Goal: Task Accomplishment & Management: Manage account settings

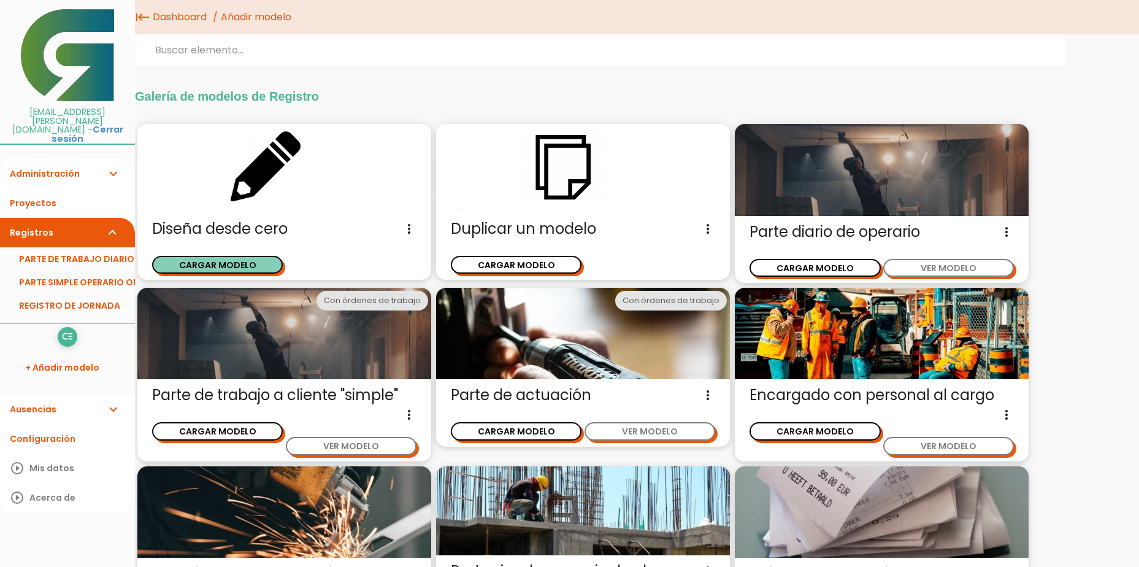
click at [256, 267] on button "CARGAR MODELO" at bounding box center [217, 265] width 131 height 18
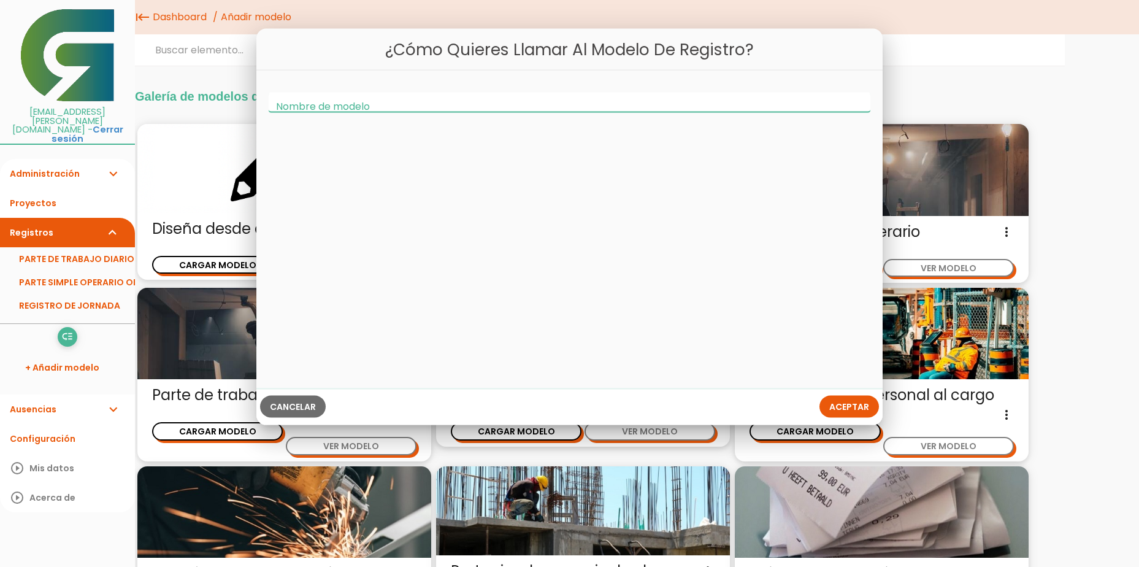
click at [405, 106] on input "Nombre de modelo" at bounding box center [570, 103] width 602 height 20
type input "Parte de trabajo 1"
click at [836, 407] on span "Aceptar" at bounding box center [849, 407] width 40 height 12
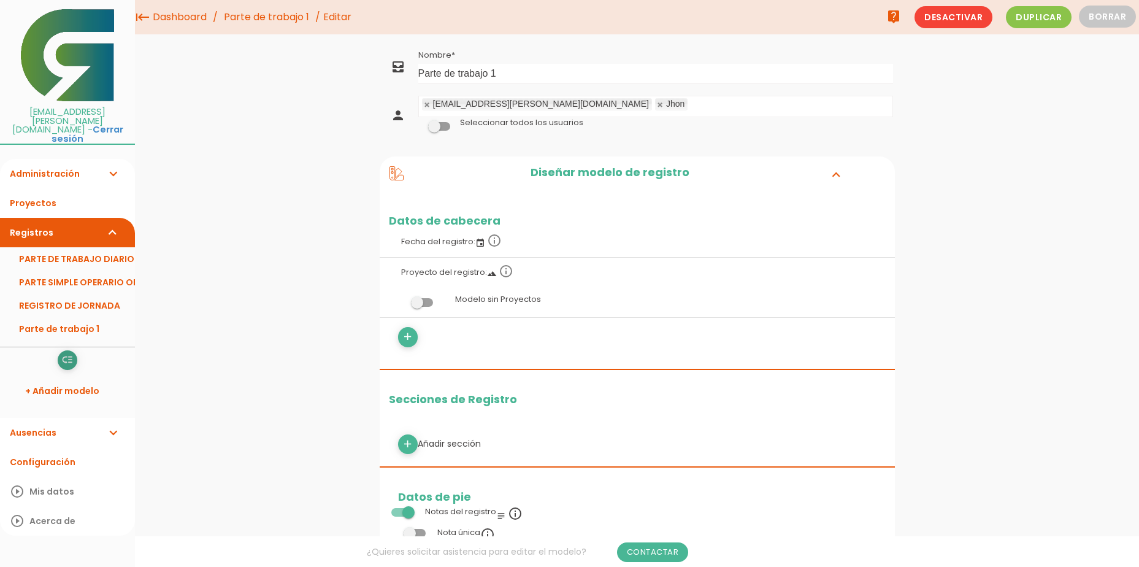
click at [69, 350] on icon "low_priority" at bounding box center [67, 360] width 12 height 20
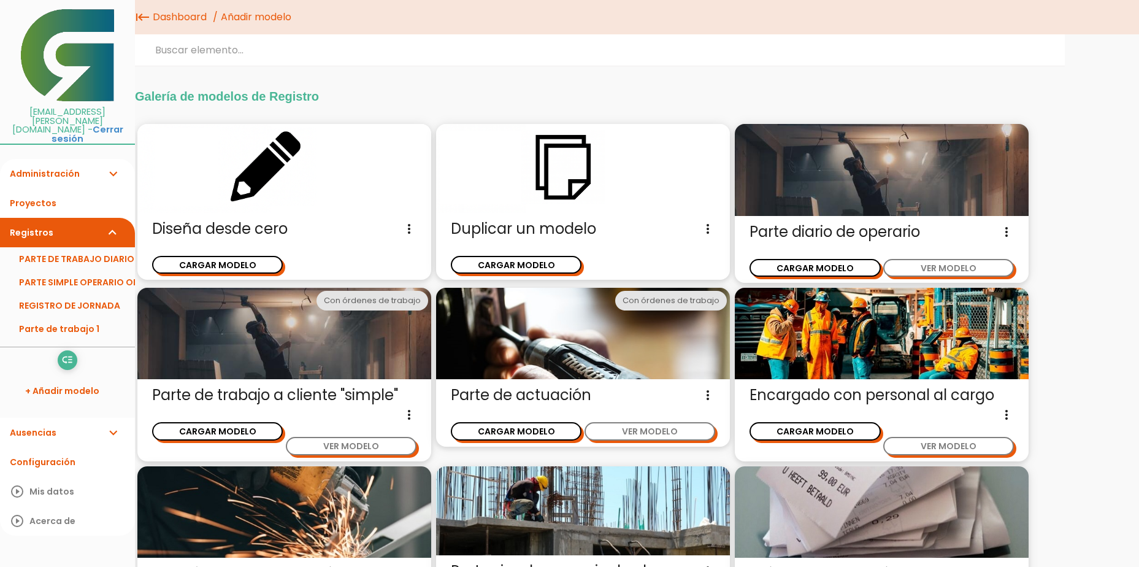
click at [65, 218] on link "Registros expand_more" at bounding box center [67, 232] width 135 height 29
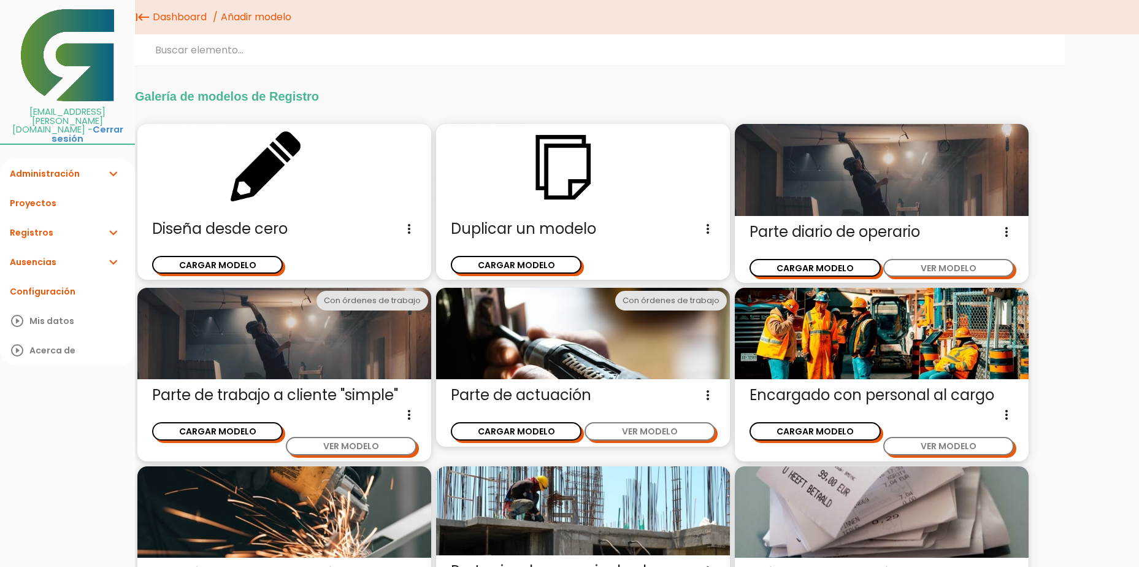
click at [62, 218] on link "Registros expand_more" at bounding box center [67, 232] width 135 height 29
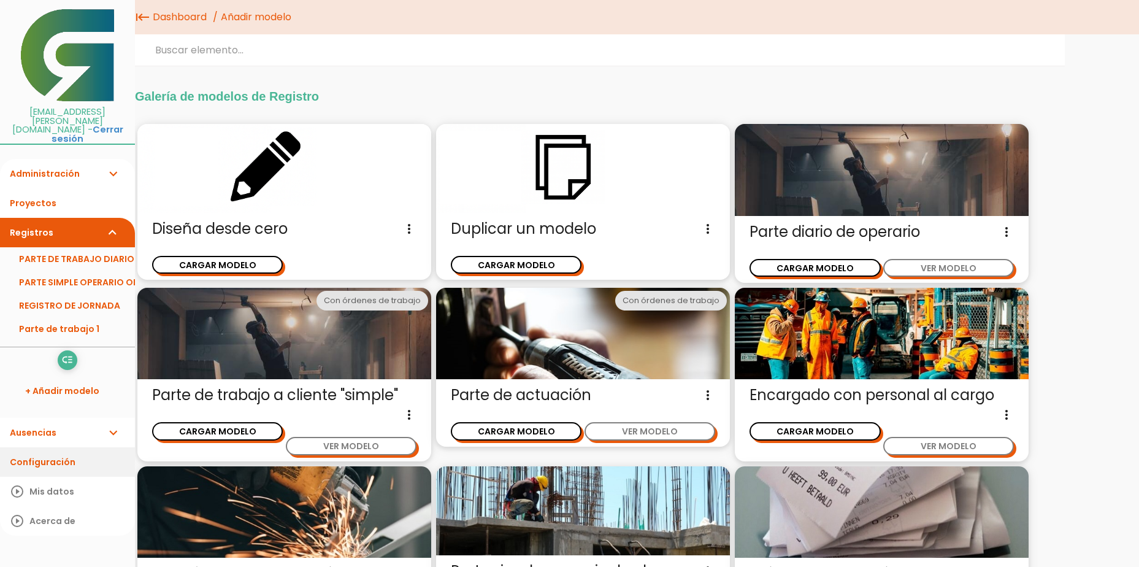
click at [52, 447] on link "Configuración" at bounding box center [67, 461] width 135 height 29
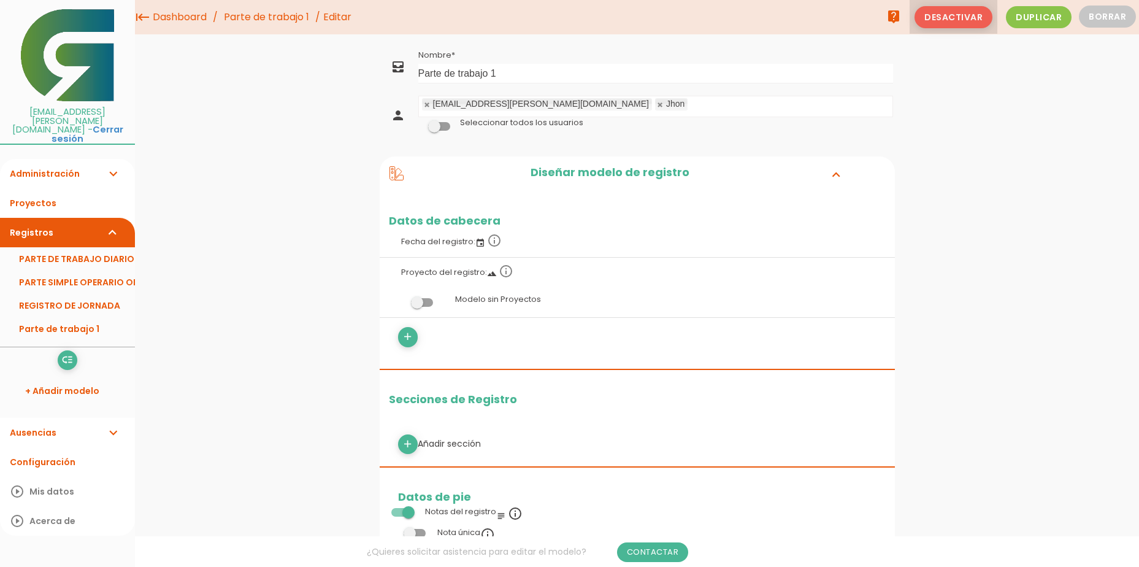
click at [972, 22] on span "Desactivar" at bounding box center [954, 17] width 78 height 22
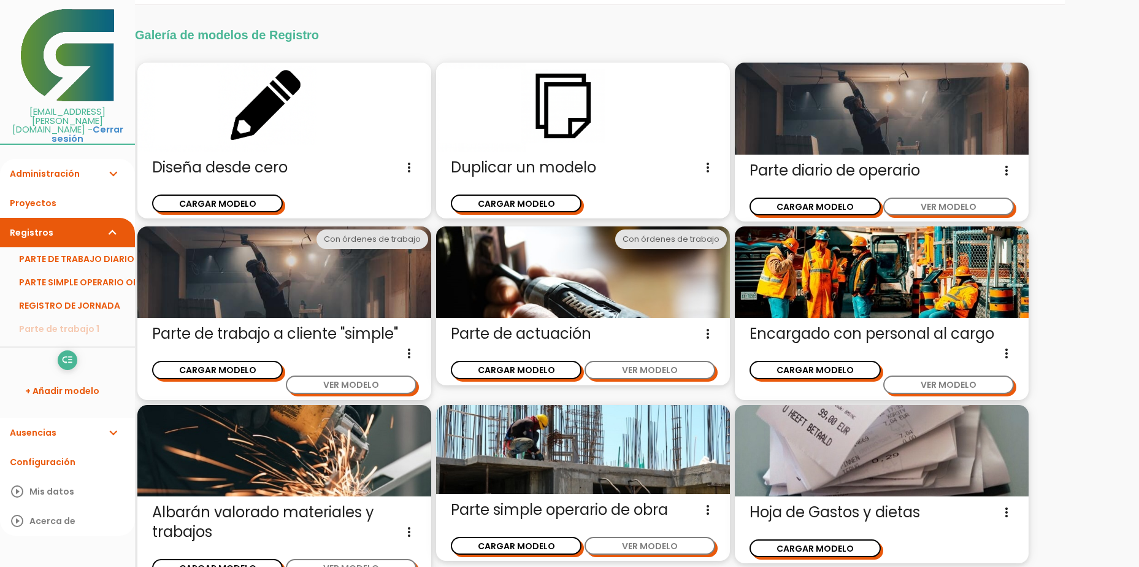
scroll to position [29, 0]
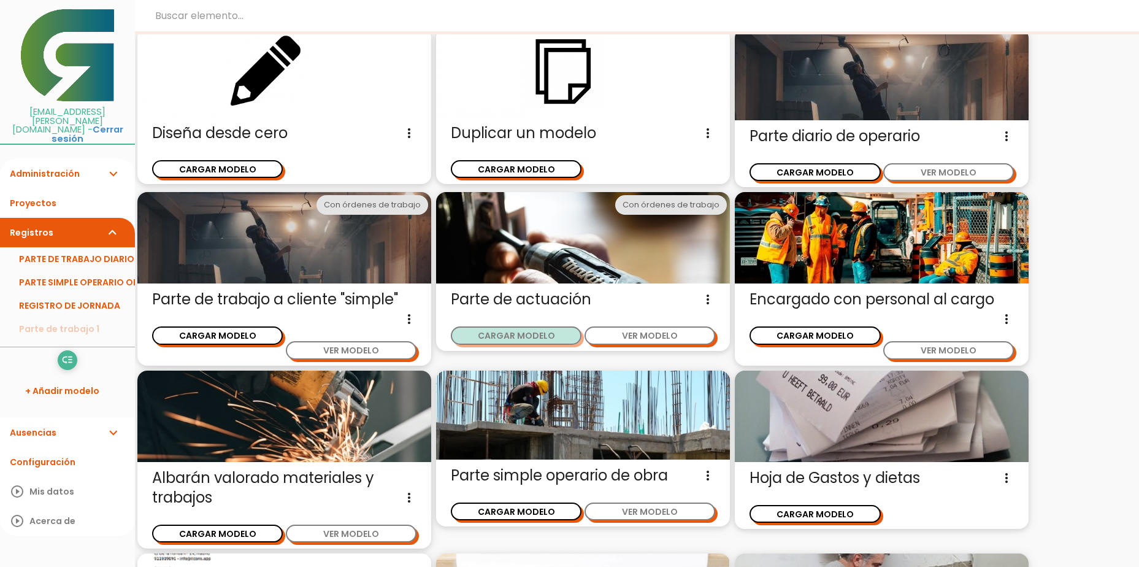
click at [526, 338] on button "CARGAR MODELO" at bounding box center [516, 335] width 131 height 18
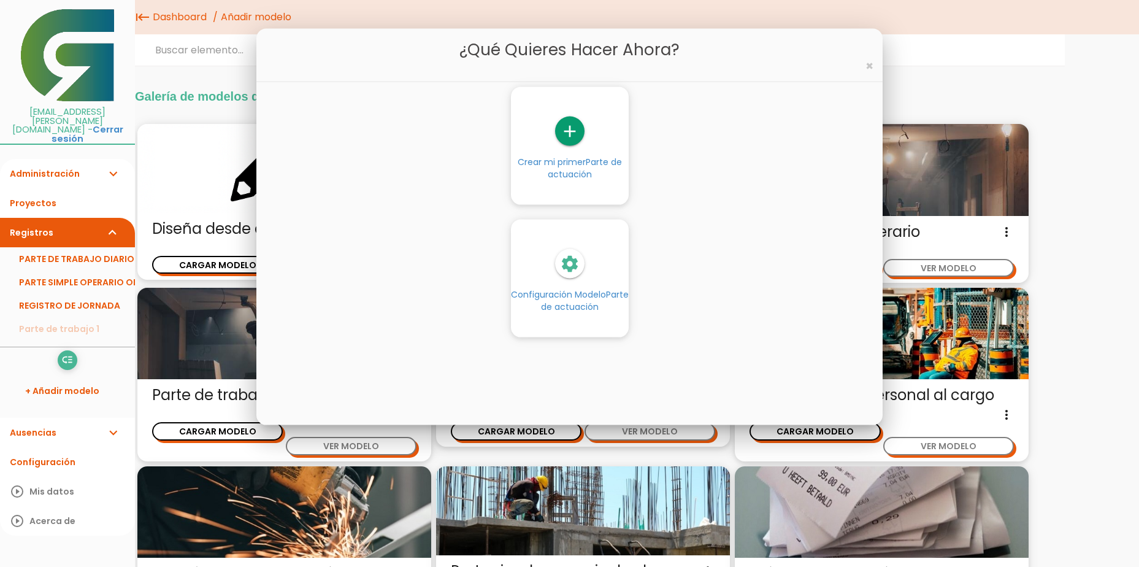
click at [572, 174] on span "Parte de actuación" at bounding box center [585, 168] width 74 height 25
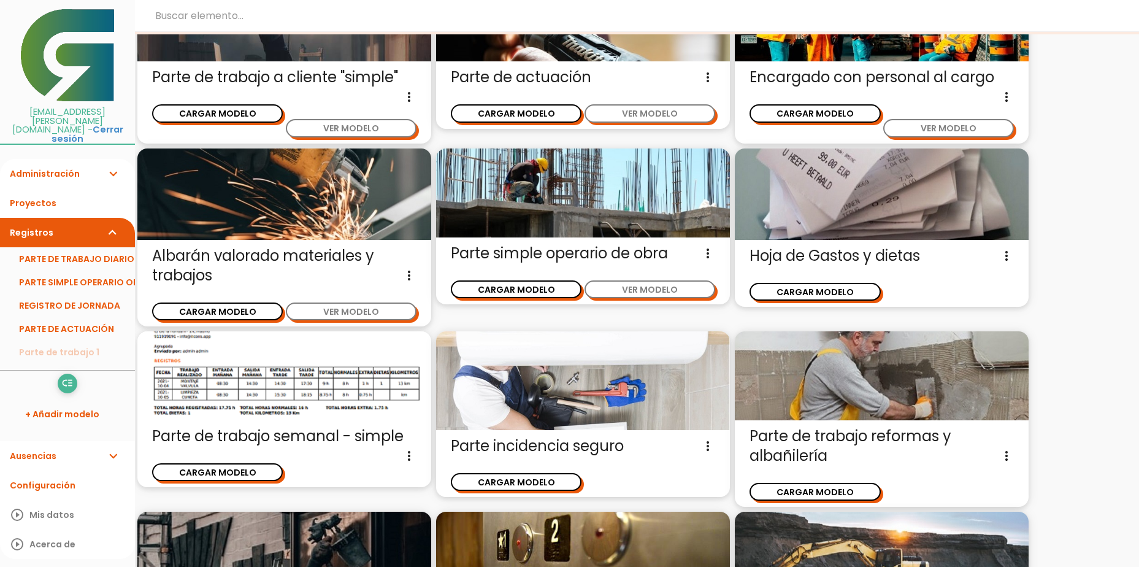
scroll to position [194, 0]
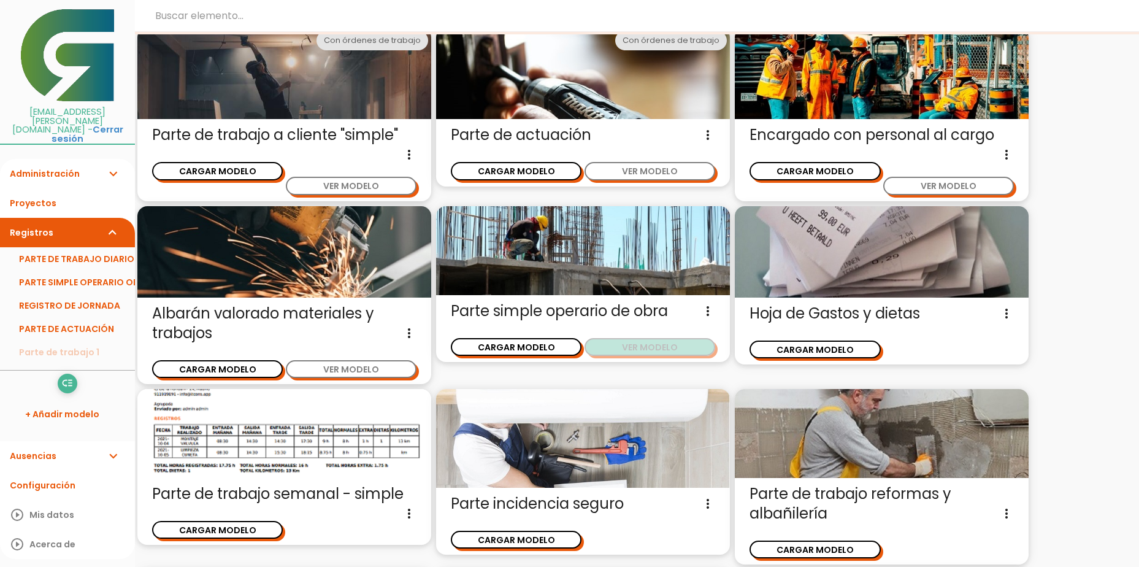
click at [673, 353] on button "VER MODELO" at bounding box center [650, 347] width 131 height 18
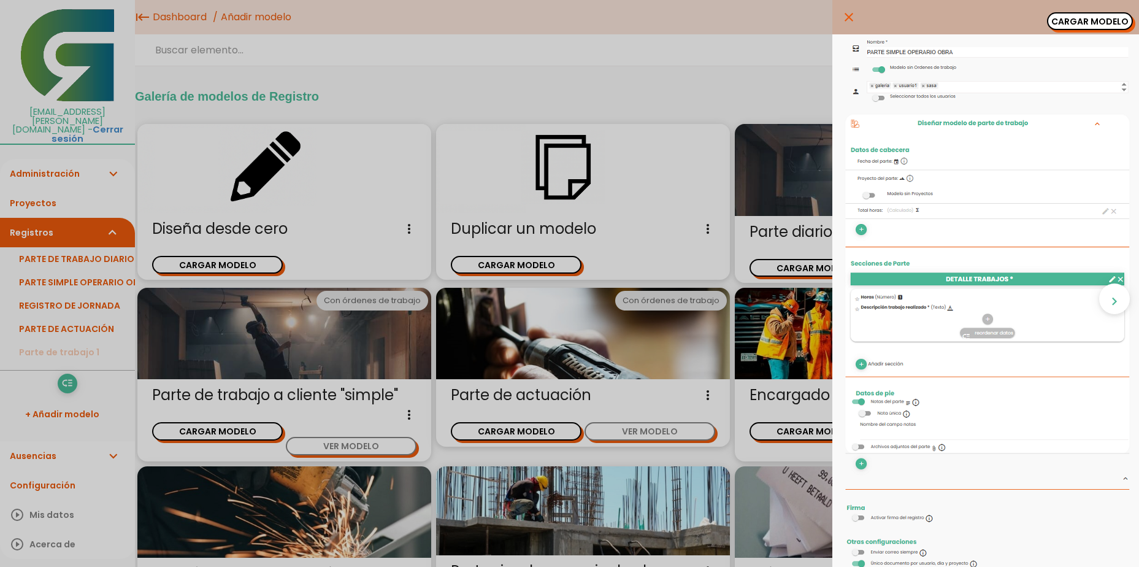
click at [842, 16] on icon "close" at bounding box center [849, 17] width 15 height 34
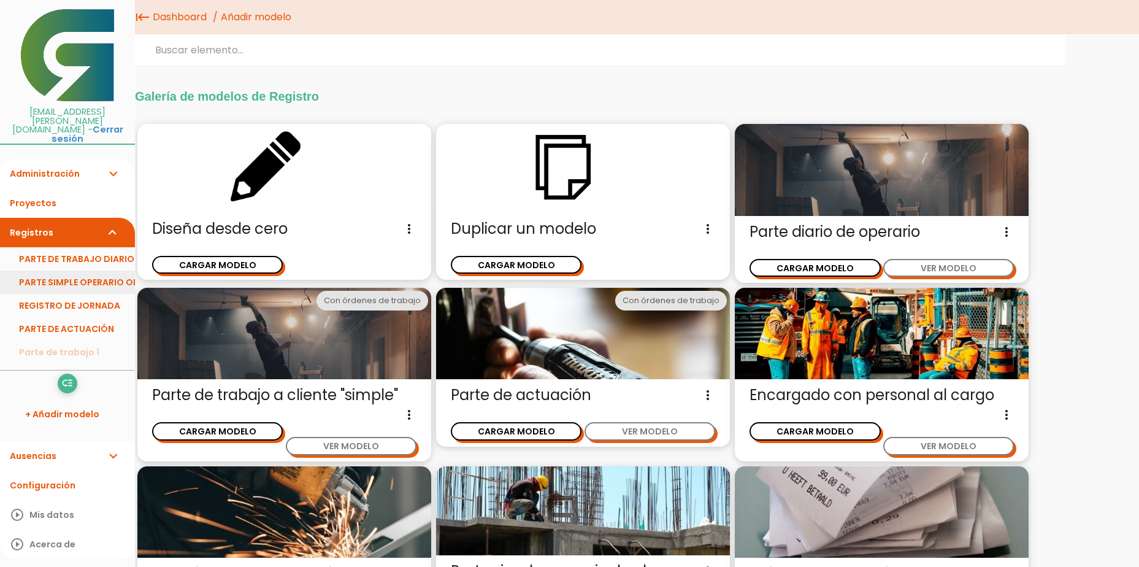
click at [85, 271] on link "PARTE SIMPLE OPERARIO OBRA" at bounding box center [67, 282] width 135 height 23
click at [934, 444] on button "VER MODELO" at bounding box center [948, 446] width 131 height 18
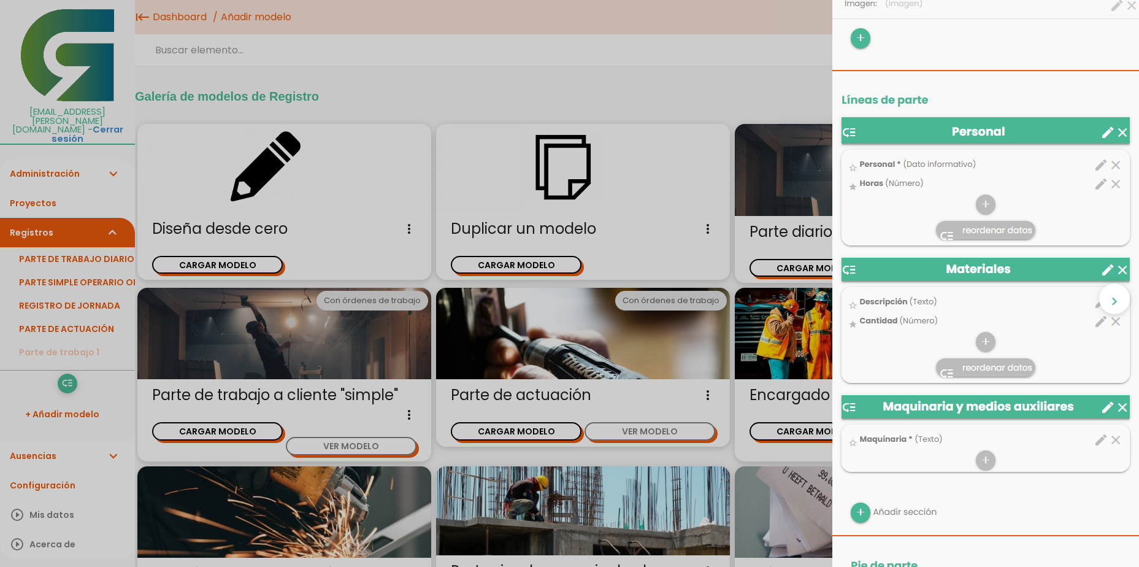
scroll to position [61, 0]
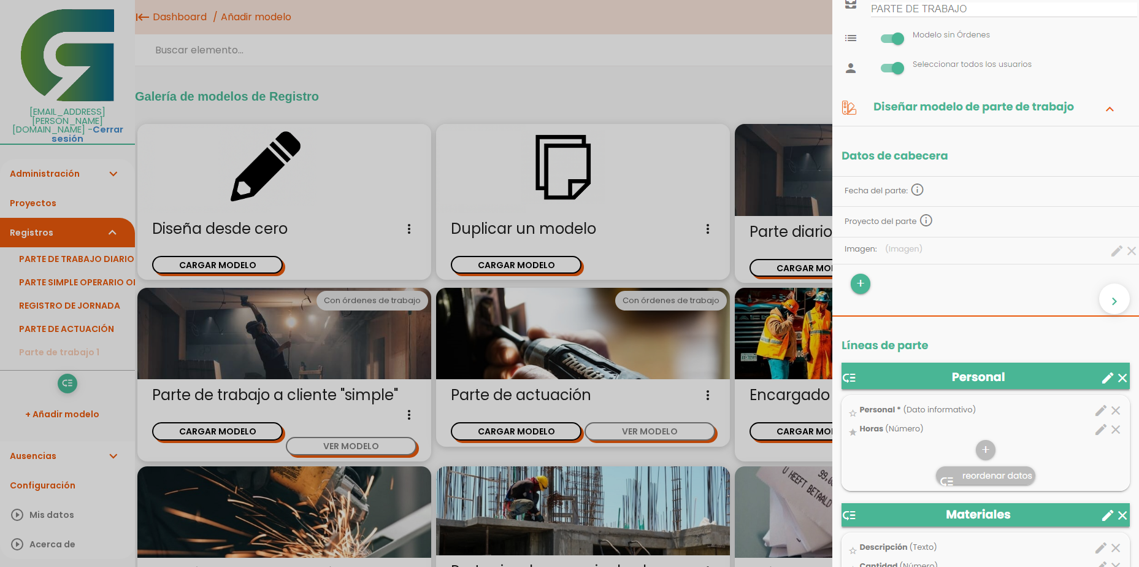
click at [682, 241] on div "close CARGAR MODELO chevron_right" at bounding box center [569, 283] width 1139 height 567
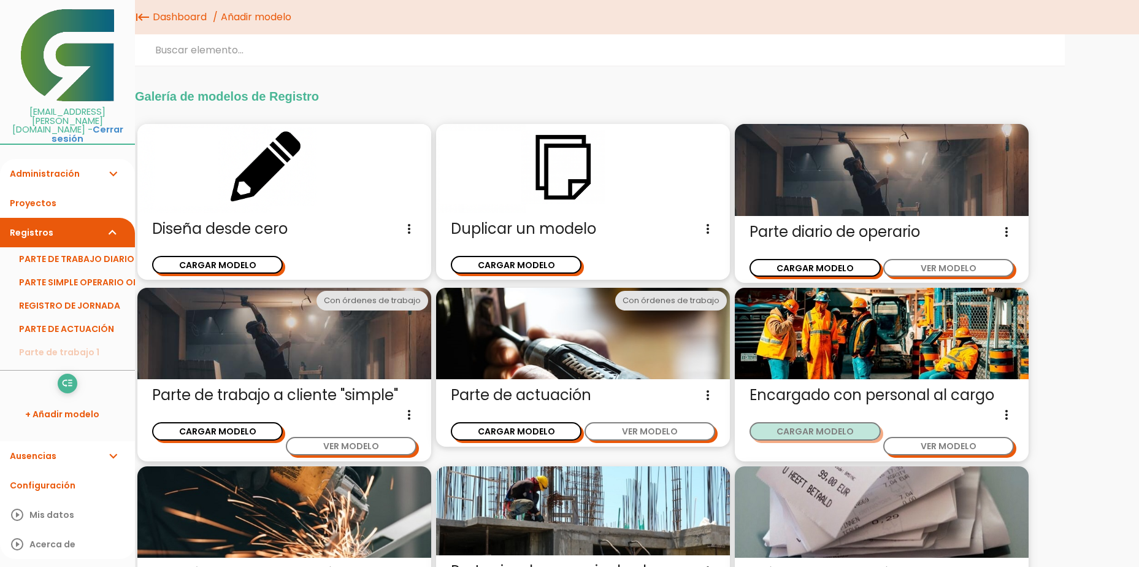
click at [835, 436] on button "CARGAR MODELO" at bounding box center [815, 431] width 131 height 18
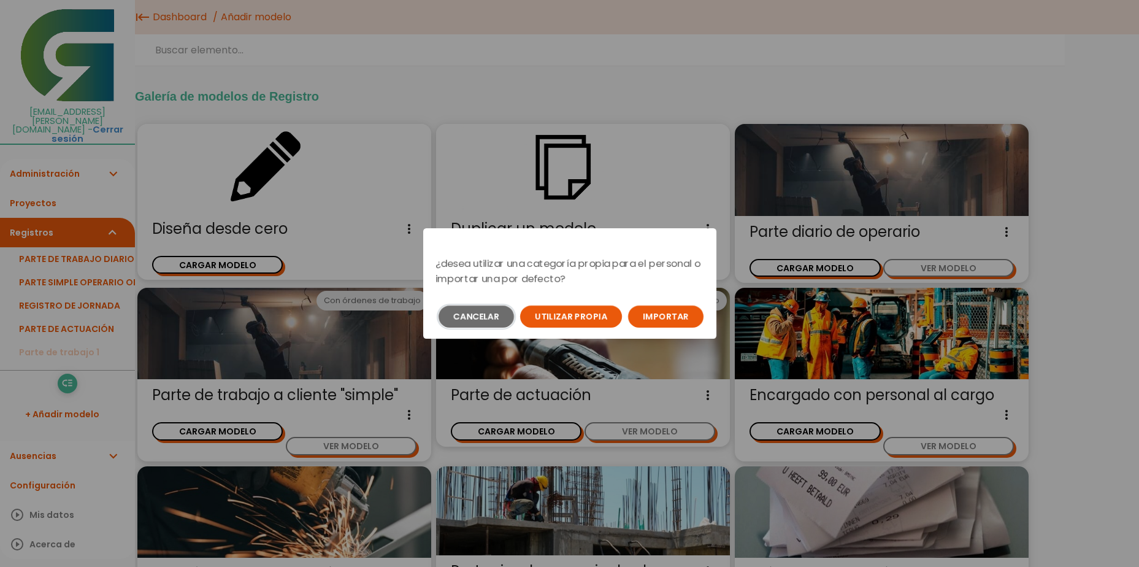
click at [503, 323] on button "Cancelar" at bounding box center [476, 316] width 75 height 22
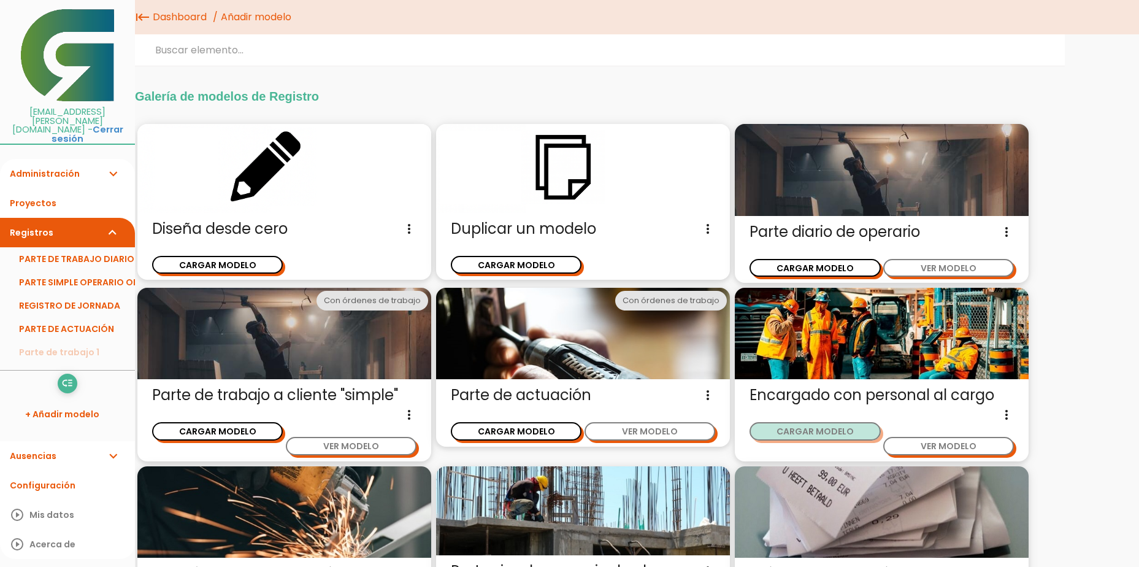
click at [842, 429] on button "CARGAR MODELO" at bounding box center [815, 431] width 131 height 18
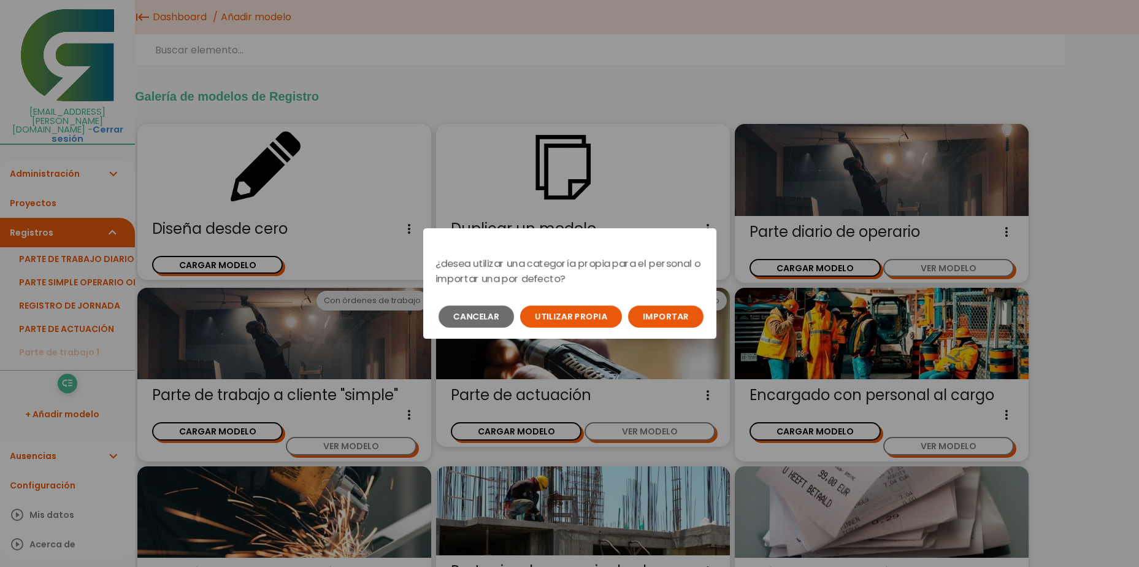
click at [662, 321] on button "Importar" at bounding box center [665, 316] width 75 height 22
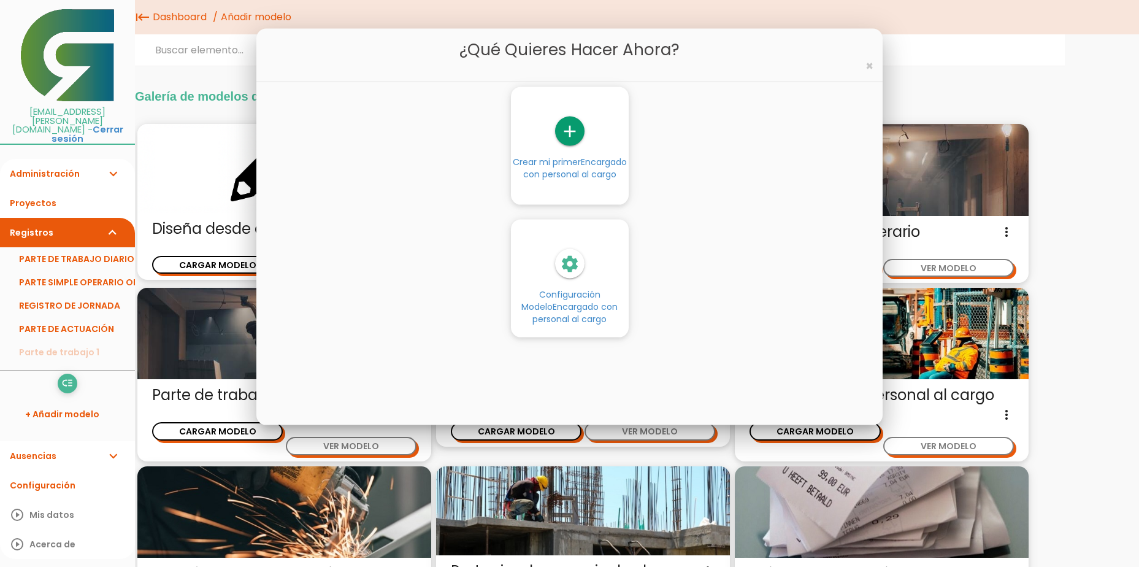
click at [569, 136] on icon "add" at bounding box center [569, 131] width 29 height 29
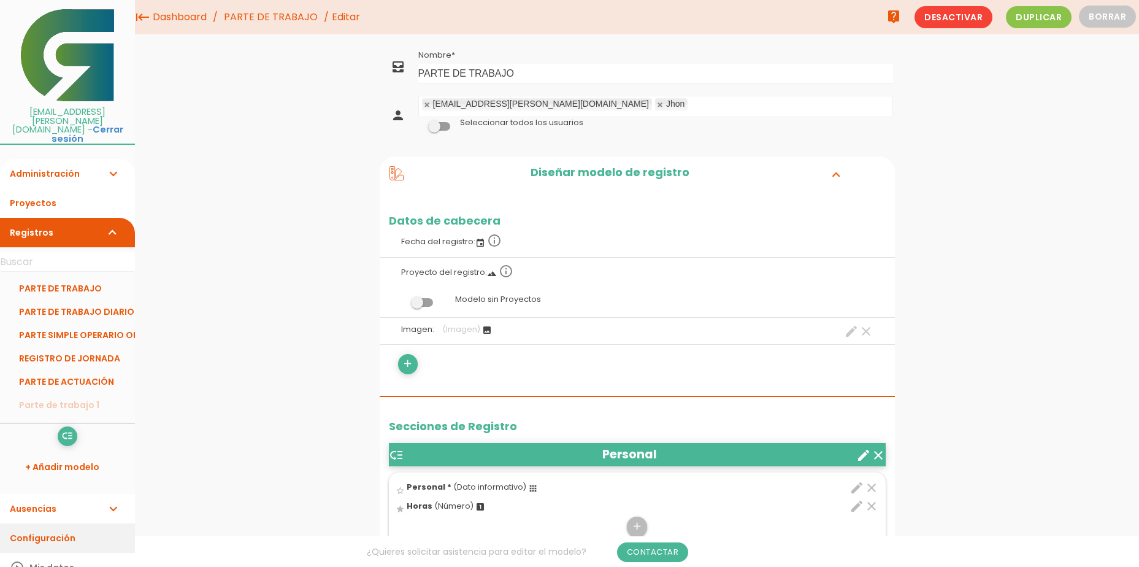
click at [60, 523] on link "Configuración" at bounding box center [67, 537] width 135 height 29
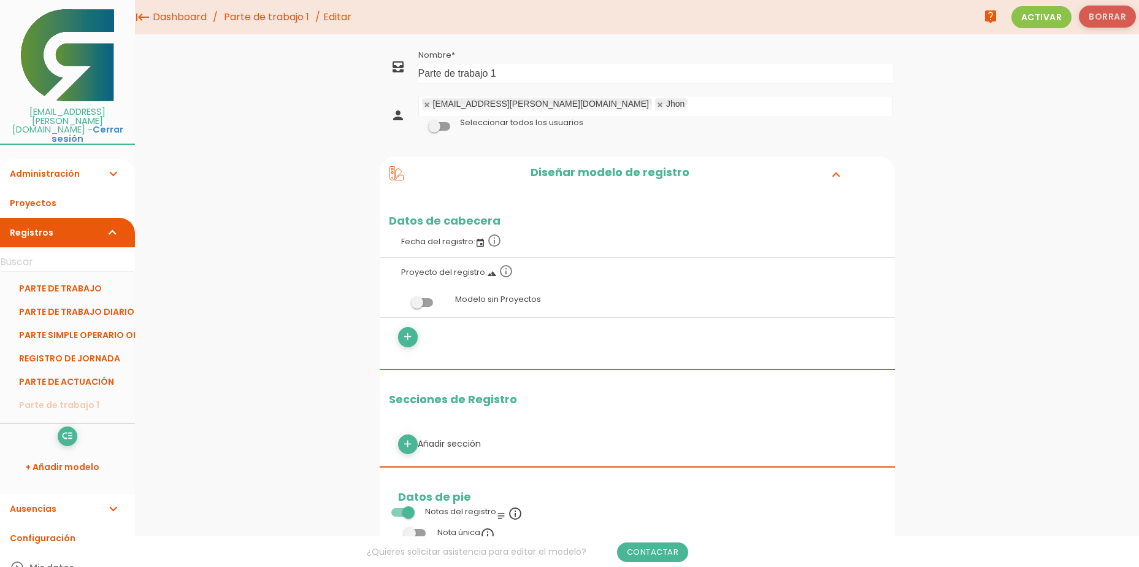
click at [1098, 17] on button "Borrar" at bounding box center [1107, 17] width 57 height 22
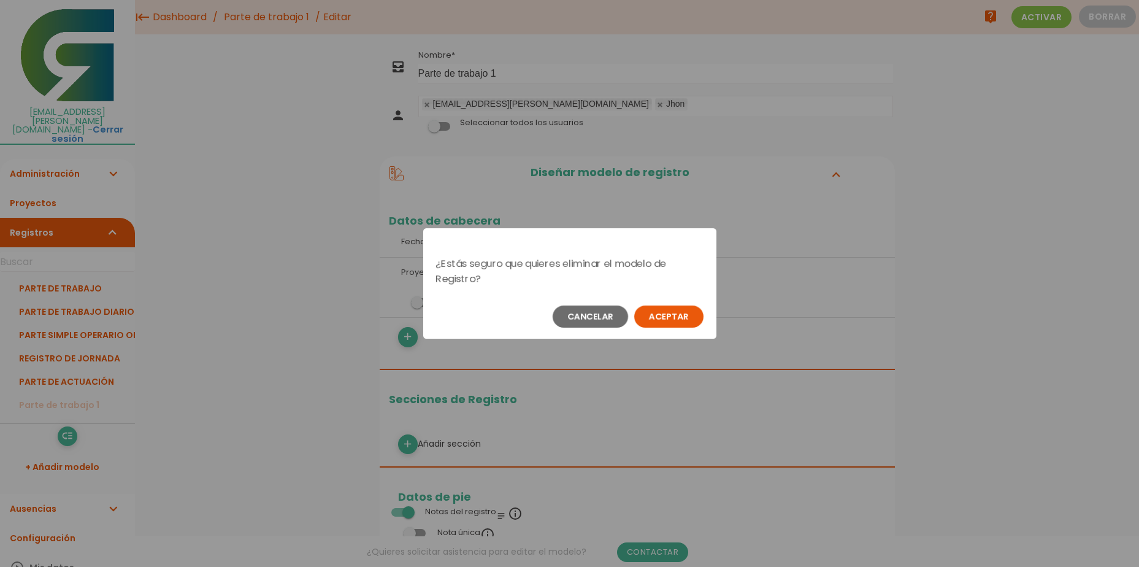
click at [673, 309] on button "Aceptar" at bounding box center [668, 316] width 69 height 22
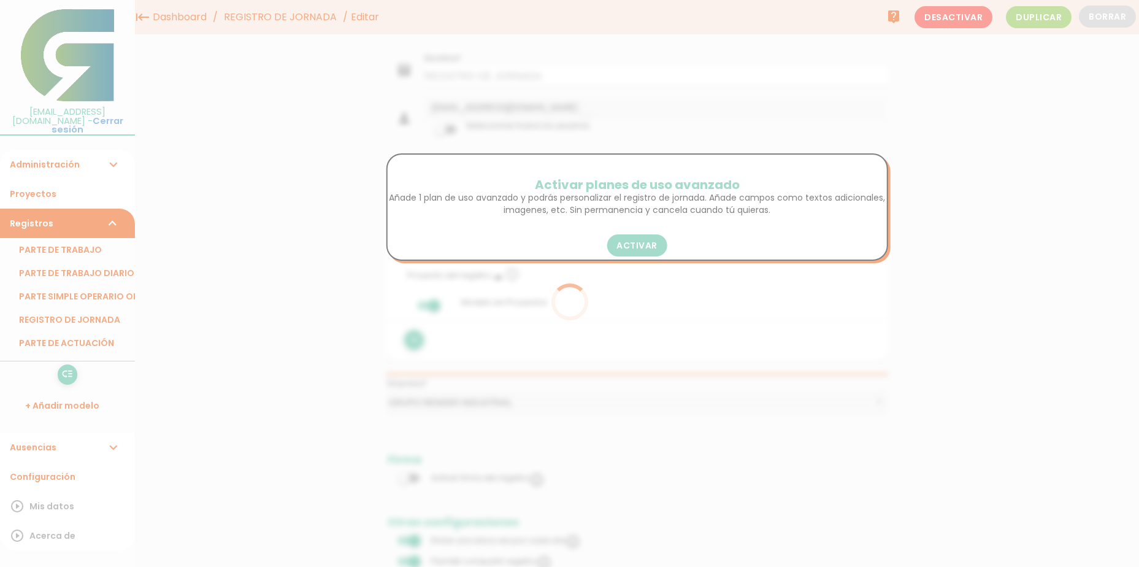
click at [1110, 17] on div at bounding box center [569, 283] width 1139 height 567
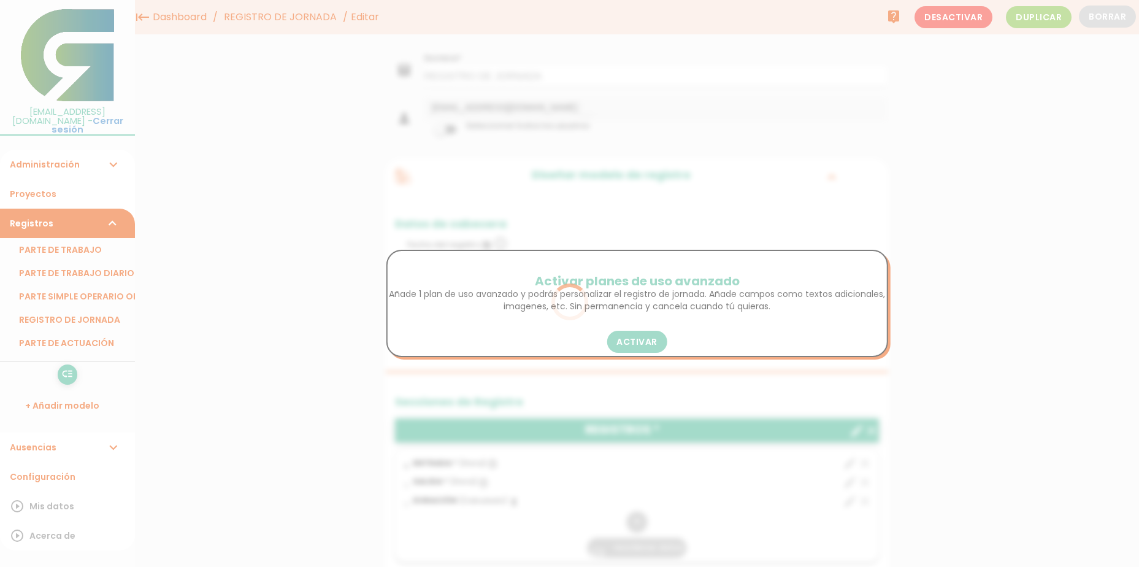
click at [1110, 17] on div at bounding box center [569, 283] width 1139 height 567
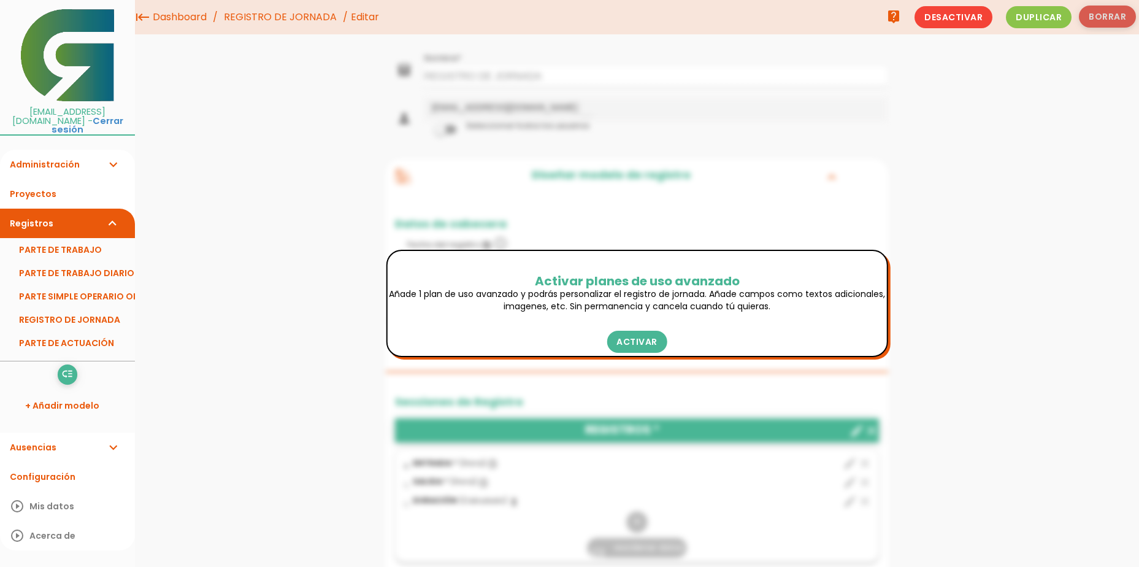
click at [1105, 21] on button "Borrar" at bounding box center [1107, 17] width 57 height 22
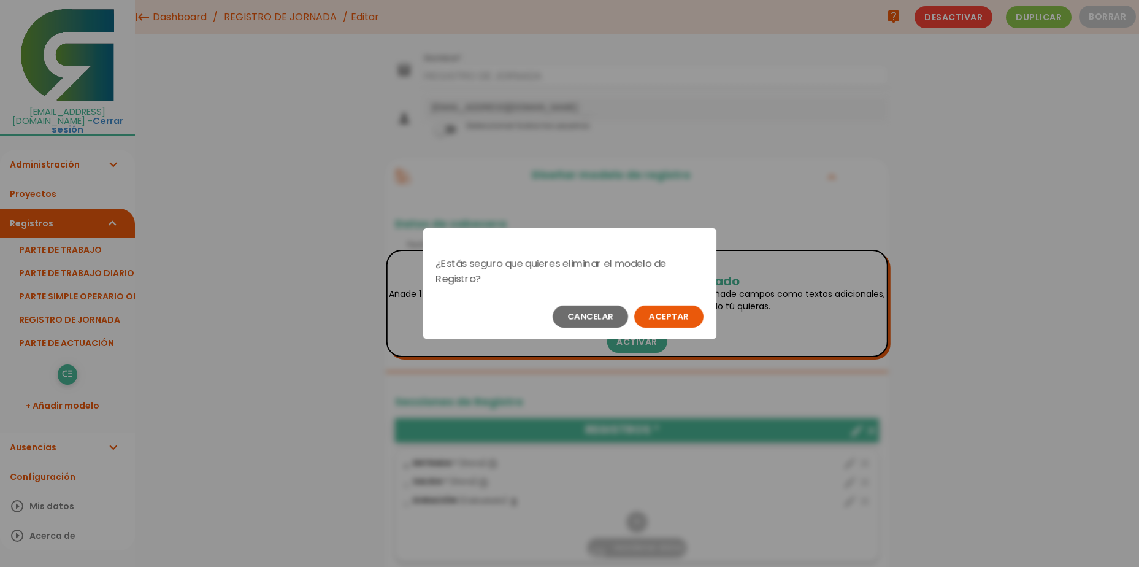
click at [680, 323] on button "Aceptar" at bounding box center [668, 316] width 69 height 22
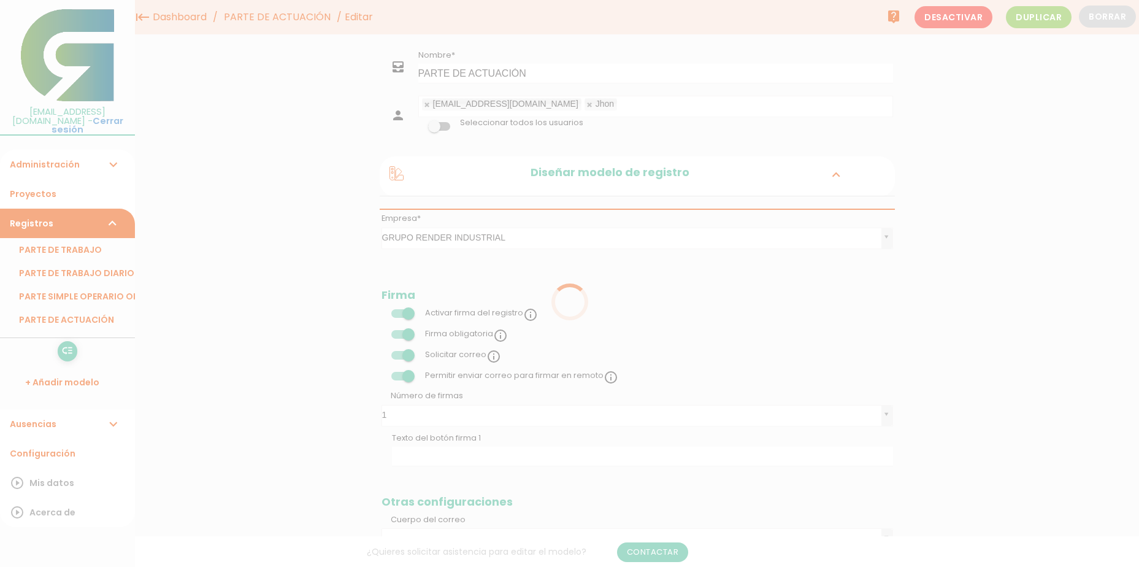
click at [1118, 19] on div at bounding box center [569, 283] width 1139 height 567
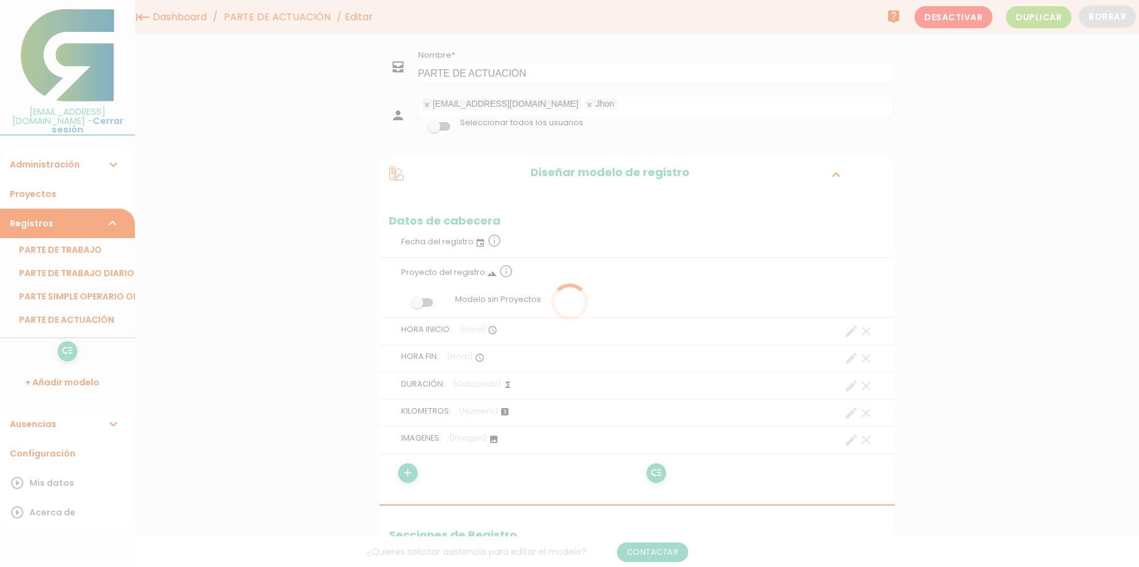
click at [1118, 19] on div at bounding box center [569, 283] width 1139 height 567
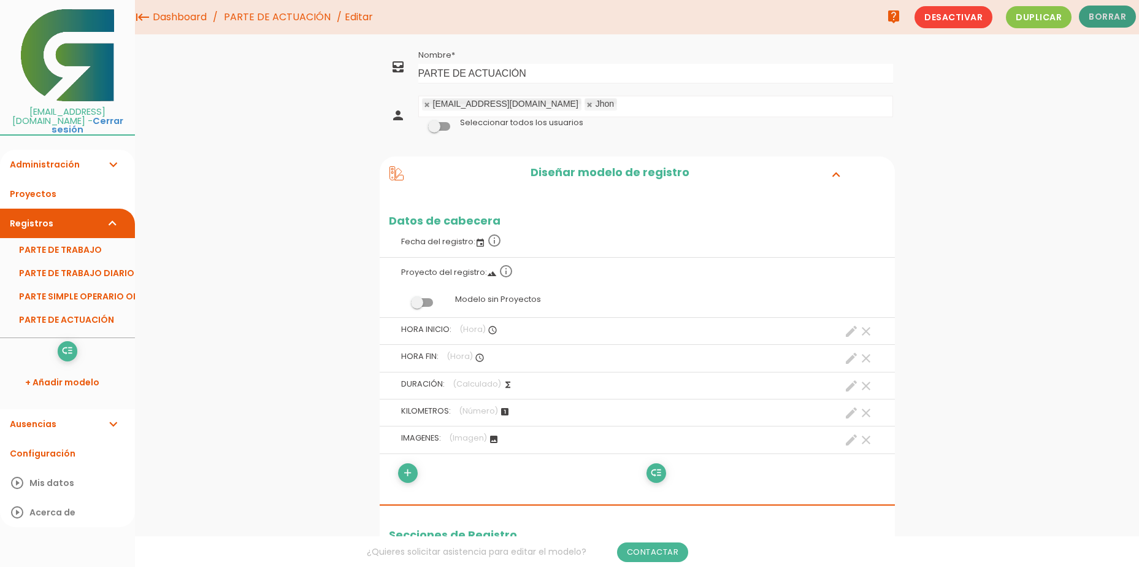
click at [1118, 19] on button "Borrar" at bounding box center [1107, 17] width 57 height 22
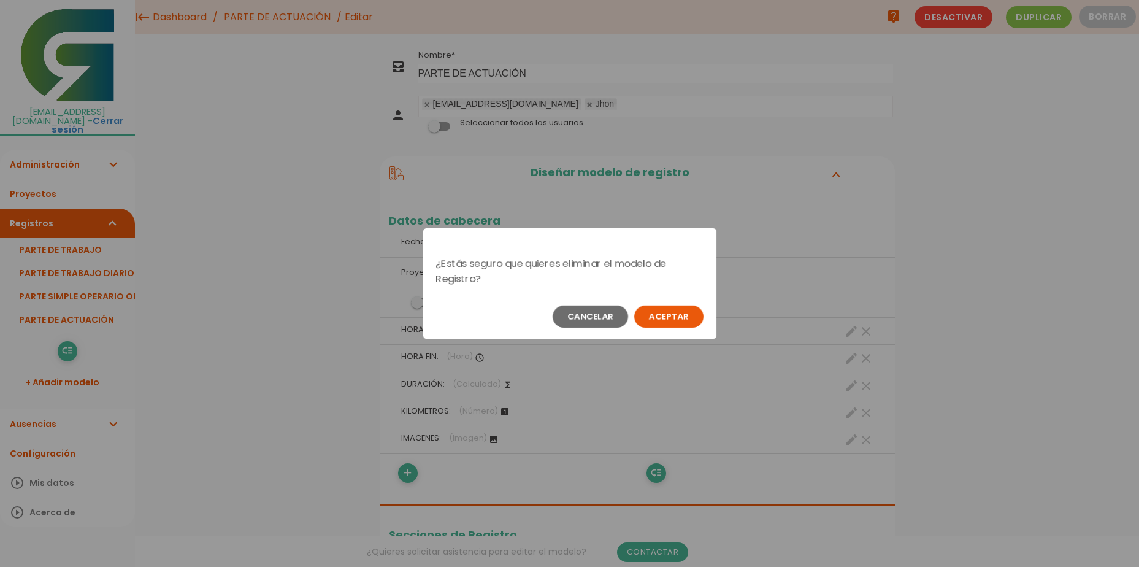
click at [683, 314] on button "Aceptar" at bounding box center [668, 316] width 69 height 22
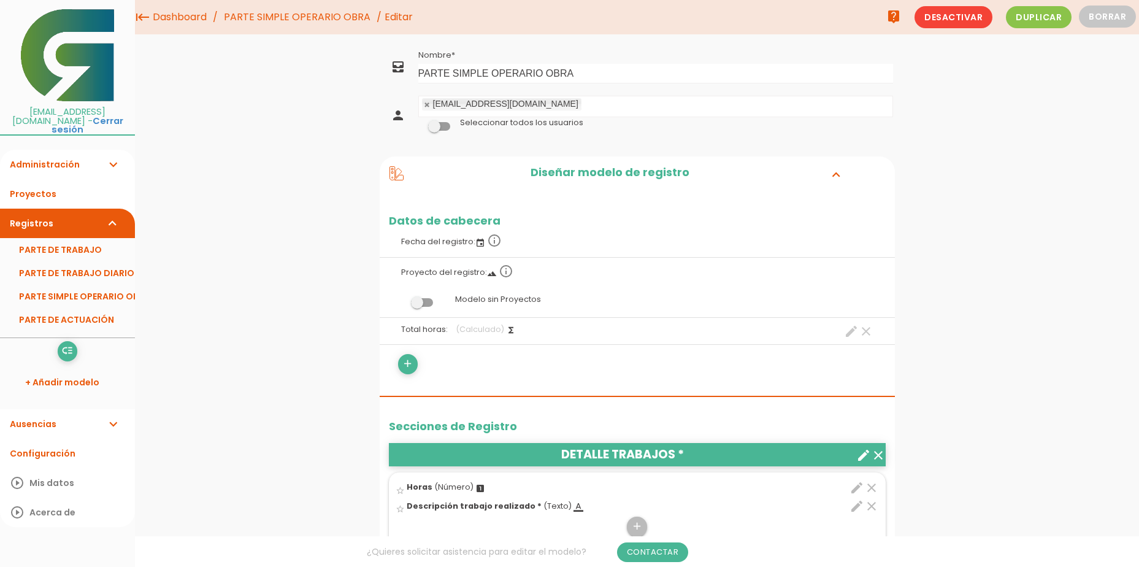
click at [72, 289] on link "PARTE SIMPLE OPERARIO OBRA" at bounding box center [67, 296] width 135 height 23
click at [1119, 18] on button "Borrar" at bounding box center [1107, 17] width 57 height 22
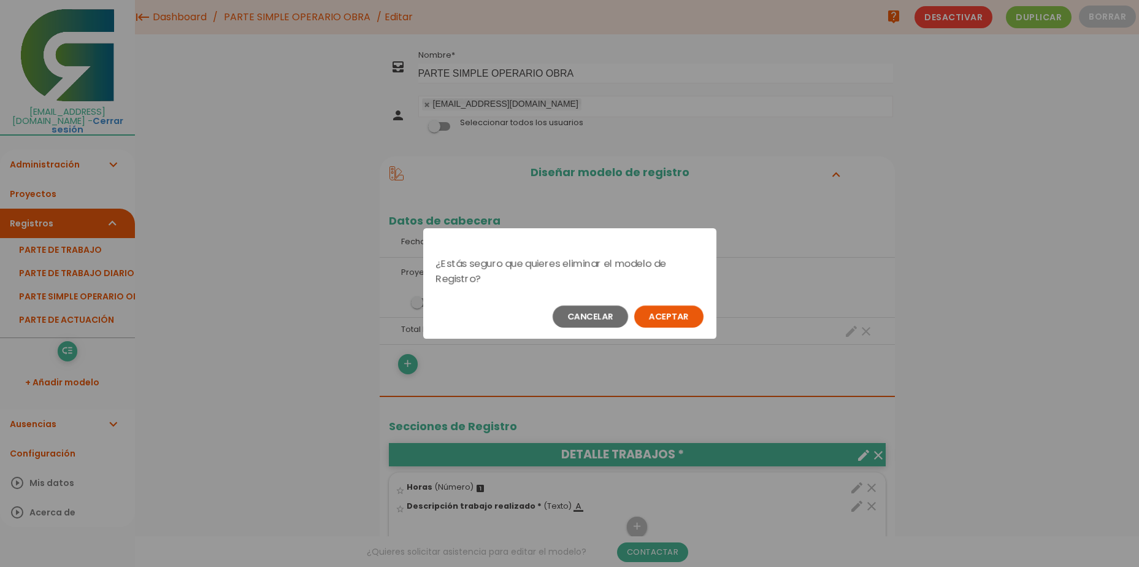
click at [677, 317] on button "Aceptar" at bounding box center [668, 316] width 69 height 22
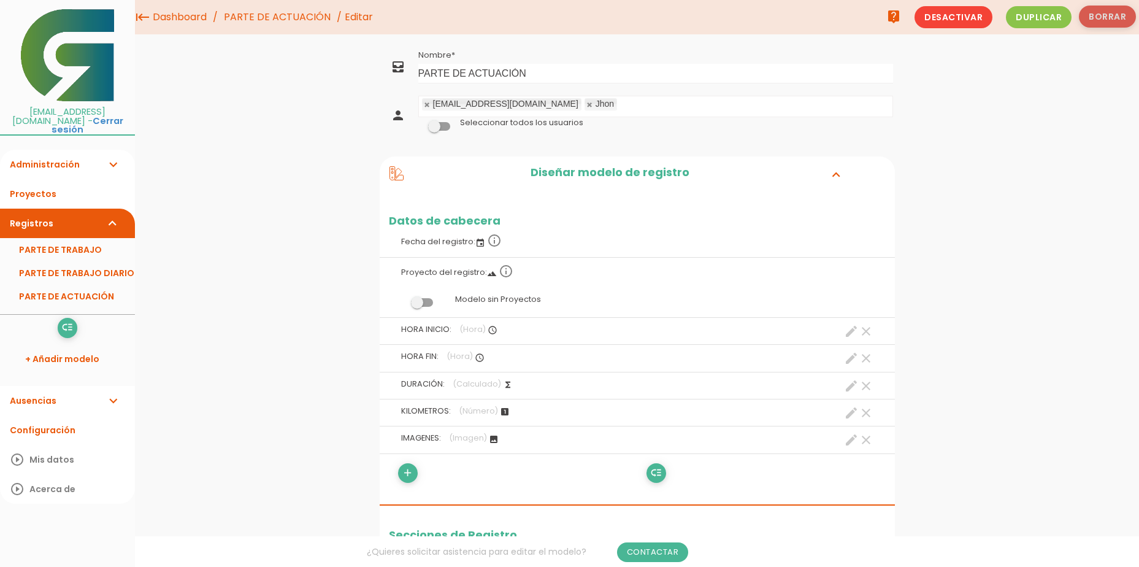
click at [1097, 17] on button "Borrar" at bounding box center [1107, 17] width 57 height 22
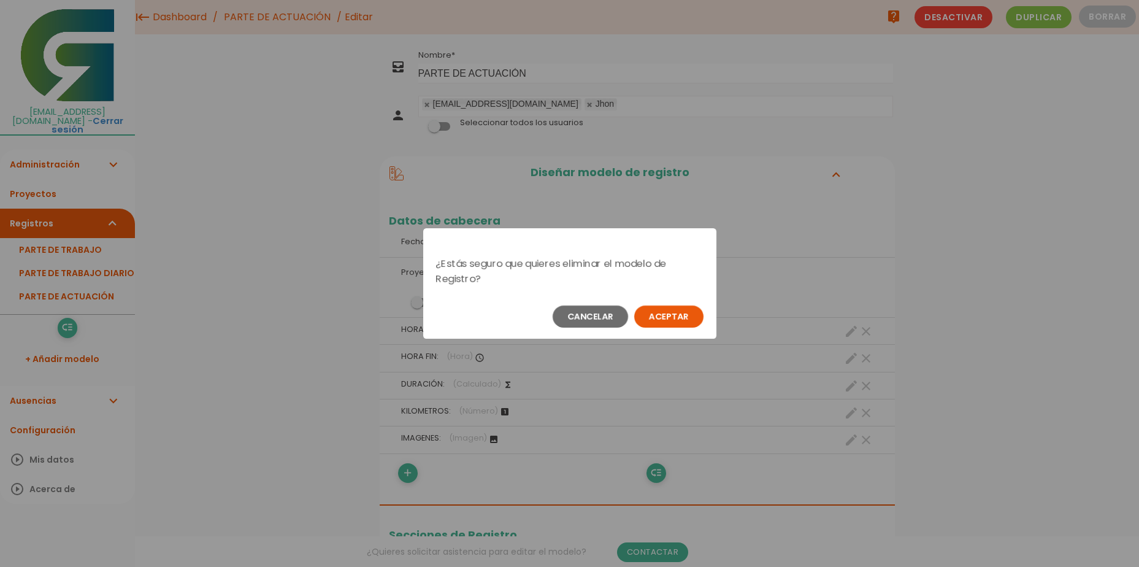
click at [972, 261] on div "¿Estás seguro que quieres eliminar el modelo de Registro? Cancelar Aceptar" at bounding box center [569, 283] width 1139 height 567
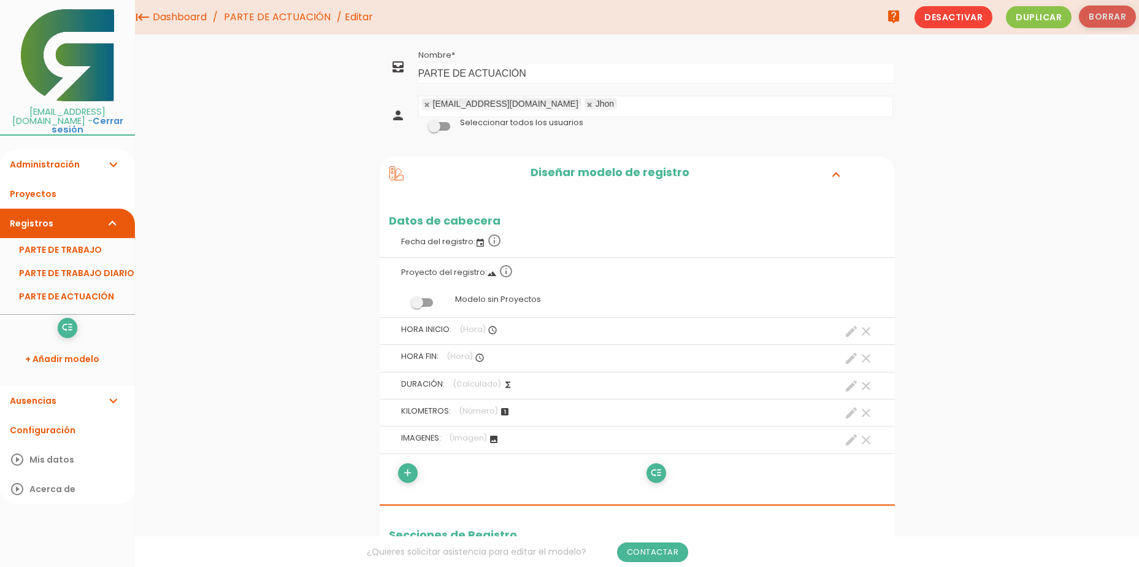
click at [1121, 16] on button "Borrar" at bounding box center [1107, 17] width 57 height 22
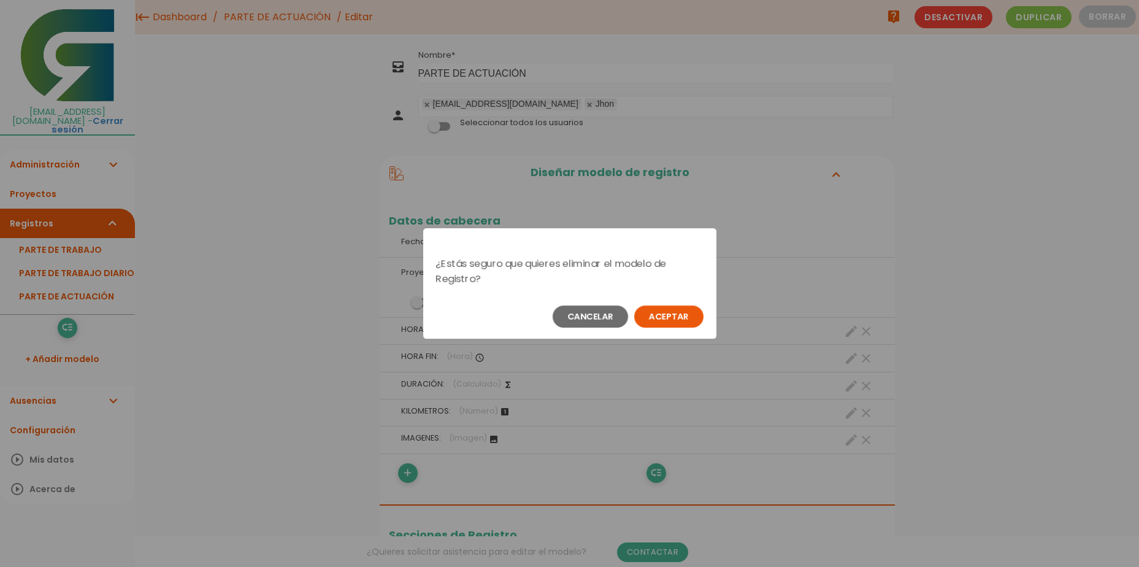
click at [680, 314] on button "Aceptar" at bounding box center [668, 316] width 69 height 22
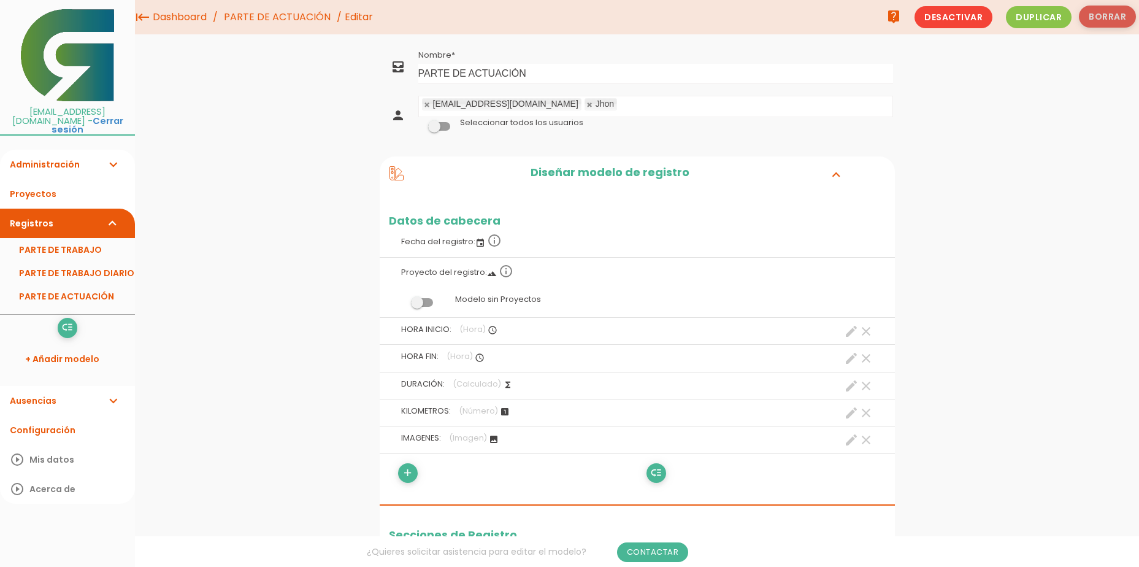
click at [1096, 19] on button "Borrar" at bounding box center [1107, 17] width 57 height 22
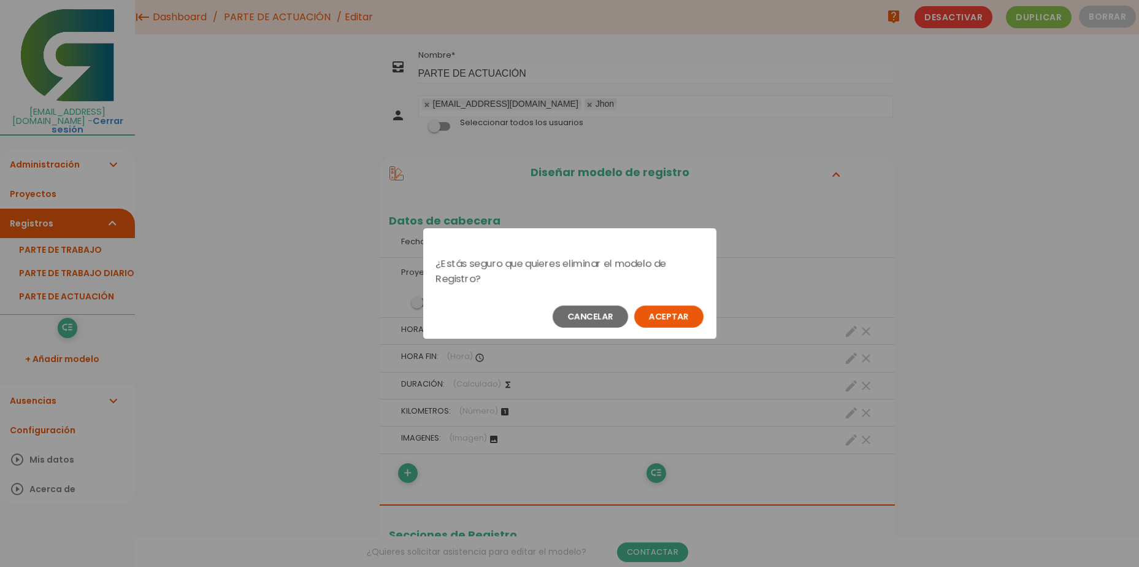
click at [672, 316] on button "Aceptar" at bounding box center [668, 316] width 69 height 22
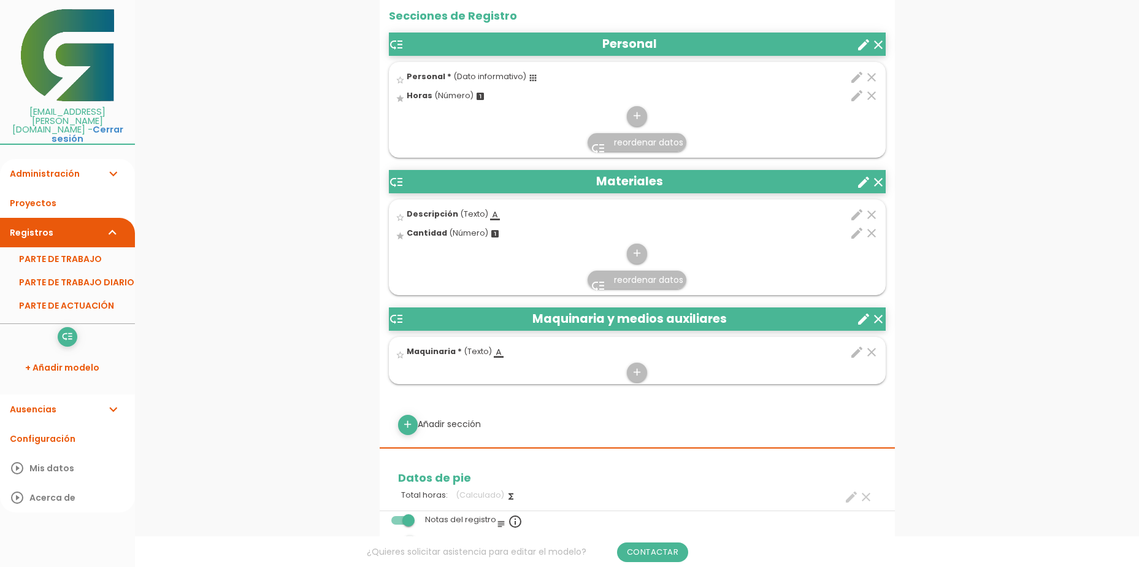
scroll to position [429, 0]
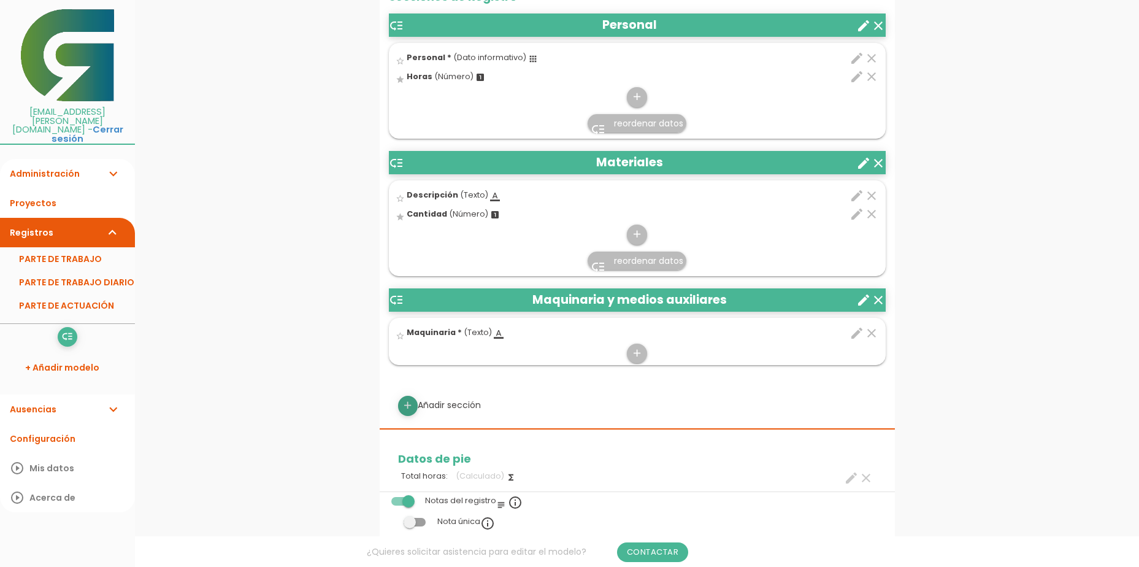
click at [412, 408] on icon "add" at bounding box center [408, 406] width 12 height 20
select select
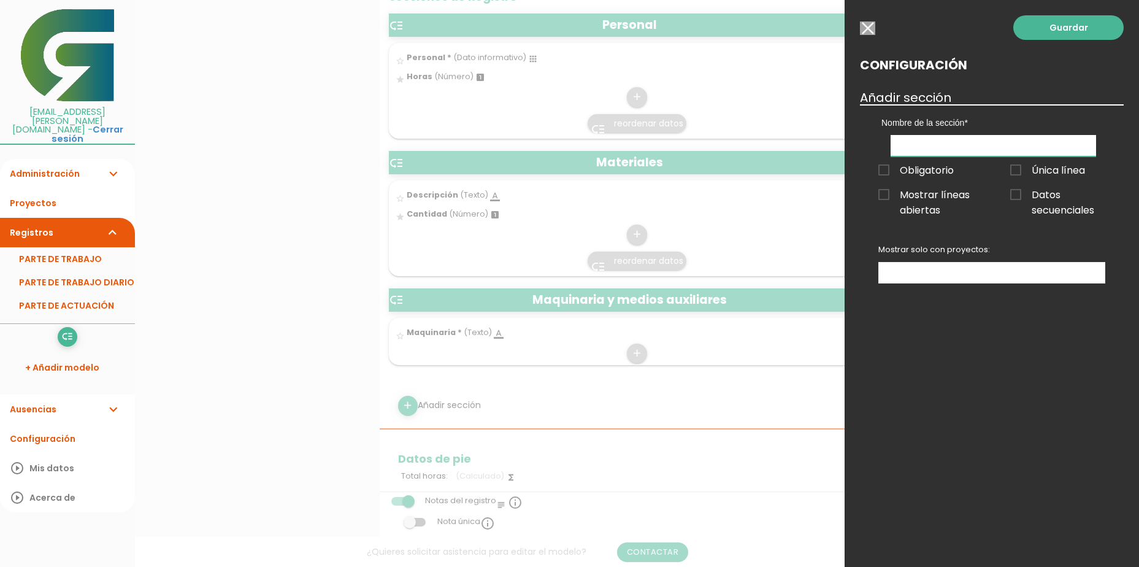
click at [927, 144] on input "text" at bounding box center [993, 145] width 205 height 21
type input "EMPRESA"
click at [947, 272] on ul at bounding box center [992, 273] width 226 height 20
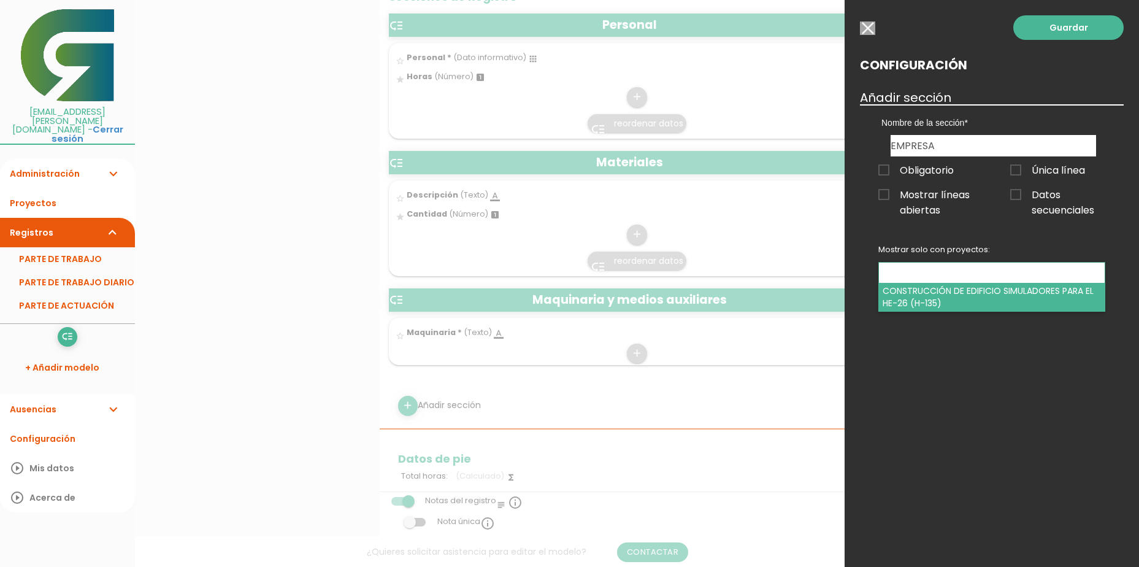
select select "329"
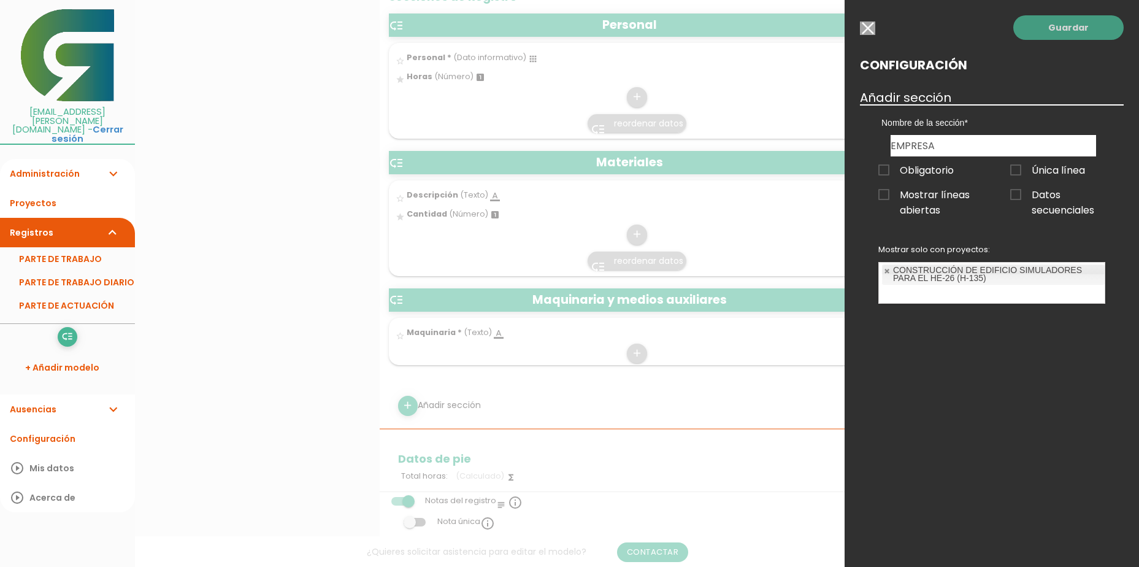
click at [1053, 30] on link "Guardar" at bounding box center [1068, 27] width 110 height 25
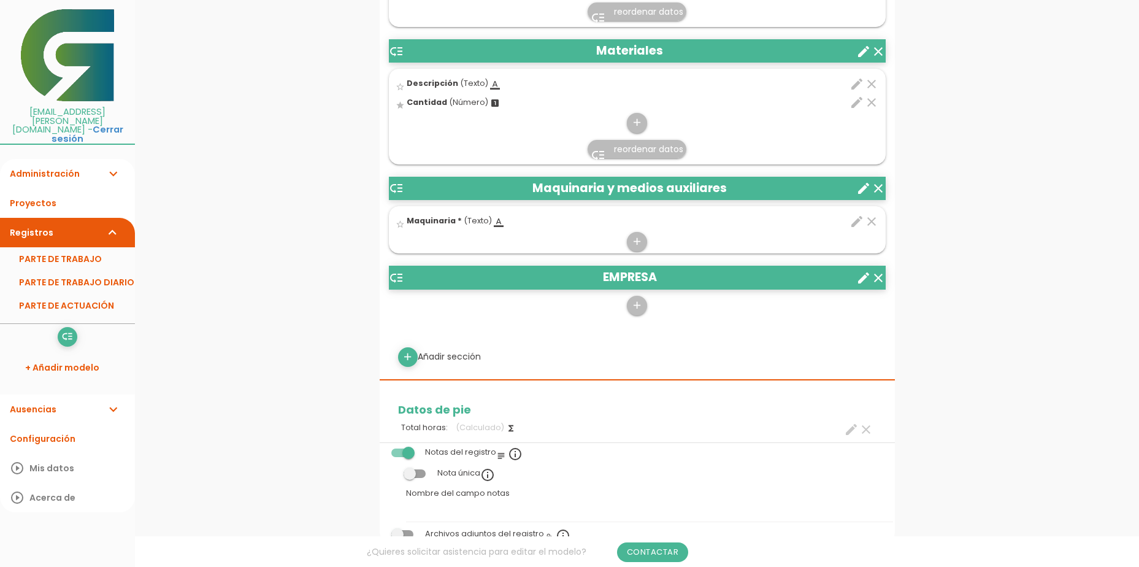
scroll to position [552, 0]
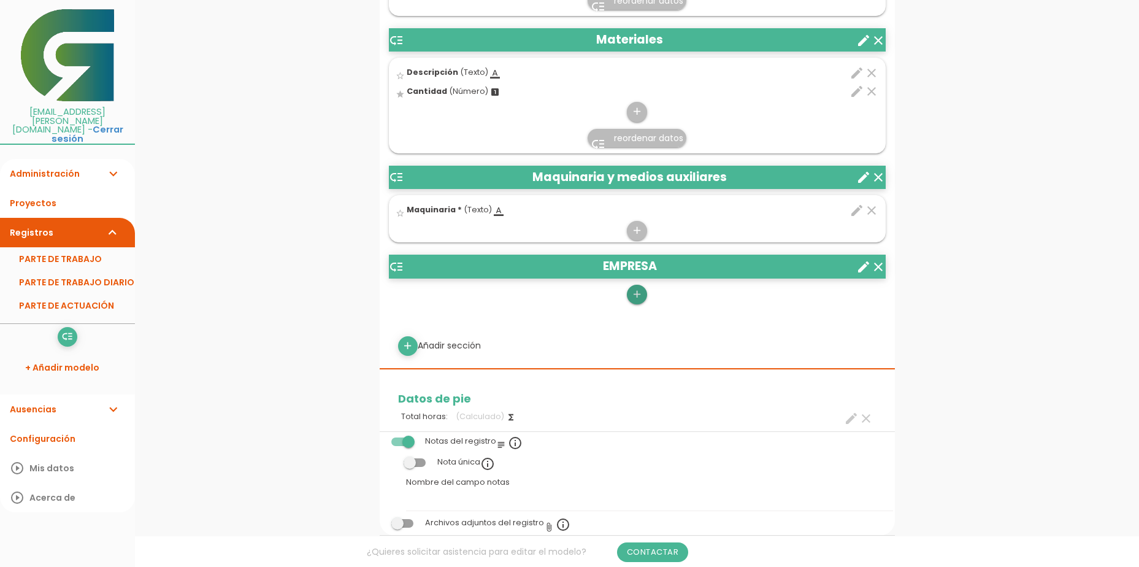
click at [639, 291] on icon "add" at bounding box center [637, 295] width 12 height 20
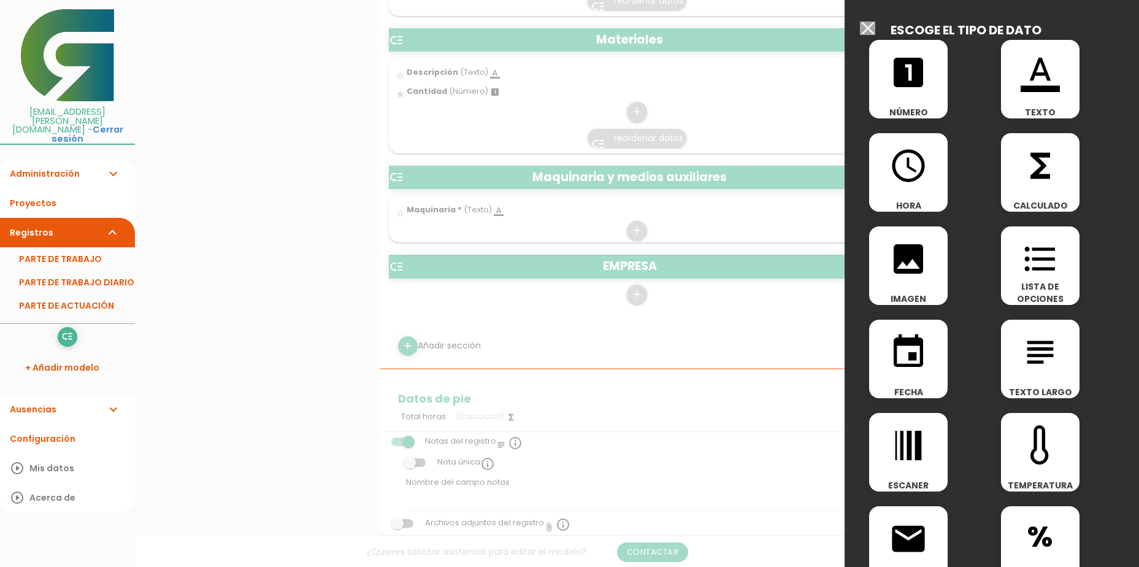
click at [1039, 281] on span "LISTA DE OPCIONES" at bounding box center [1040, 292] width 79 height 25
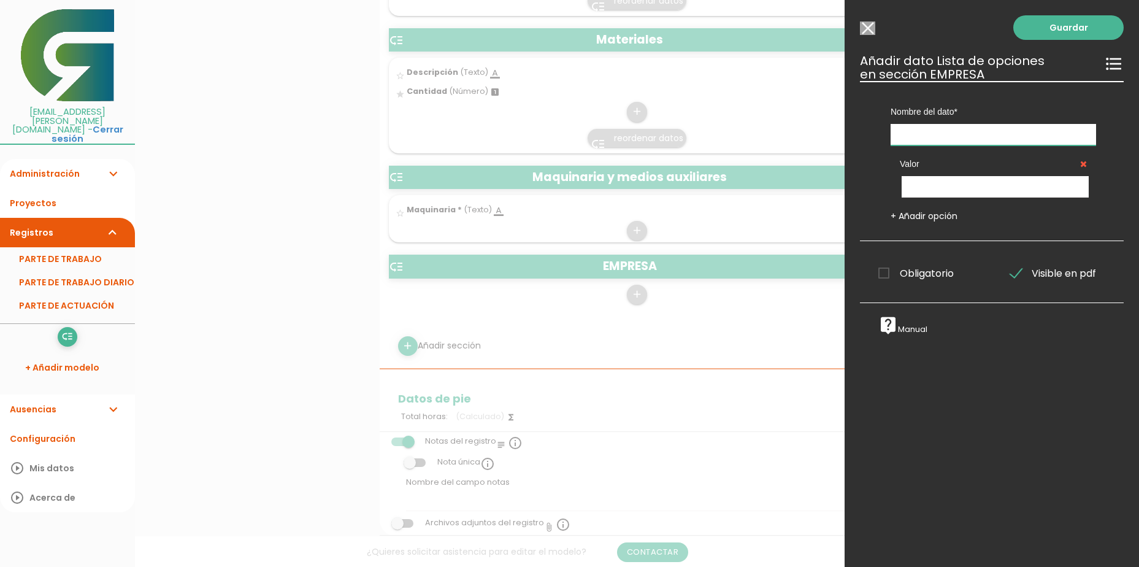
click at [979, 143] on input "text" at bounding box center [993, 134] width 205 height 21
click at [865, 23] on input "Seleccionar todos los usuarios" at bounding box center [867, 27] width 15 height 13
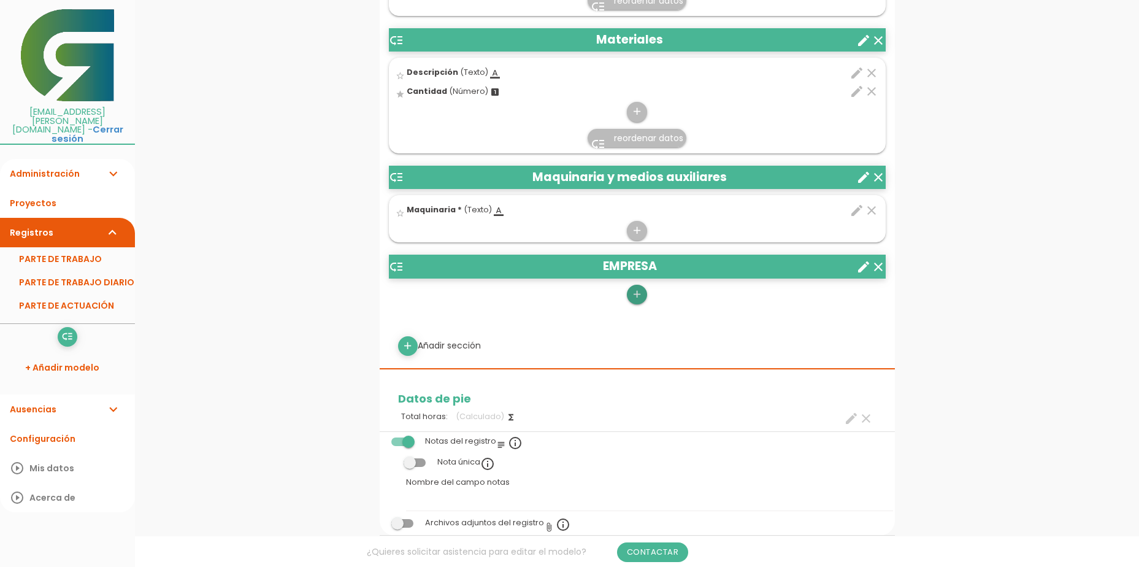
click at [640, 292] on icon "add" at bounding box center [637, 295] width 12 height 20
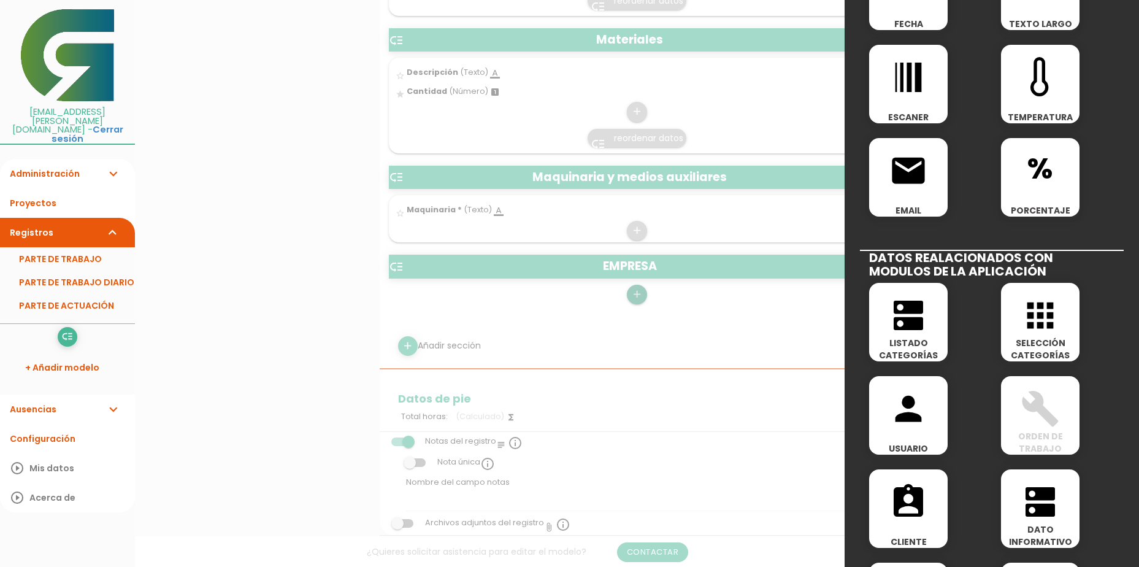
scroll to position [429, 0]
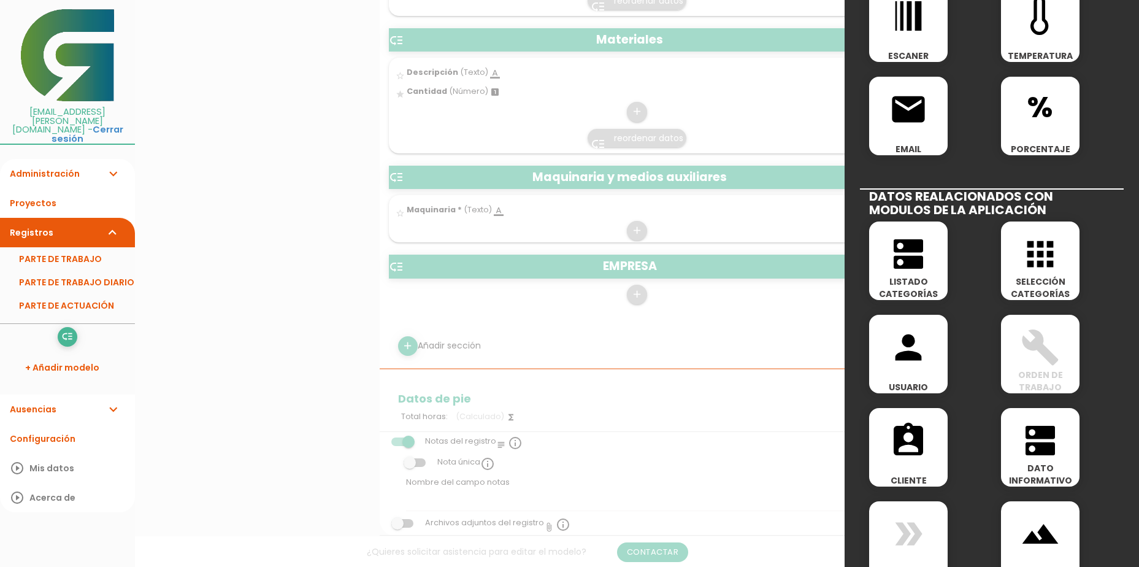
click at [915, 271] on icon "dns" at bounding box center [908, 253] width 39 height 39
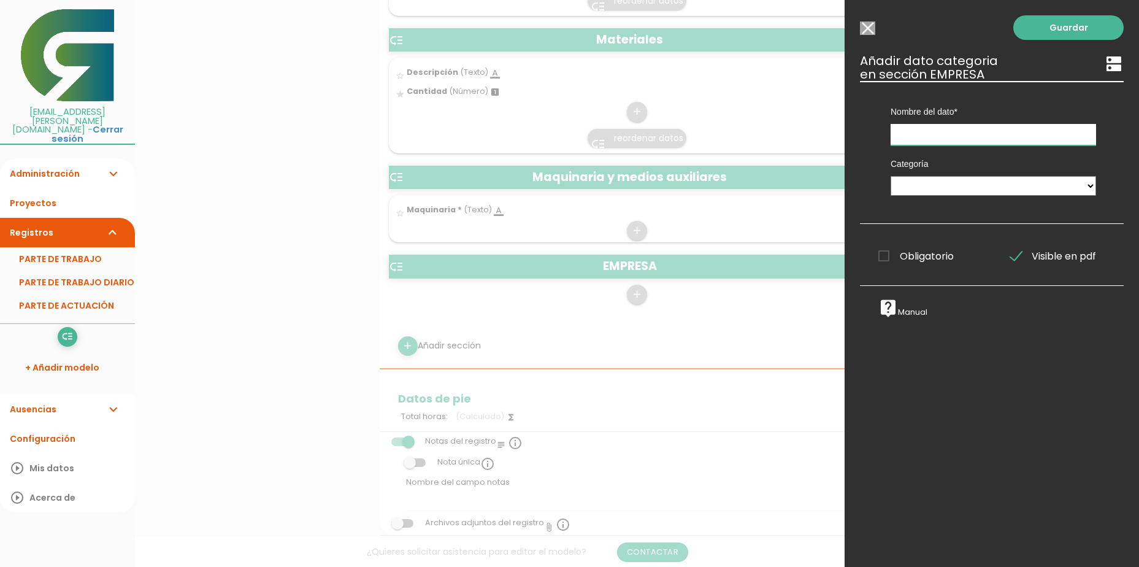
click at [959, 136] on input "text" at bounding box center [993, 134] width 205 height 21
click at [979, 189] on select "MAQUINARIA Tareas PERSONAL Empresa" at bounding box center [993, 186] width 205 height 20
select select "524"
click at [891, 176] on select "MAQUINARIA Tareas PERSONAL Empresa" at bounding box center [993, 186] width 205 height 20
click at [951, 128] on input "text" at bounding box center [993, 134] width 205 height 21
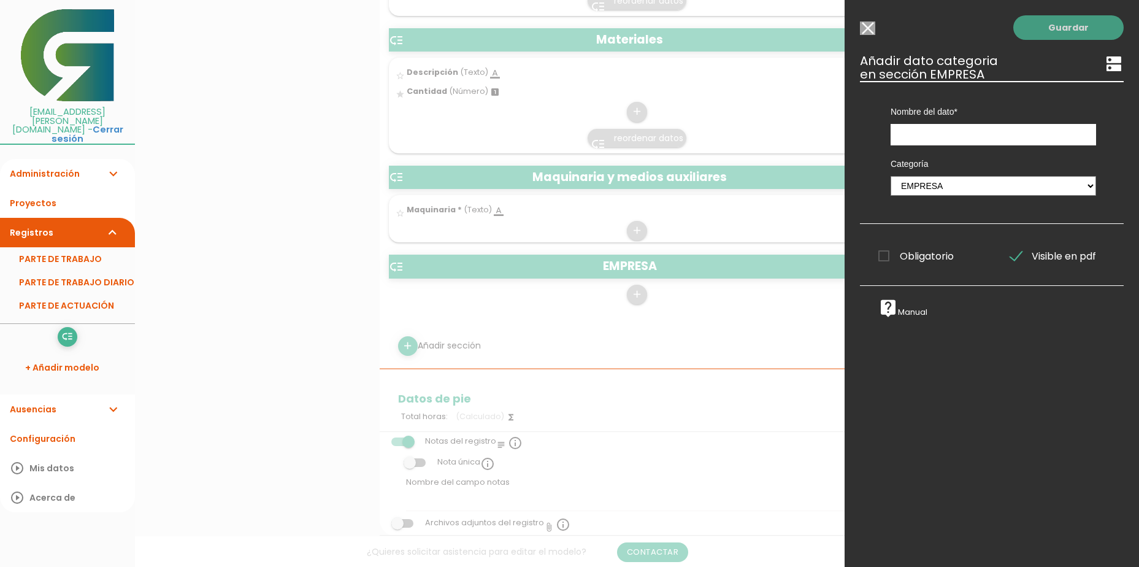
click at [1041, 35] on link "Guardar" at bounding box center [1068, 27] width 110 height 25
click at [1048, 35] on link "Guardar" at bounding box center [1068, 27] width 110 height 25
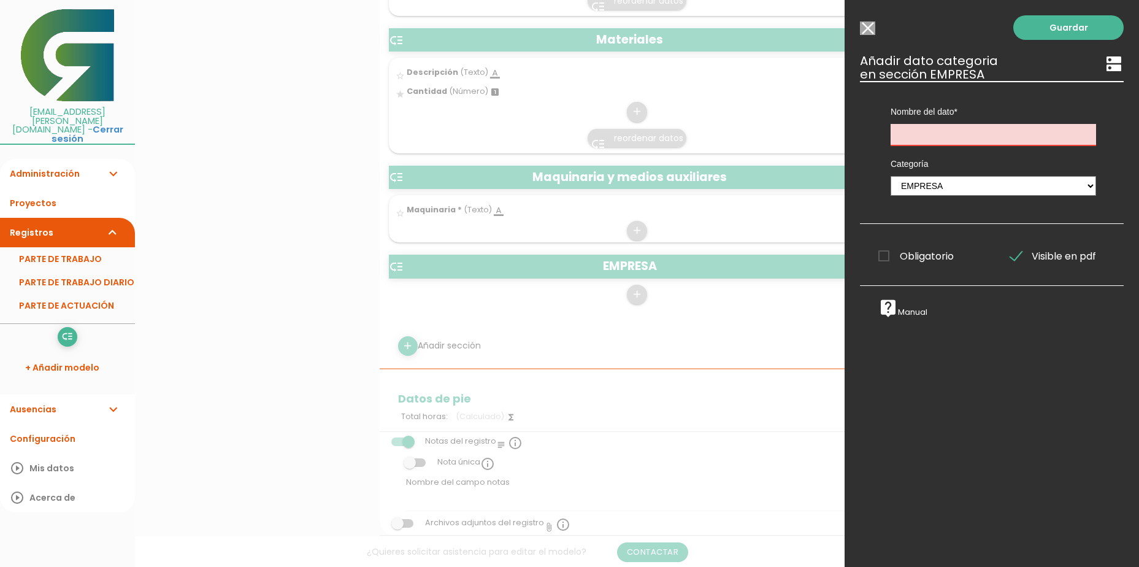
click at [948, 135] on input "text" at bounding box center [993, 134] width 205 height 21
type input "Empresa"
click at [1029, 31] on link "Guardar" at bounding box center [1068, 27] width 110 height 25
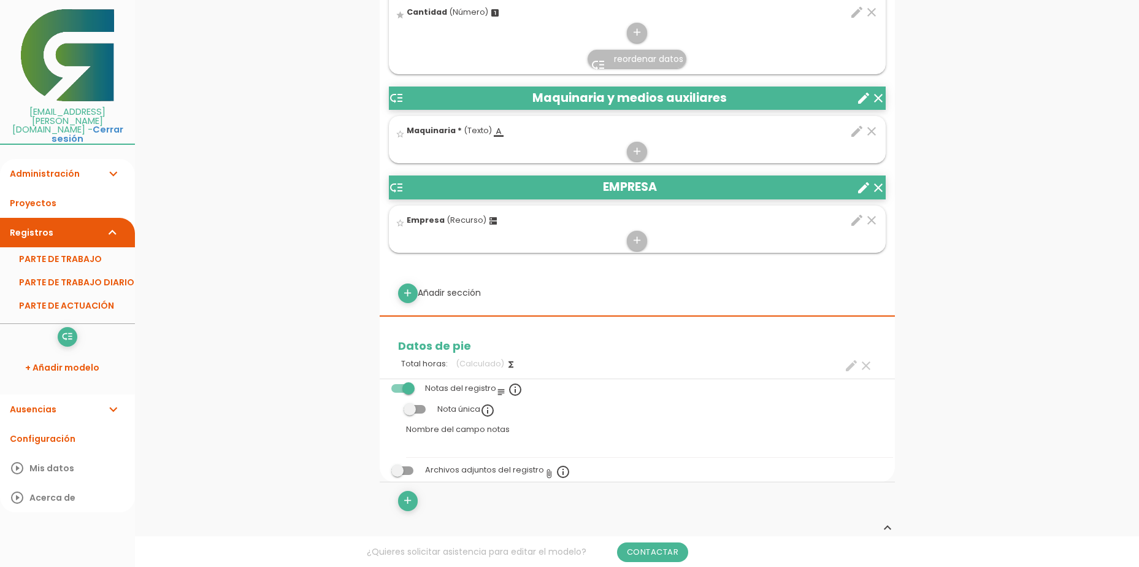
scroll to position [675, 0]
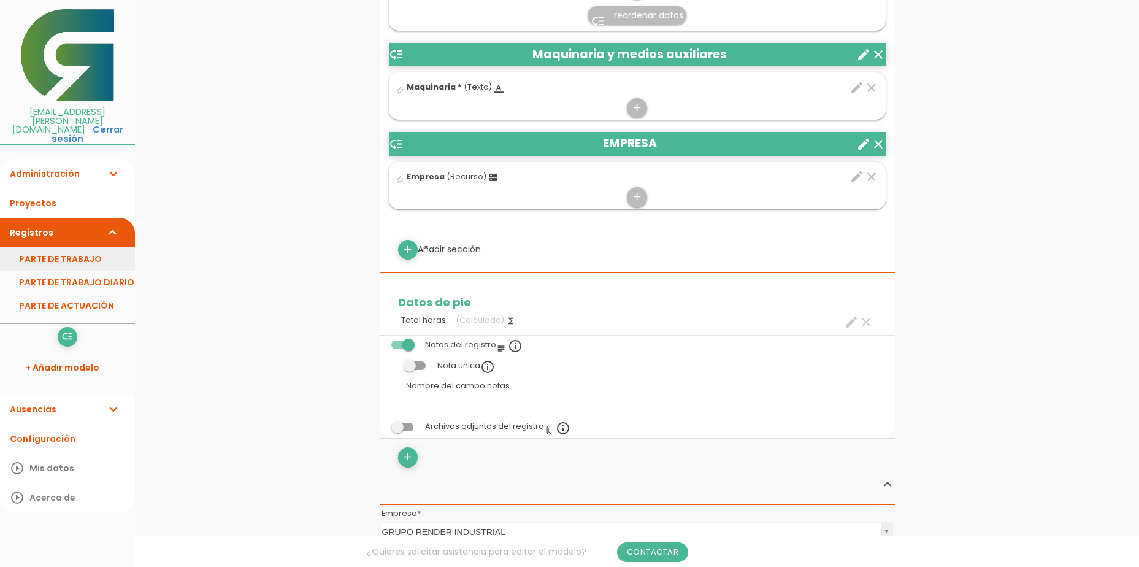
click at [50, 247] on link "PARTE DE TRABAJO" at bounding box center [67, 258] width 135 height 23
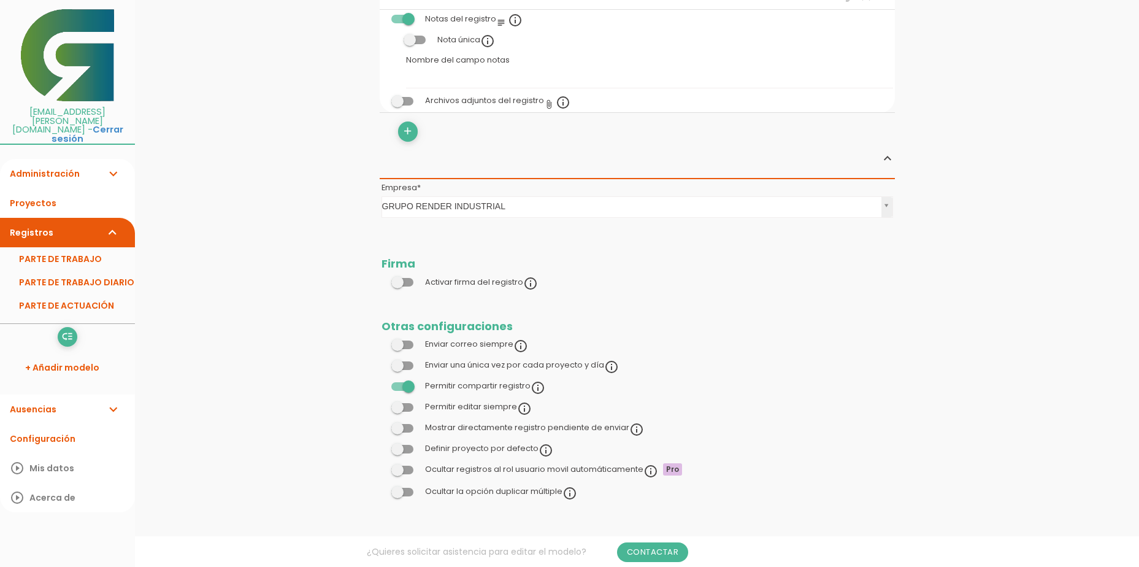
scroll to position [1003, 0]
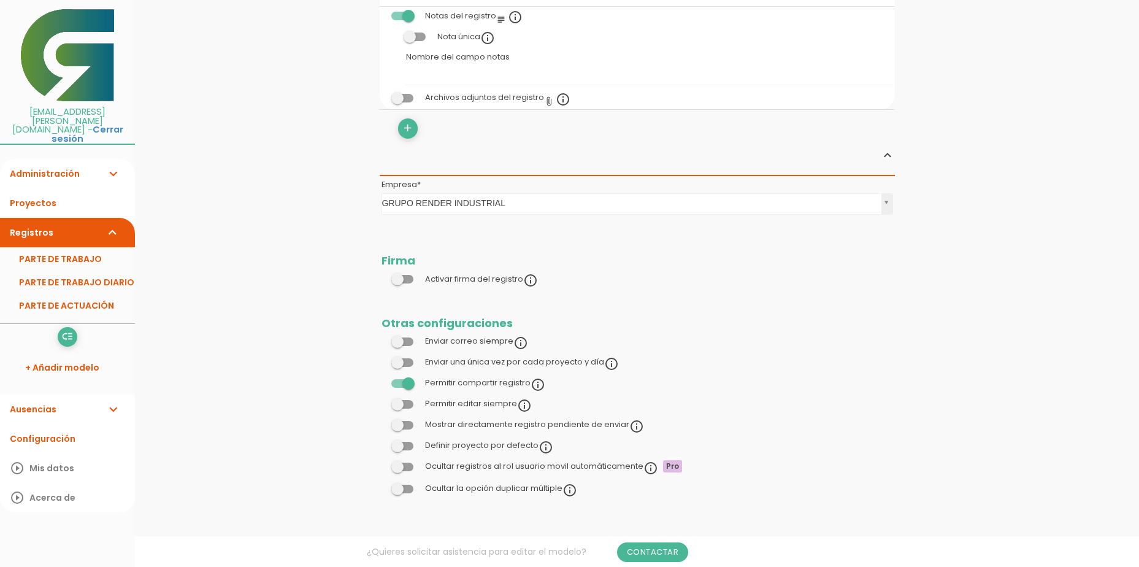
click at [404, 448] on span at bounding box center [402, 446] width 22 height 9
click at [382, 442] on input "checkbox" at bounding box center [382, 442] width 0 height 0
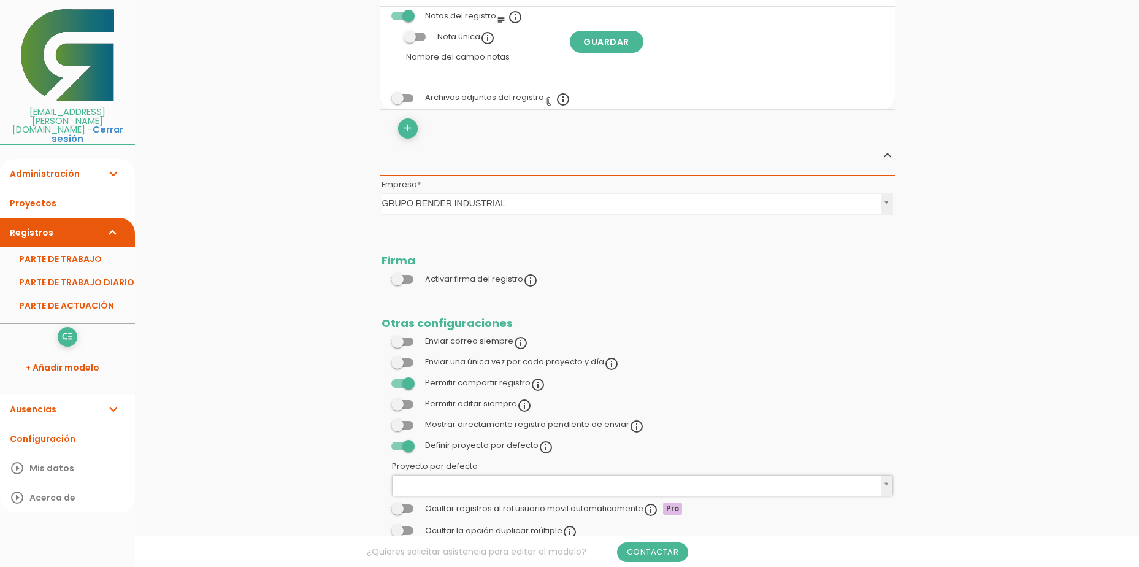
click at [410, 450] on span at bounding box center [402, 446] width 22 height 9
click at [382, 442] on input "checkbox" at bounding box center [382, 442] width 0 height 0
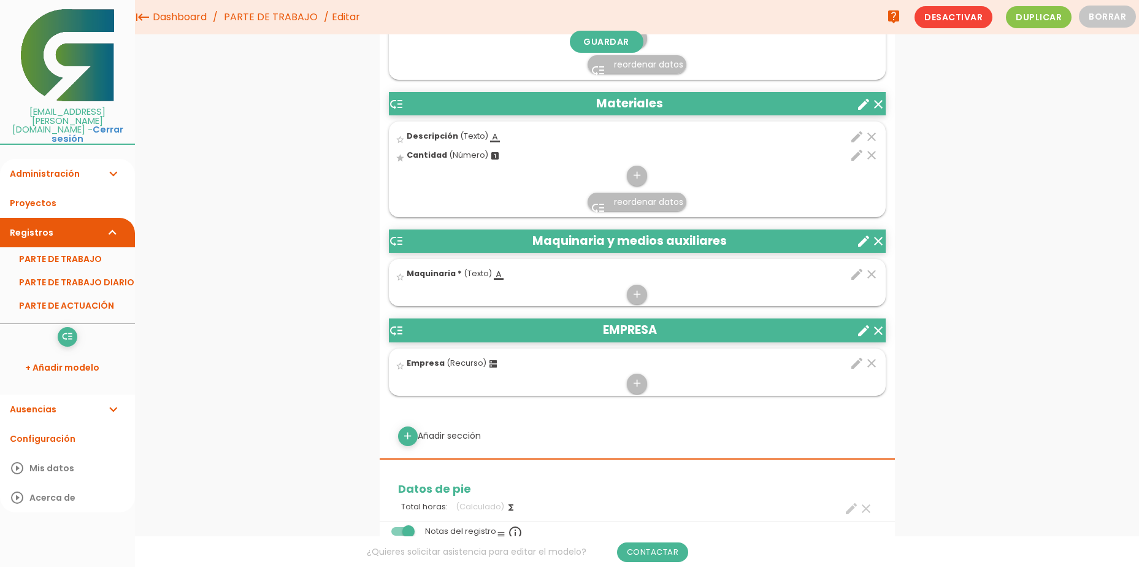
scroll to position [451, 0]
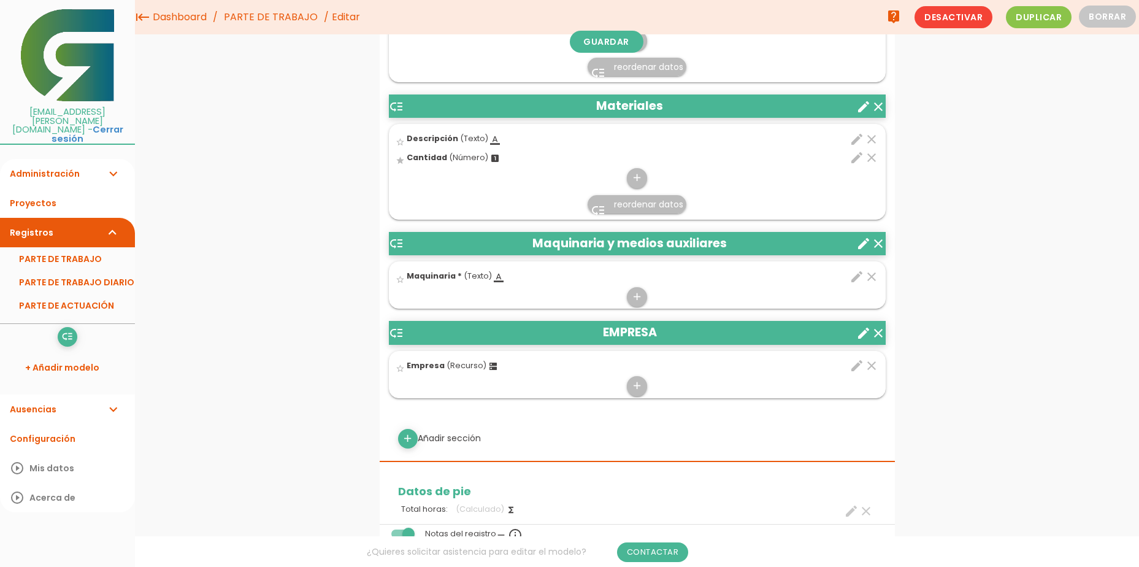
drag, startPoint x: 609, startPoint y: 332, endPoint x: 612, endPoint y: 277, distance: 55.3
click at [612, 277] on div "low_priority Personal clear create star_border Personal * (Dato informativo) ap…" at bounding box center [637, 177] width 497 height 441
drag, startPoint x: 831, startPoint y: 332, endPoint x: 839, endPoint y: 147, distance: 184.8
click at [840, 148] on div "low_priority Personal clear create star_border Personal * (Dato informativo) ap…" at bounding box center [637, 177] width 497 height 441
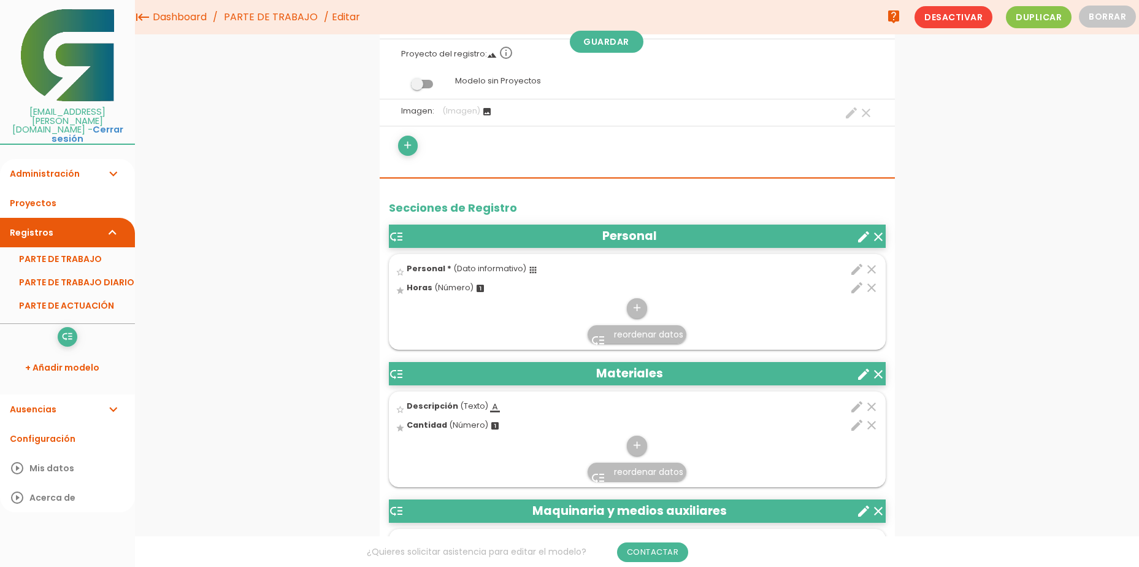
scroll to position [206, 0]
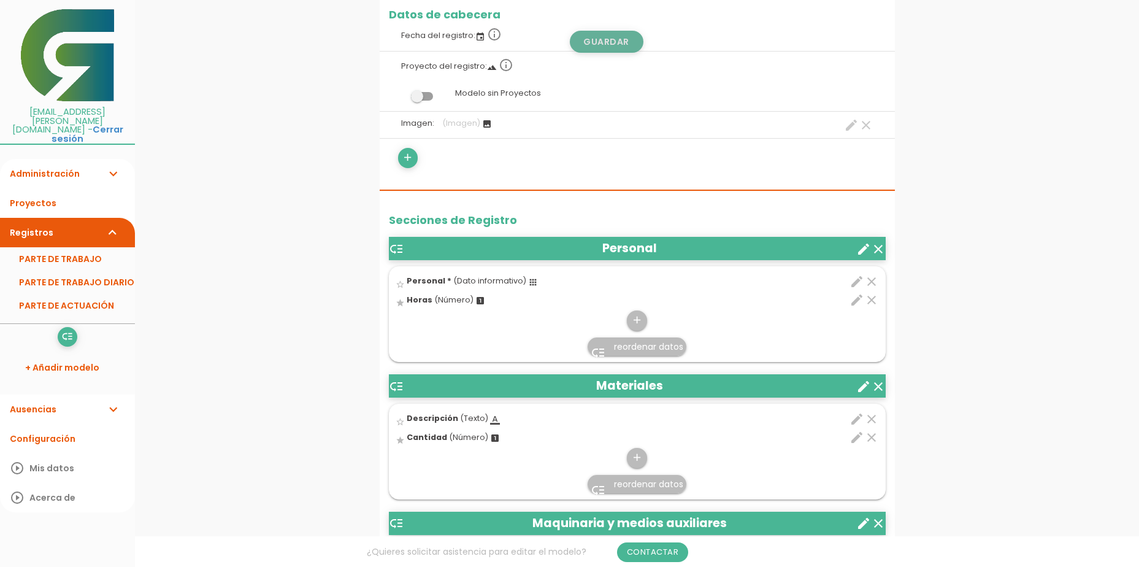
click at [616, 42] on link "Guardar" at bounding box center [607, 42] width 74 height 22
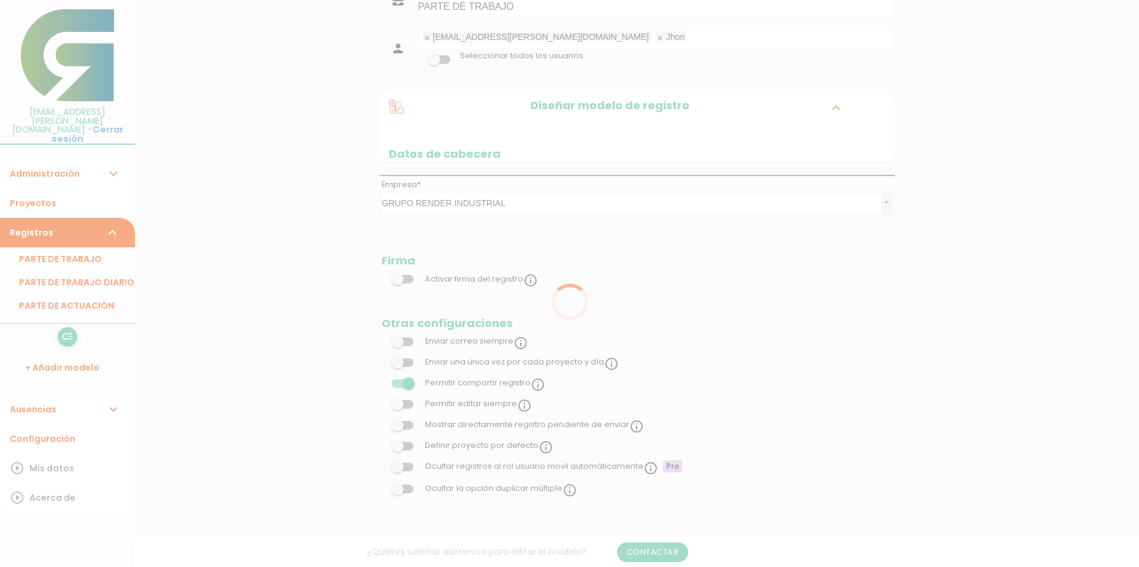
scroll to position [1003, 0]
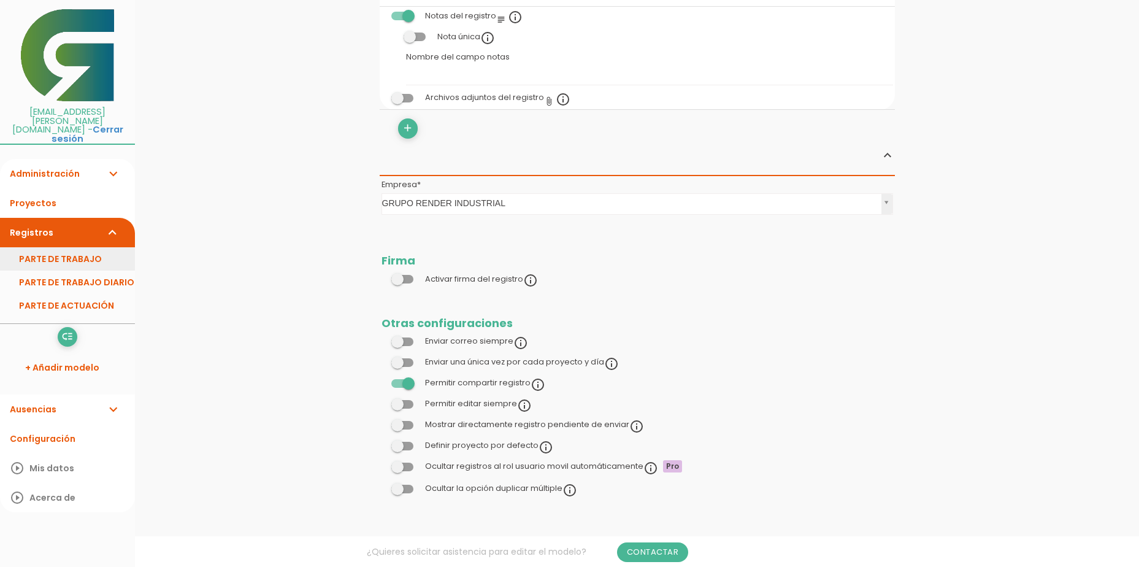
click at [85, 247] on link "PARTE DE TRABAJO" at bounding box center [67, 258] width 135 height 23
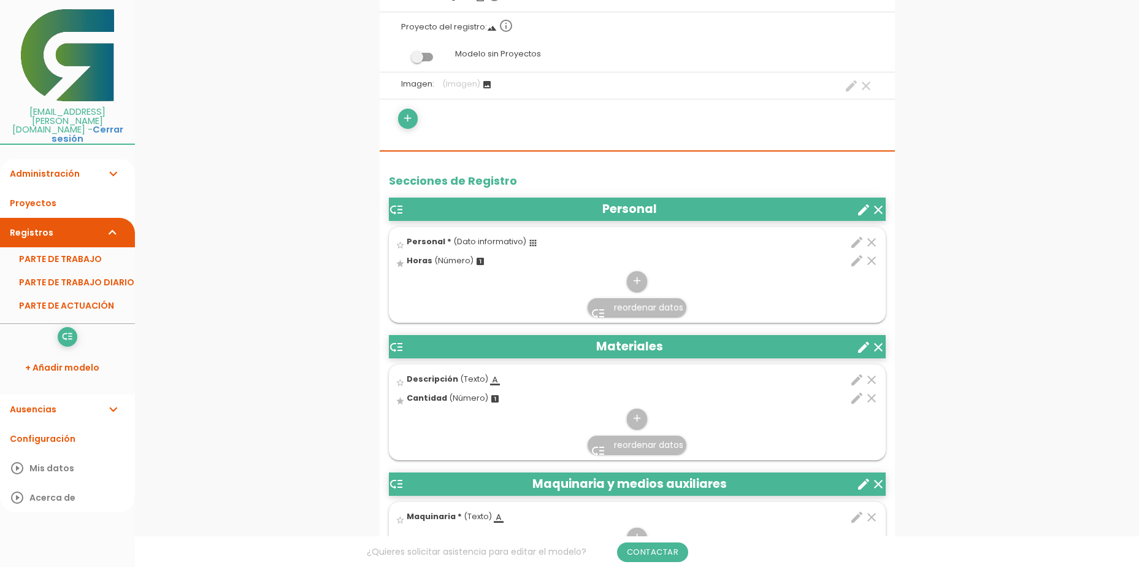
click at [881, 209] on icon "clear" at bounding box center [878, 209] width 15 height 15
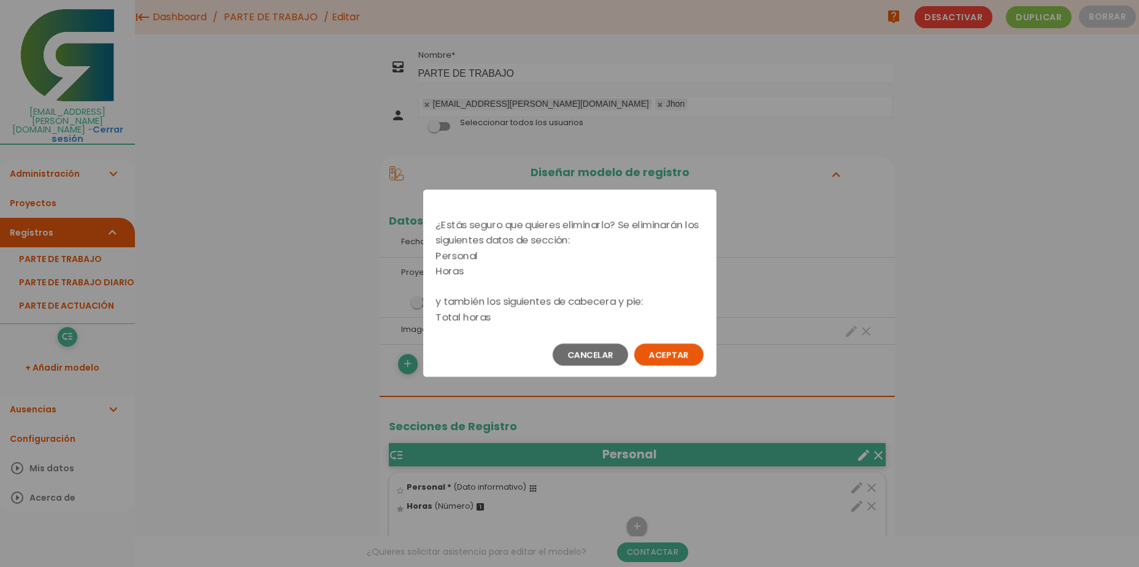
click at [666, 351] on button "Aceptar" at bounding box center [668, 354] width 69 height 22
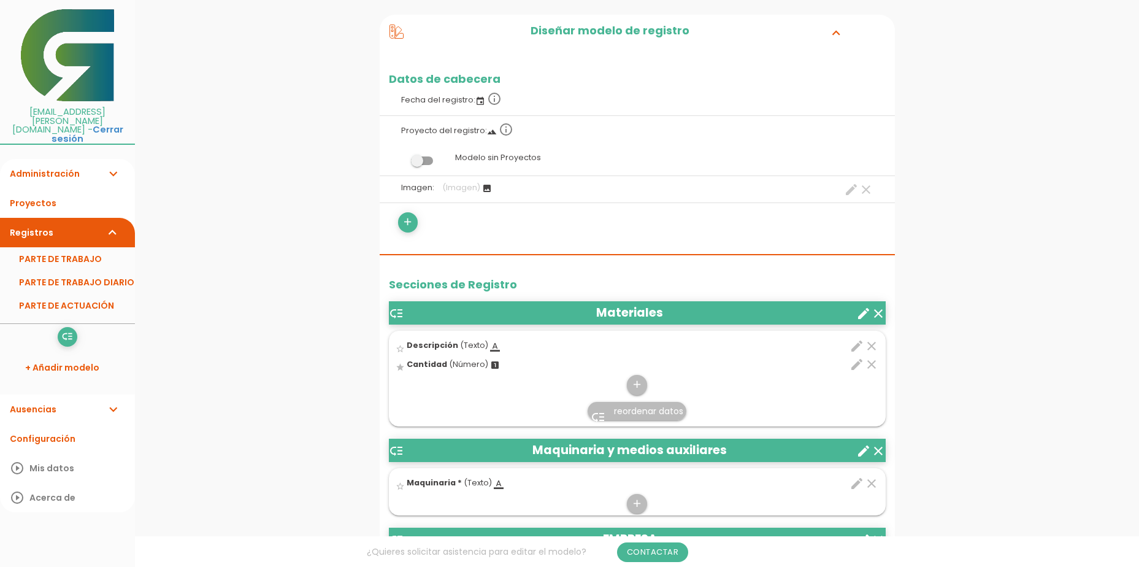
scroll to position [184, 0]
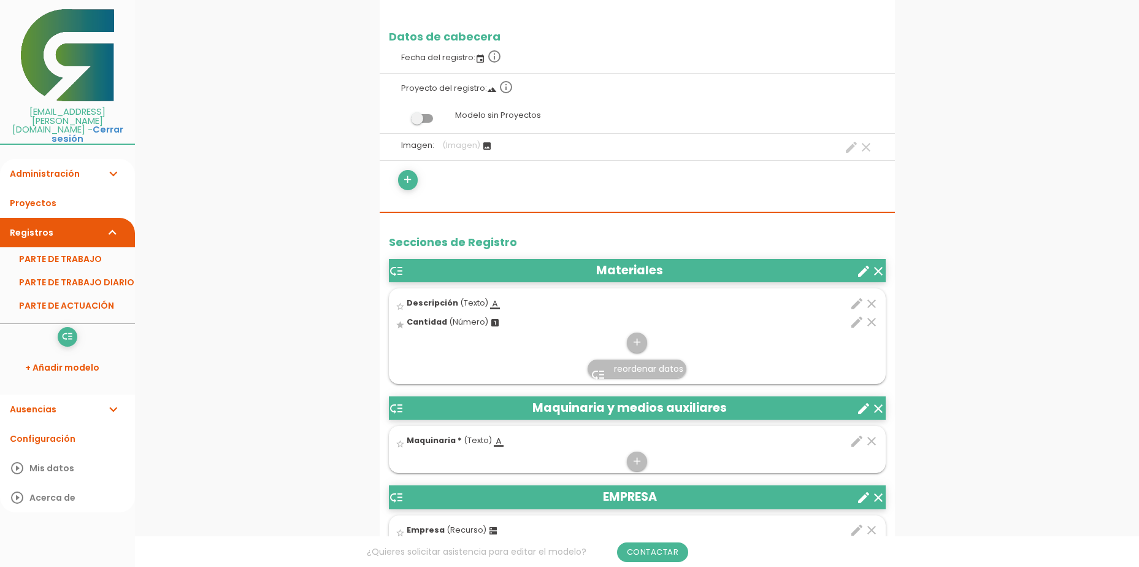
click at [877, 273] on icon "clear" at bounding box center [878, 271] width 15 height 15
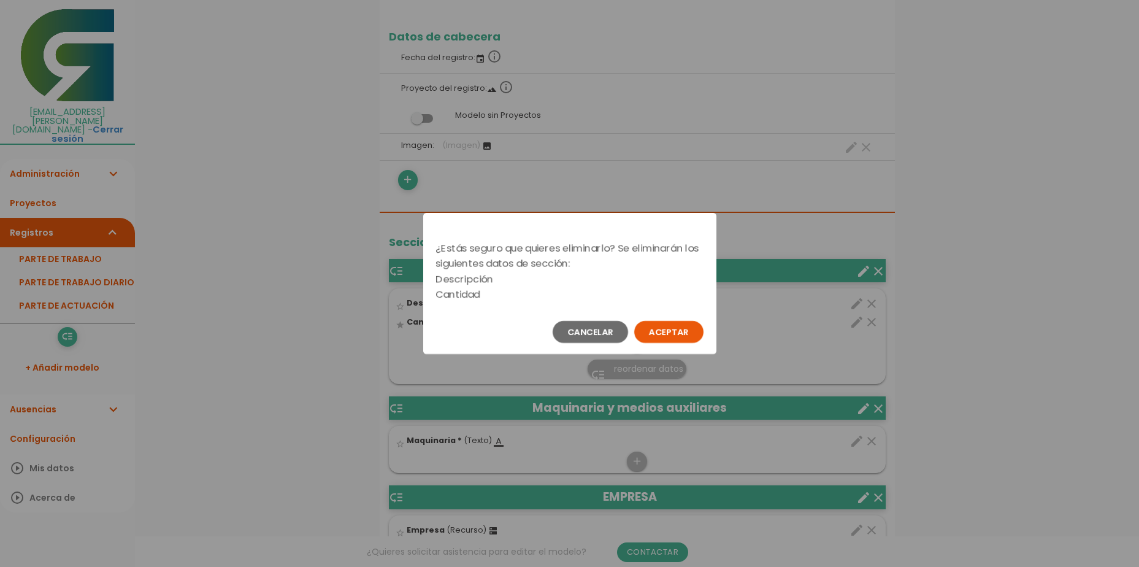
scroll to position [0, 0]
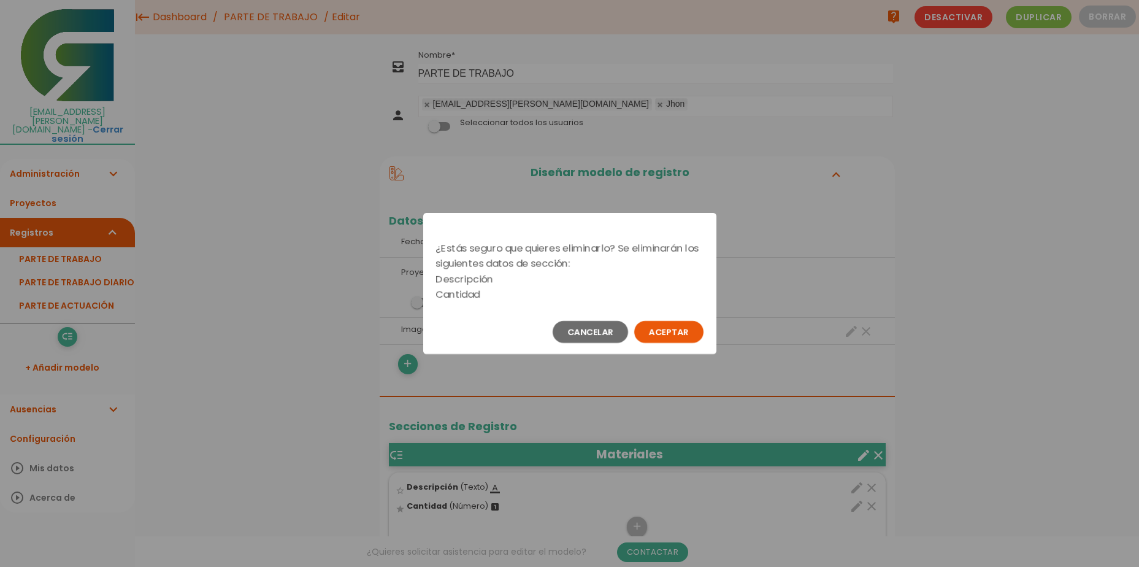
drag, startPoint x: 612, startPoint y: 320, endPoint x: 609, endPoint y: 328, distance: 8.5
click at [610, 325] on div "Cancelar Aceptar" at bounding box center [569, 332] width 293 height 44
click at [609, 328] on button "Cancelar" at bounding box center [590, 332] width 75 height 22
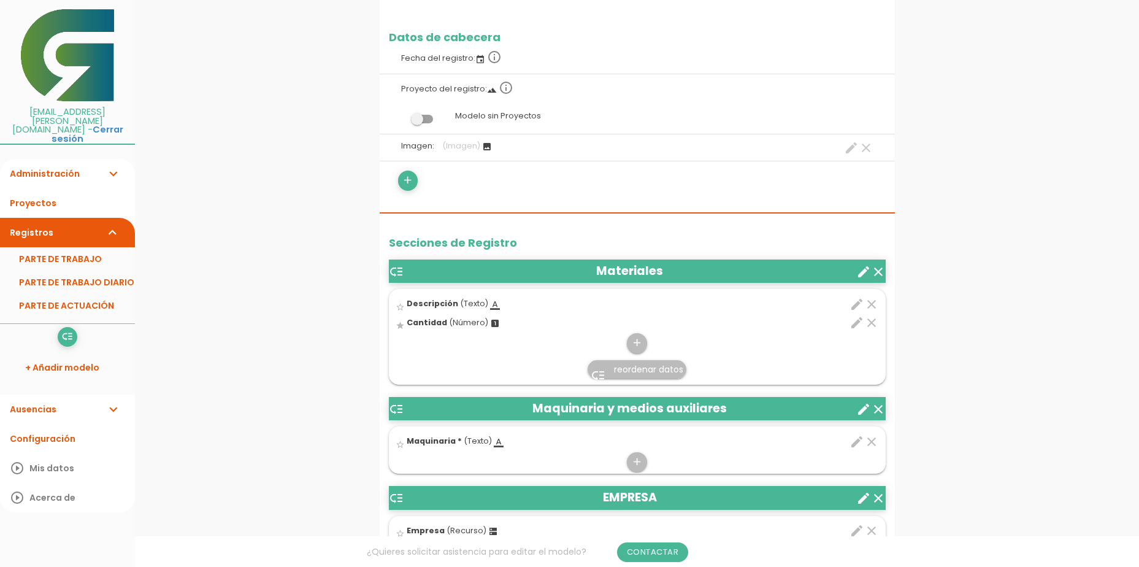
scroll to position [184, 0]
click at [881, 272] on icon "clear" at bounding box center [878, 271] width 15 height 15
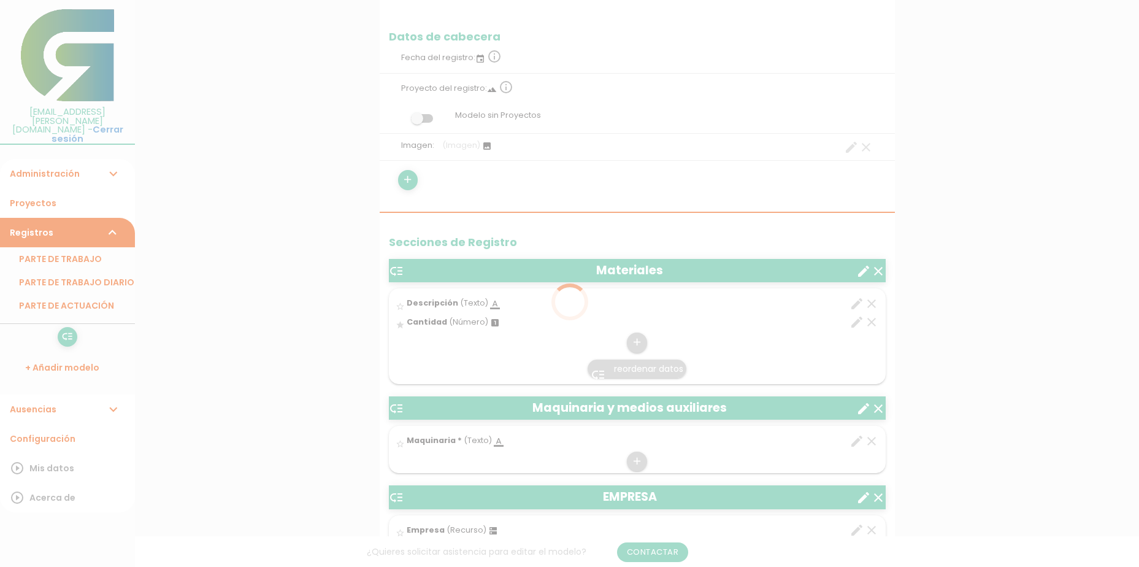
scroll to position [0, 0]
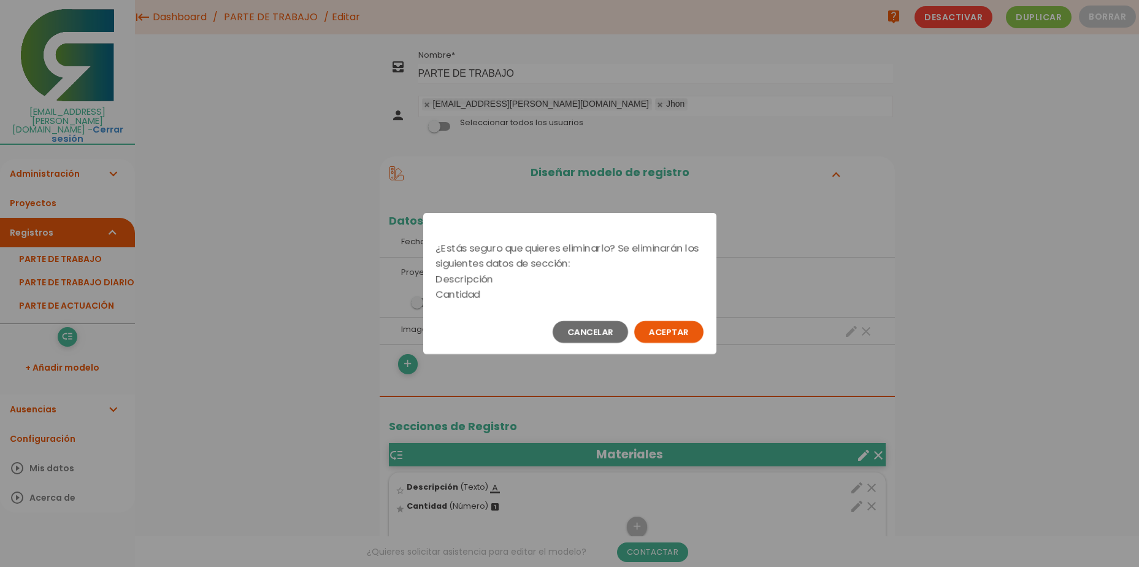
click at [659, 336] on button "Aceptar" at bounding box center [668, 332] width 69 height 22
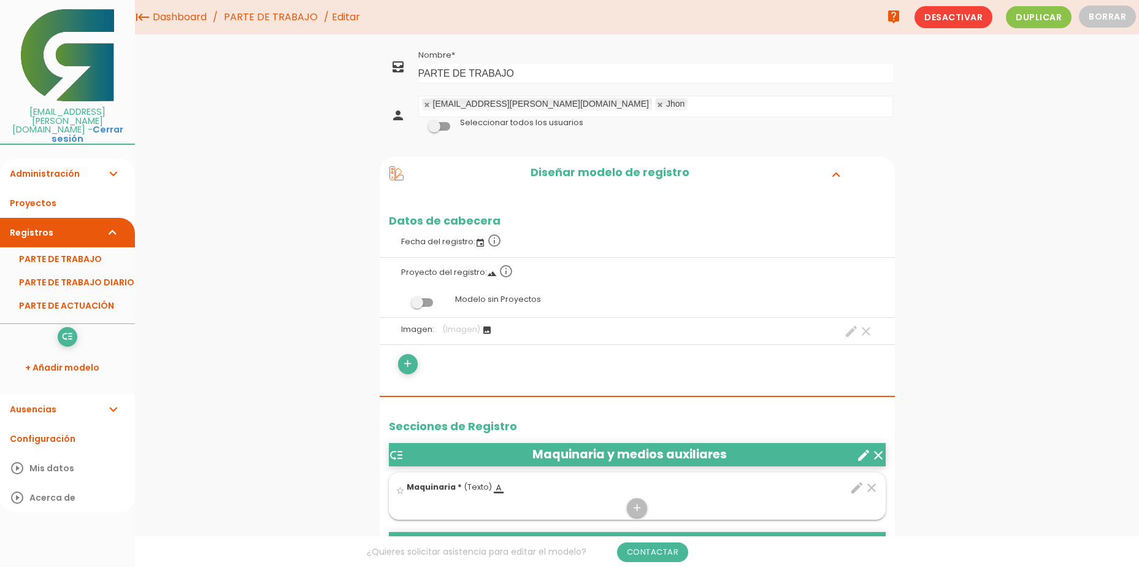
click at [876, 459] on icon "clear" at bounding box center [878, 455] width 15 height 15
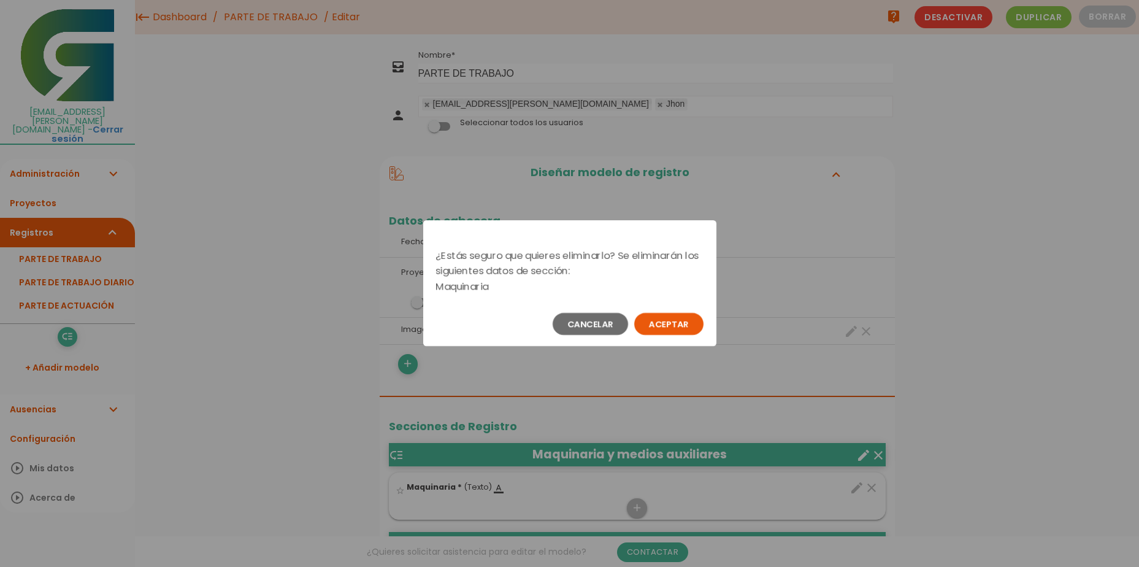
click at [680, 331] on button "Aceptar" at bounding box center [668, 324] width 69 height 22
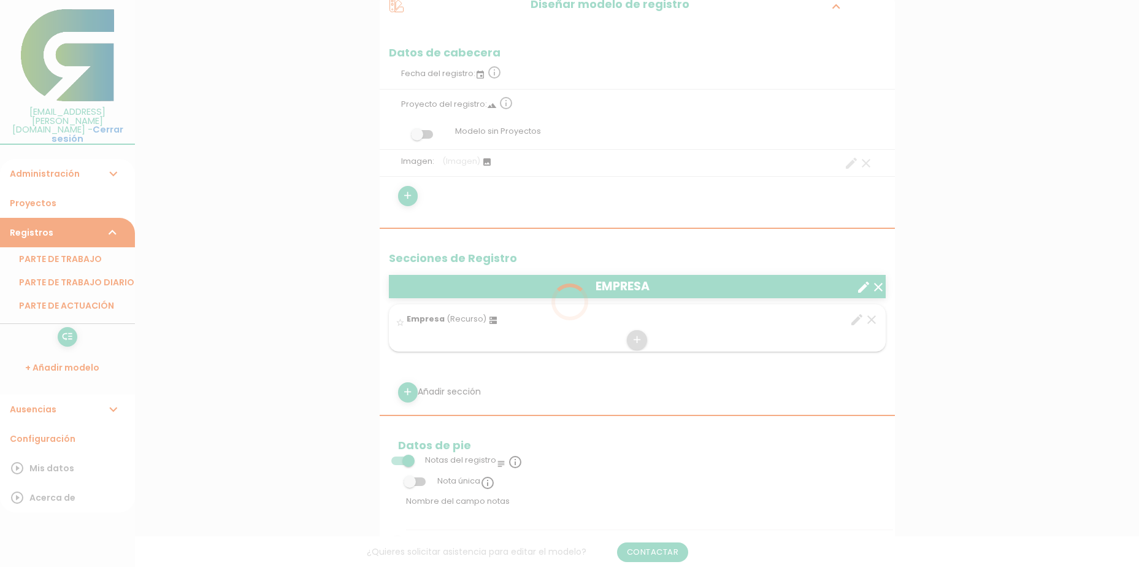
scroll to position [184, 0]
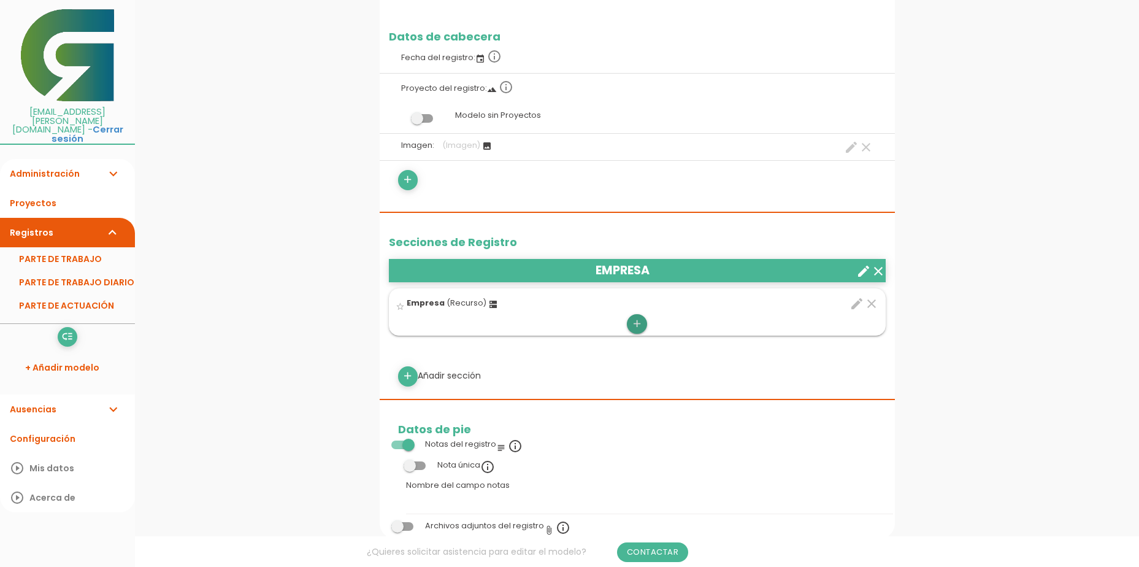
click at [637, 325] on icon "add" at bounding box center [637, 324] width 12 height 20
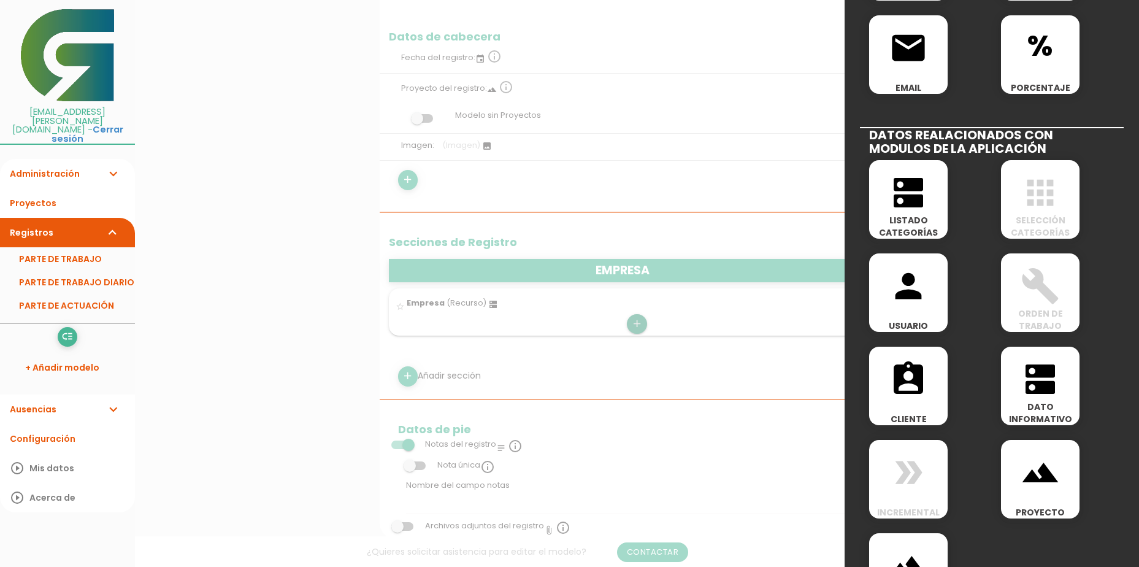
scroll to position [545, 0]
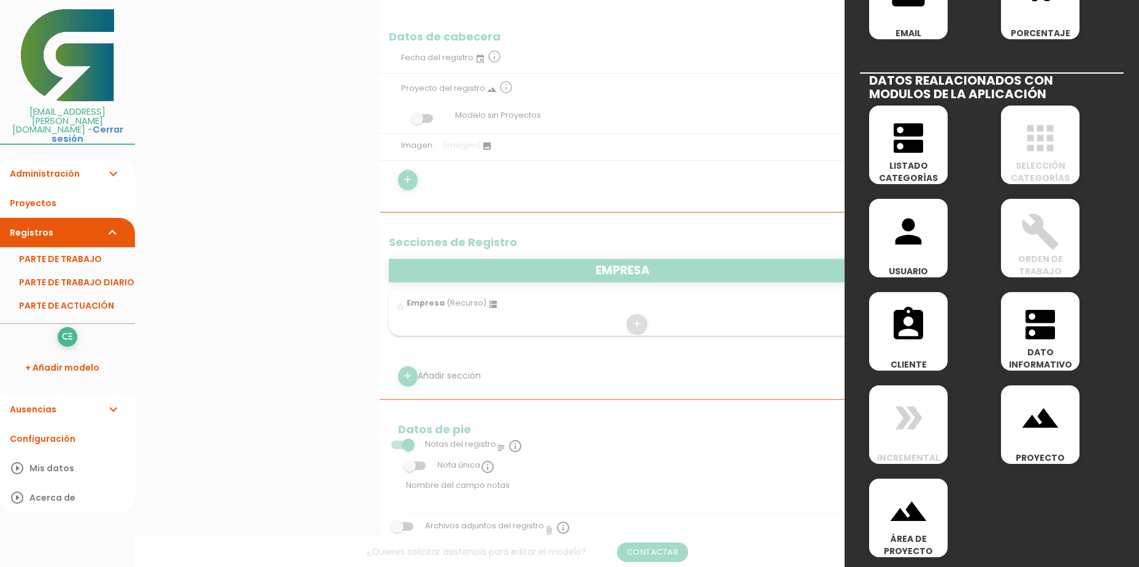
click at [712, 369] on div at bounding box center [569, 212] width 1139 height 708
click at [714, 370] on div at bounding box center [569, 212] width 1139 height 708
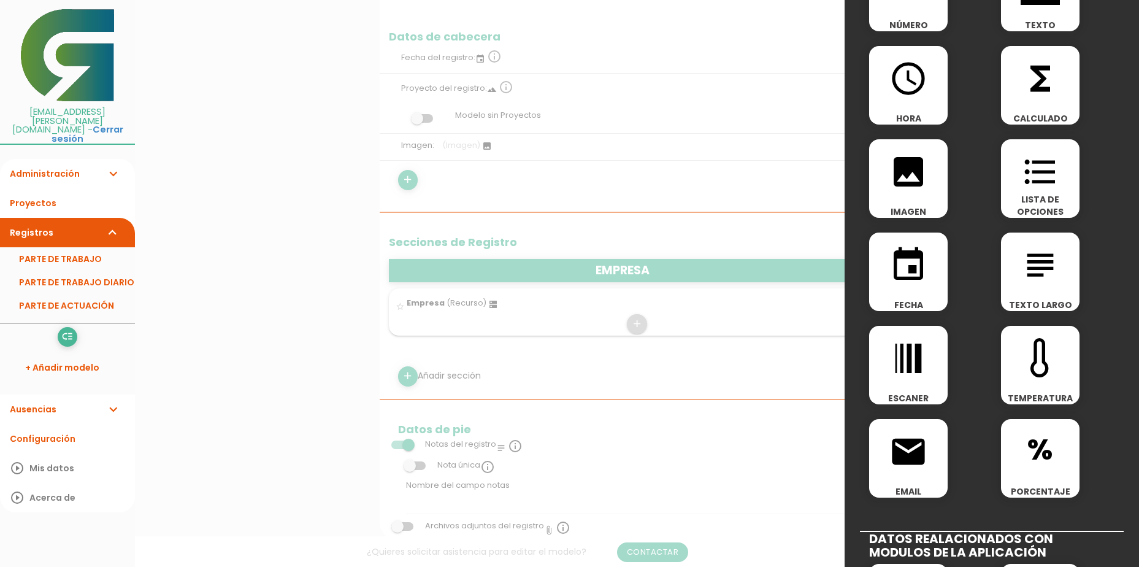
scroll to position [0, 0]
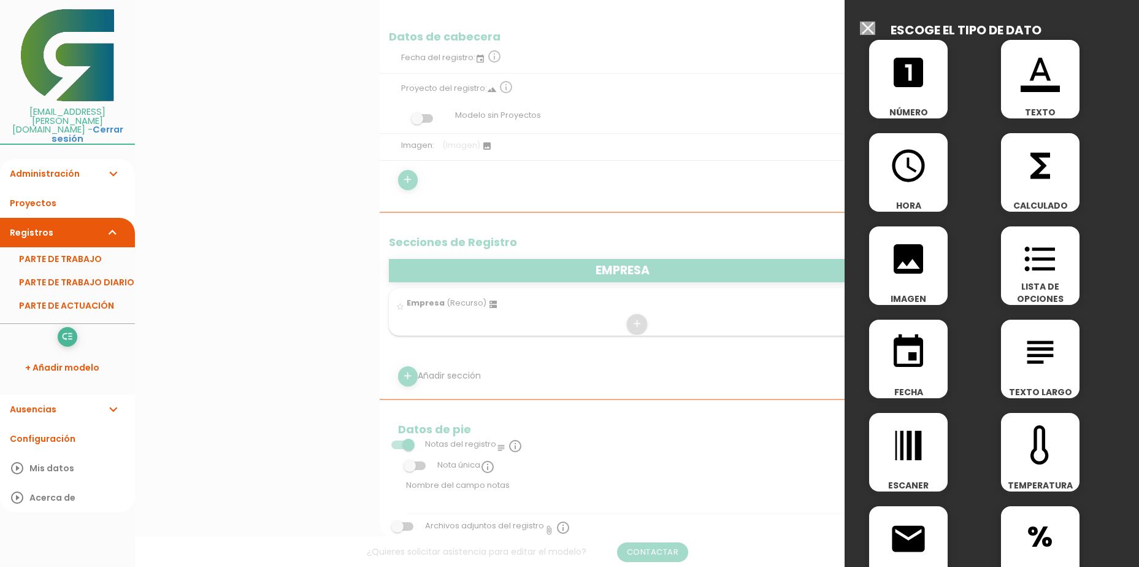
click at [867, 26] on input "Seleccionar todos los usuarios" at bounding box center [867, 27] width 15 height 13
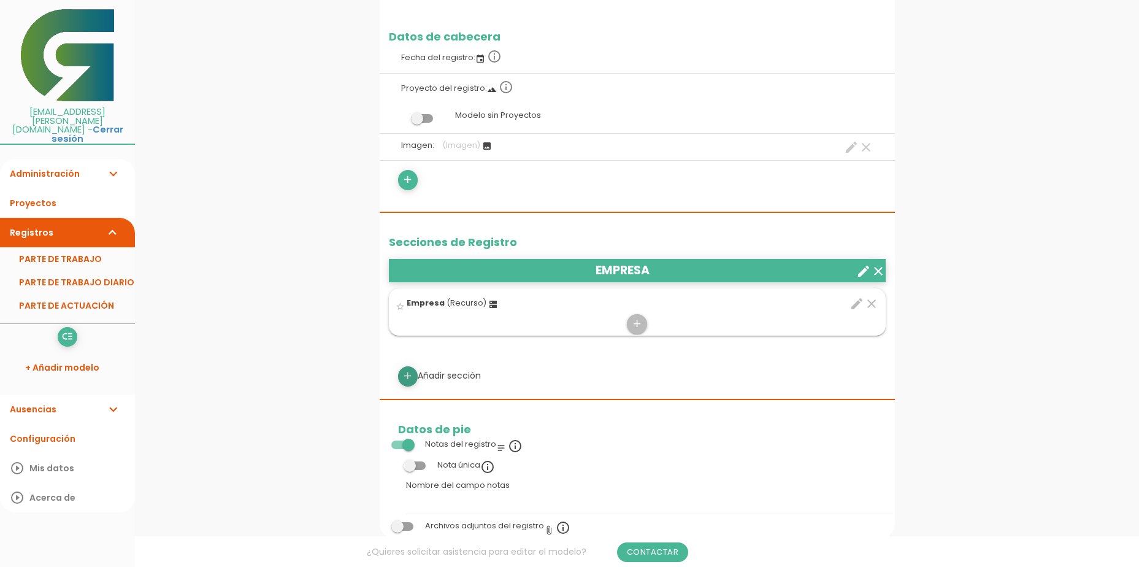
click at [403, 376] on icon "add" at bounding box center [408, 376] width 12 height 20
select select
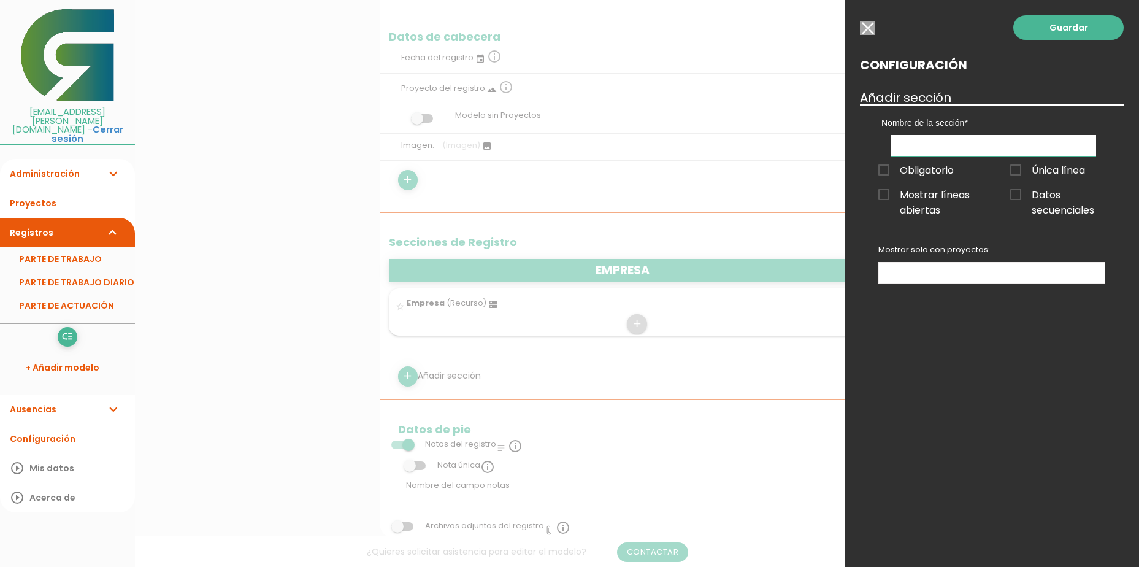
click at [950, 150] on input "text" at bounding box center [993, 145] width 205 height 21
type input "P"
type input "PERSONAL"
click at [1046, 31] on link "Guardar" at bounding box center [1068, 27] width 110 height 25
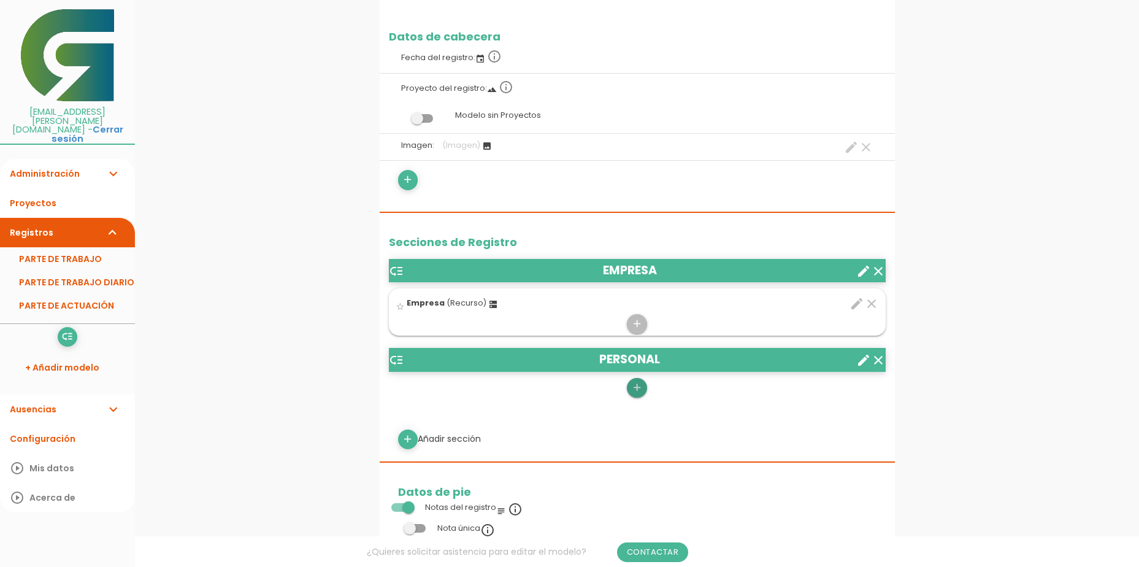
click at [634, 392] on icon "add" at bounding box center [637, 388] width 12 height 20
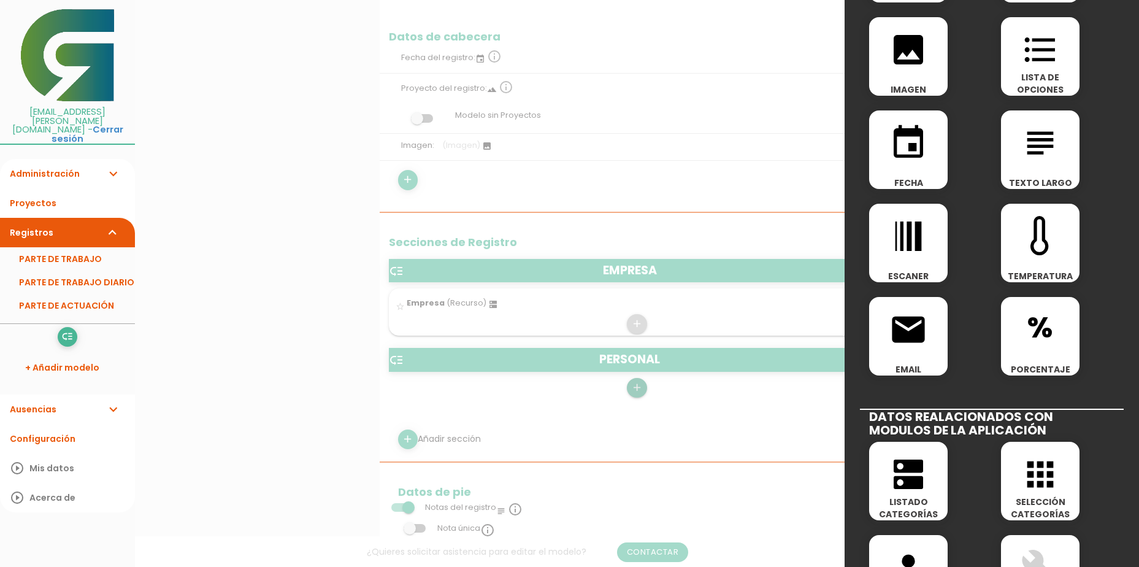
scroll to position [491, 0]
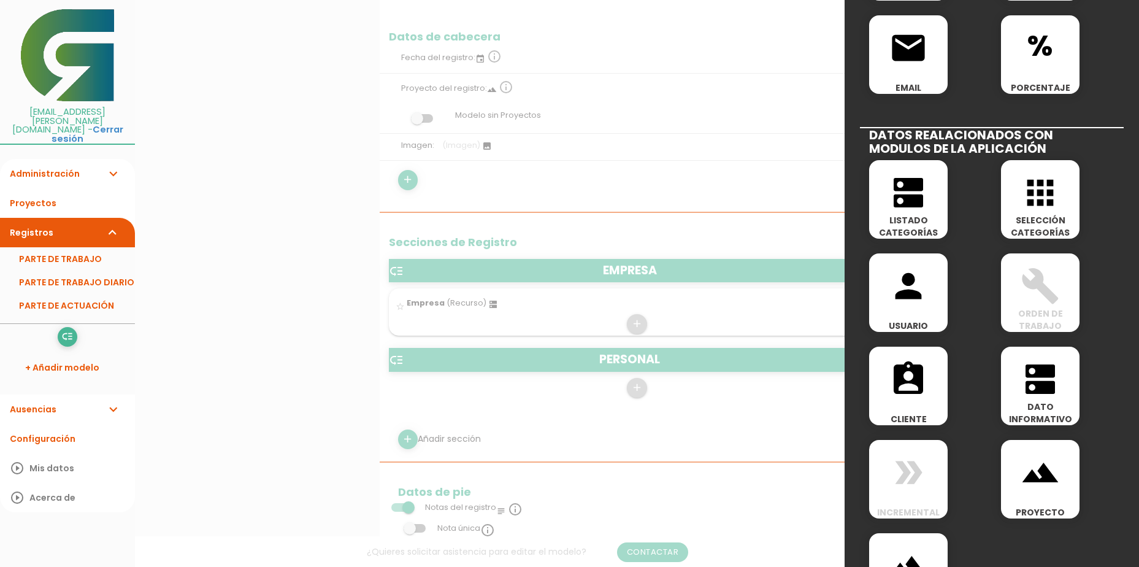
click at [915, 204] on icon "dns" at bounding box center [908, 192] width 39 height 39
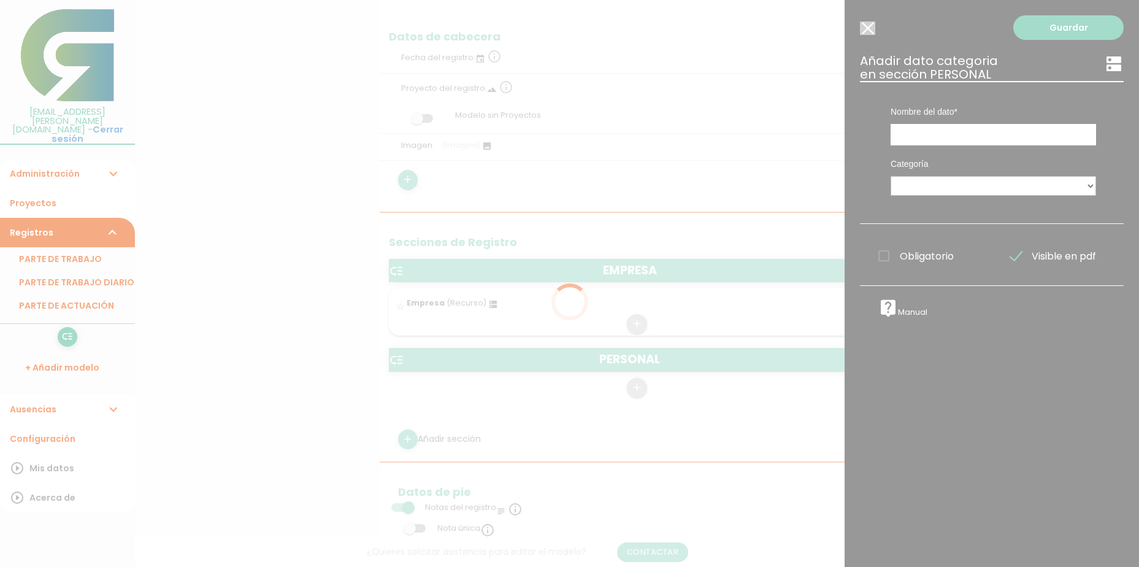
scroll to position [0, 0]
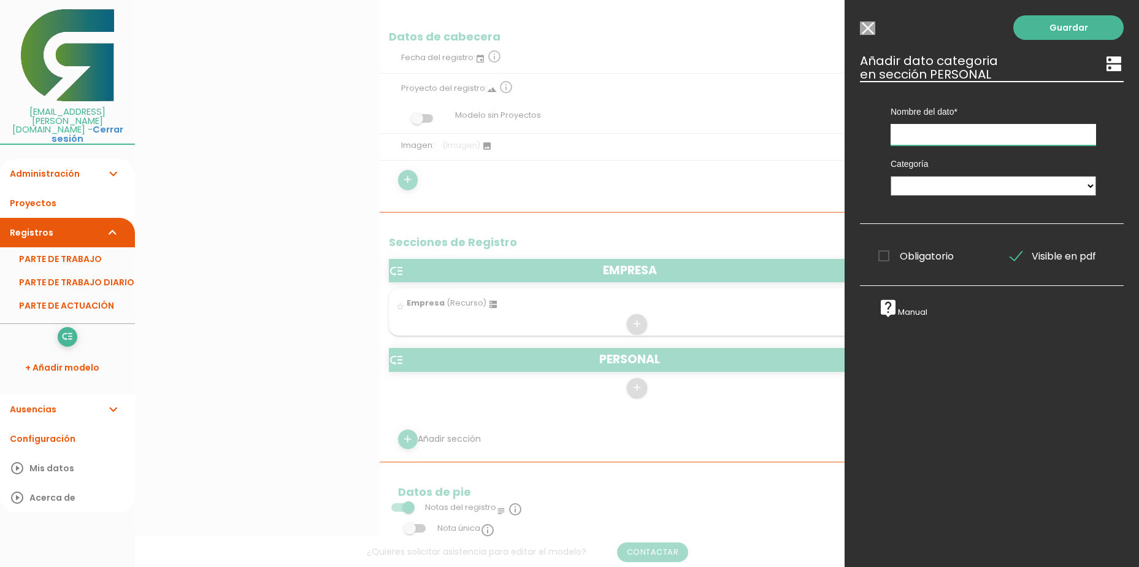
click at [918, 145] on input "text" at bounding box center [993, 134] width 205 height 21
click at [923, 171] on div "Categoría MAQUINARIA Tareas PERSONAL Empresa Permitir selección múltiple de rec…" at bounding box center [993, 174] width 224 height 59
click at [927, 186] on select "MAQUINARIA Tareas PERSONAL Empresa" at bounding box center [993, 186] width 205 height 20
select select "523"
click at [891, 176] on select "MAQUINARIA Tareas PERSONAL Empresa" at bounding box center [993, 186] width 205 height 20
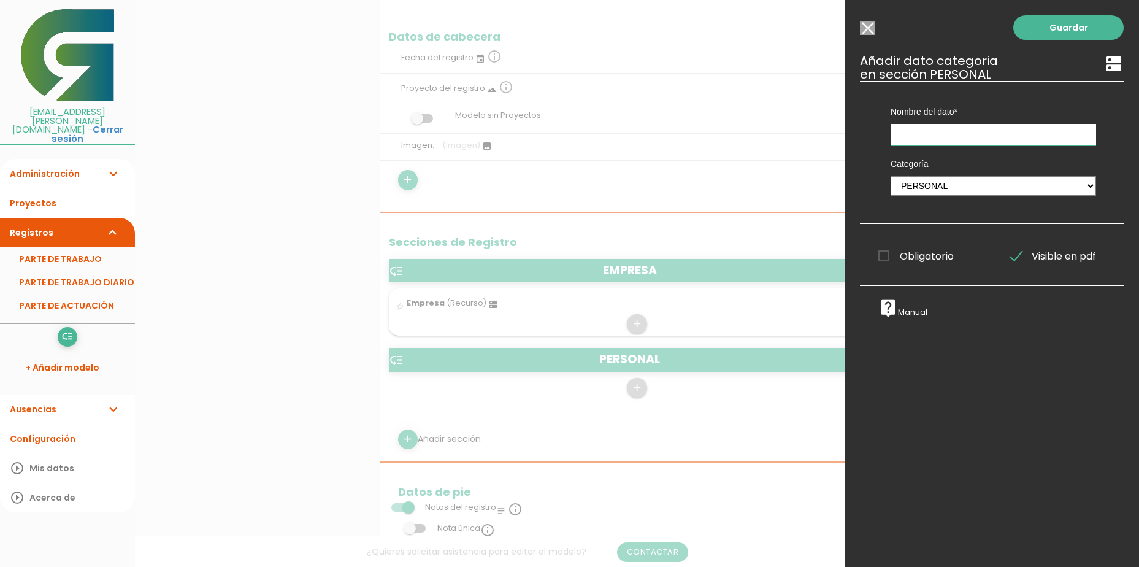
click at [938, 134] on input "text" at bounding box center [993, 134] width 205 height 21
type input "PERSONAL"
click at [1049, 33] on link "Guardar" at bounding box center [1068, 27] width 110 height 25
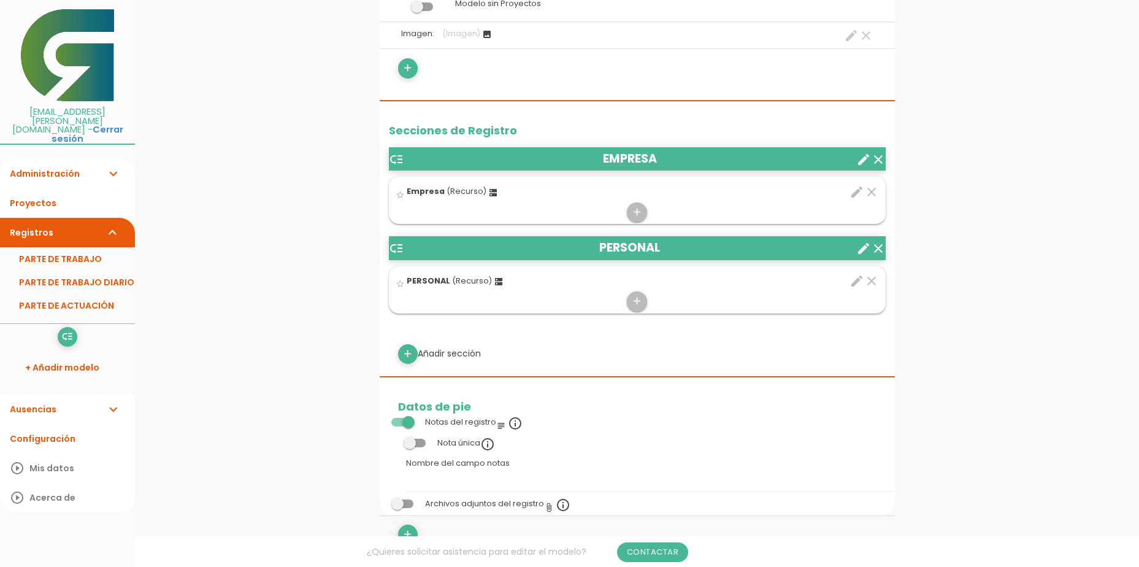
scroll to position [307, 0]
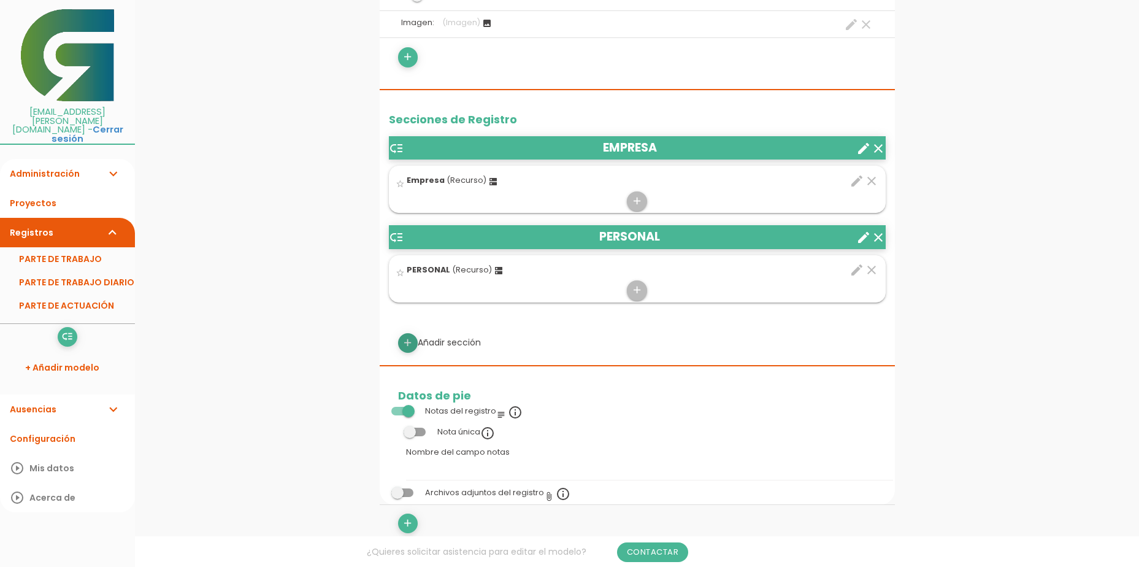
click at [410, 345] on icon "add" at bounding box center [408, 343] width 12 height 20
select select
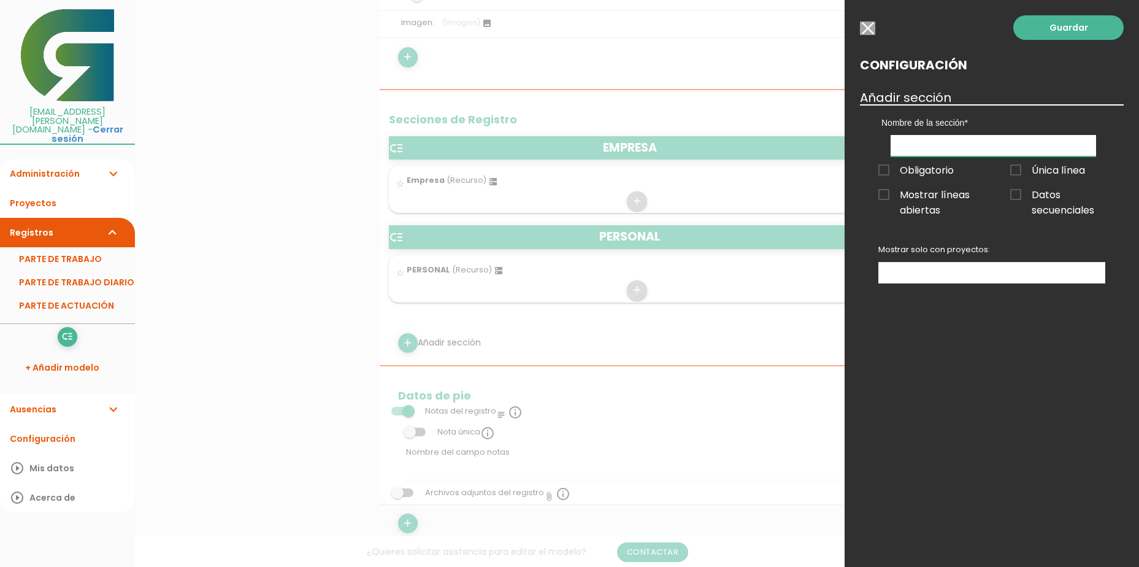
click at [984, 137] on input "text" at bounding box center [993, 145] width 205 height 21
type input "TRABAJOS REALIZADOS"
click at [975, 268] on ul at bounding box center [992, 273] width 226 height 20
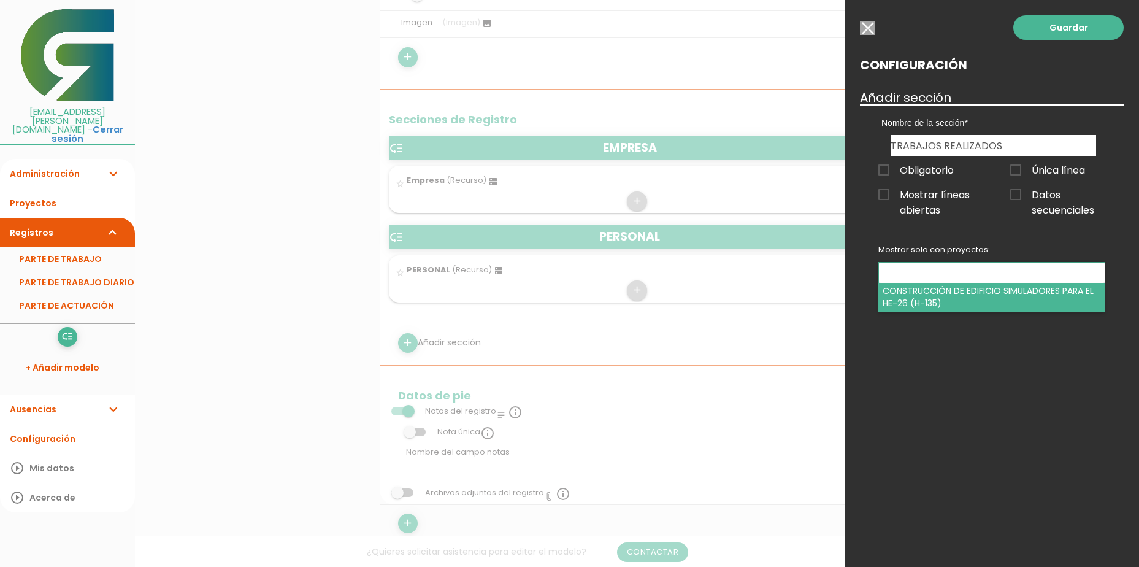
select select "329"
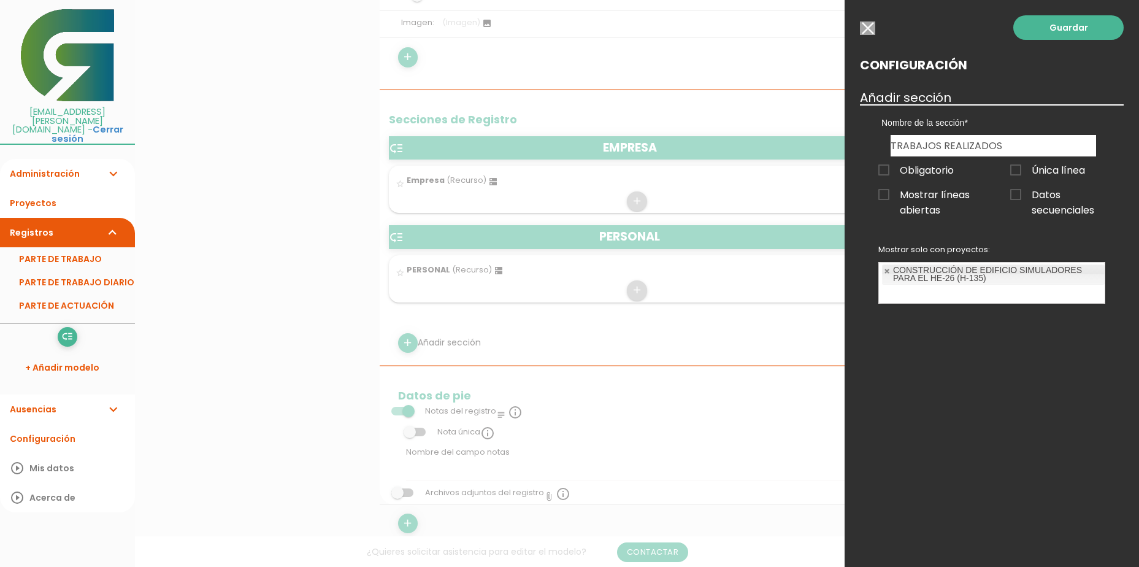
click at [1058, 31] on link "Guardar" at bounding box center [1068, 27] width 110 height 25
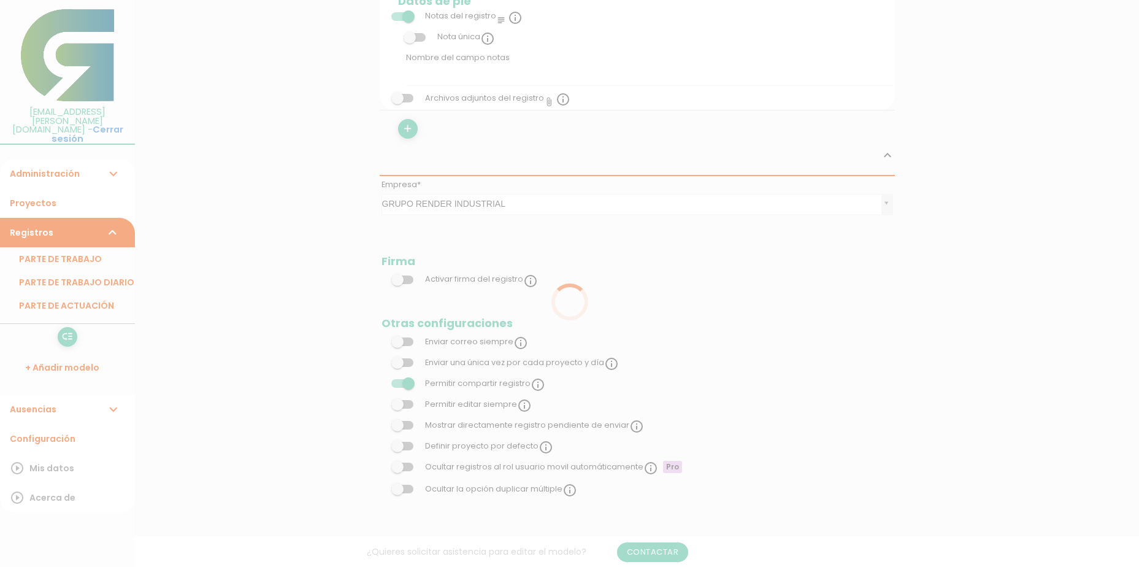
scroll to position [307, 0]
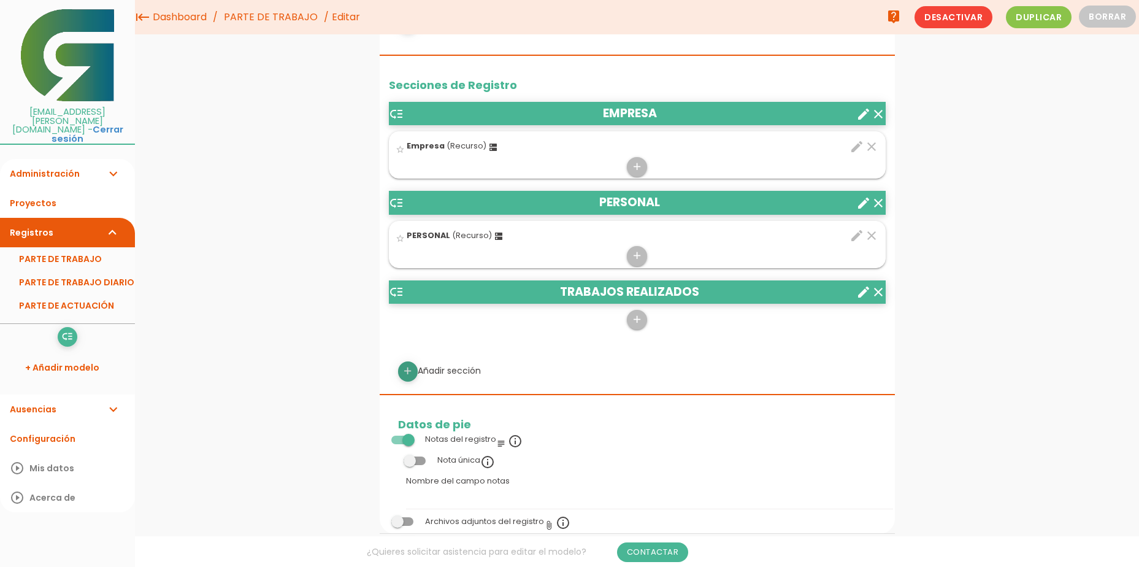
click at [414, 369] on link "add" at bounding box center [408, 371] width 20 height 20
select select
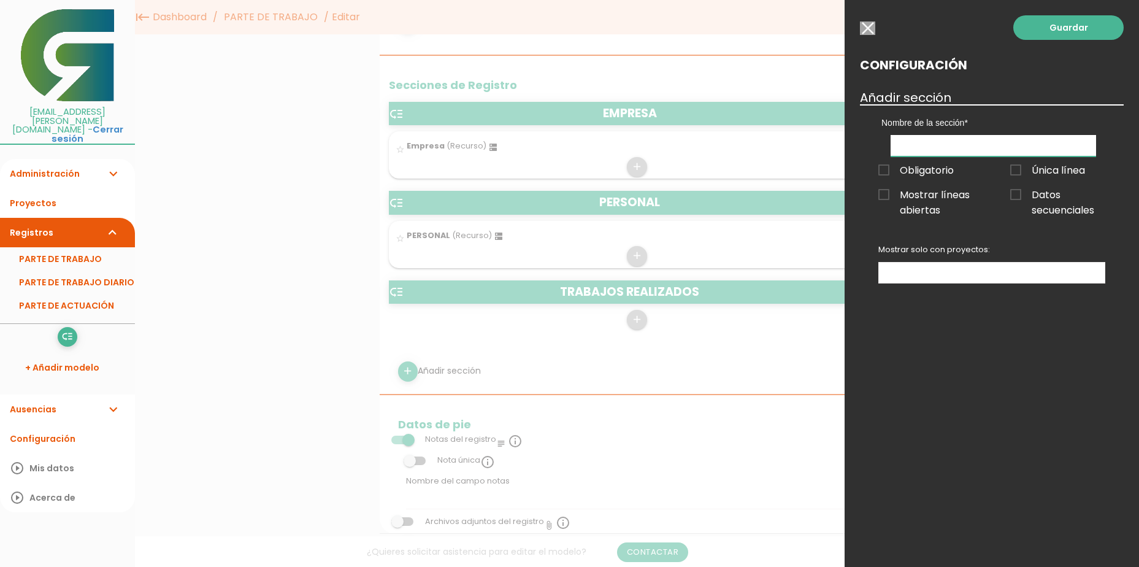
click at [946, 147] on input "text" at bounding box center [993, 145] width 205 height 21
type input "TRABAJOS REALIZADOS"
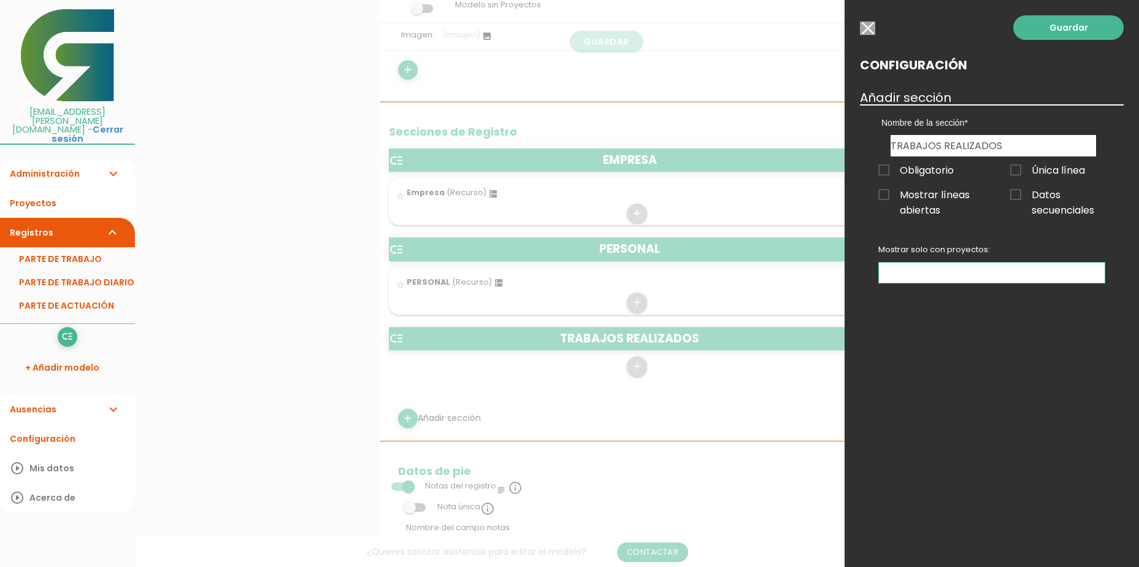
scroll to position [628, 0]
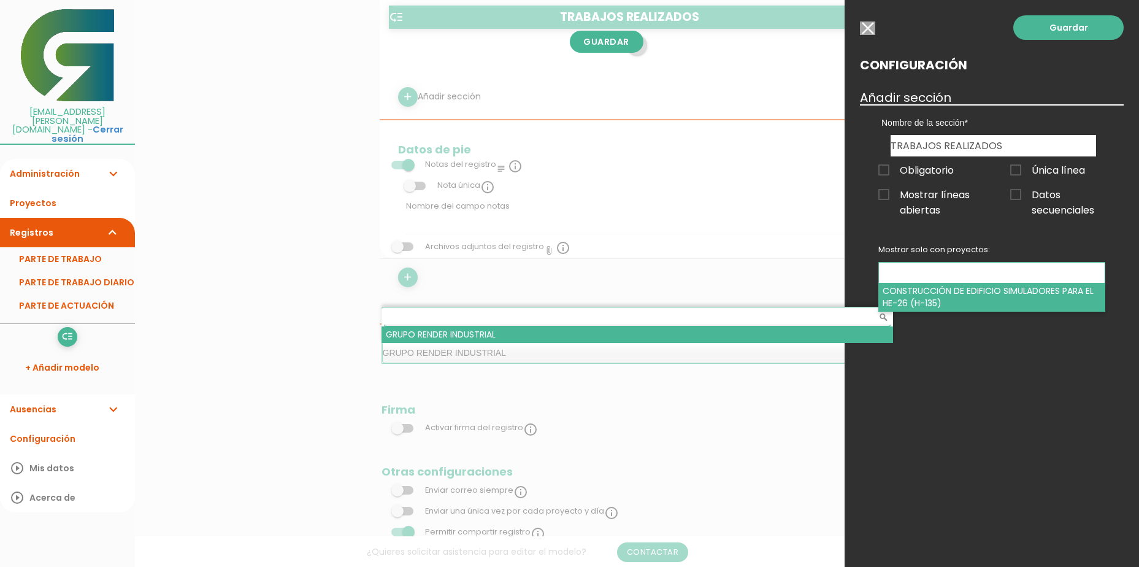
select select "329"
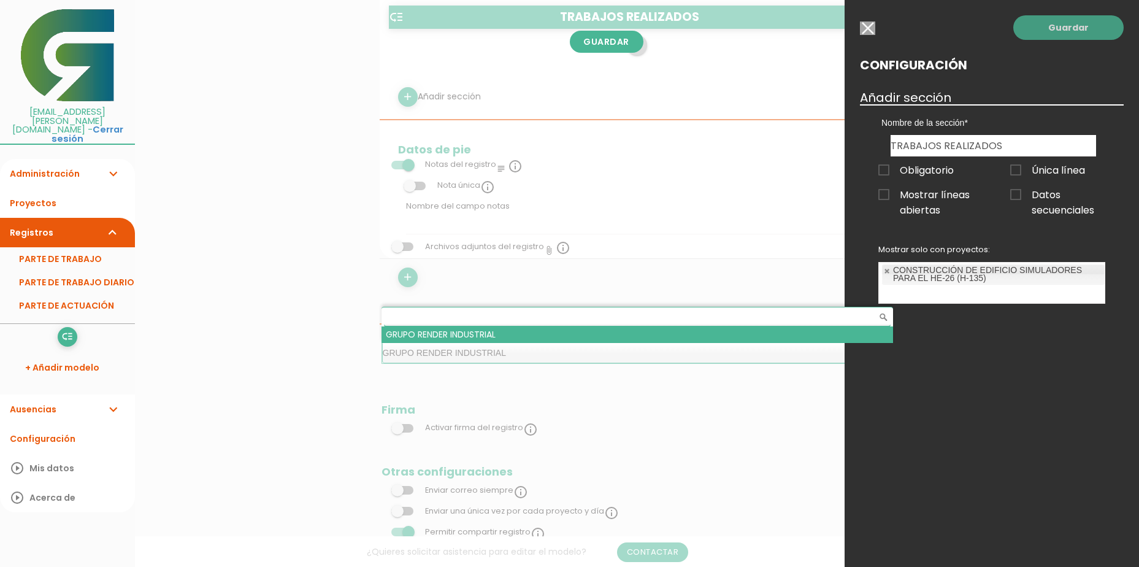
click at [1083, 28] on link "Guardar" at bounding box center [1068, 27] width 110 height 25
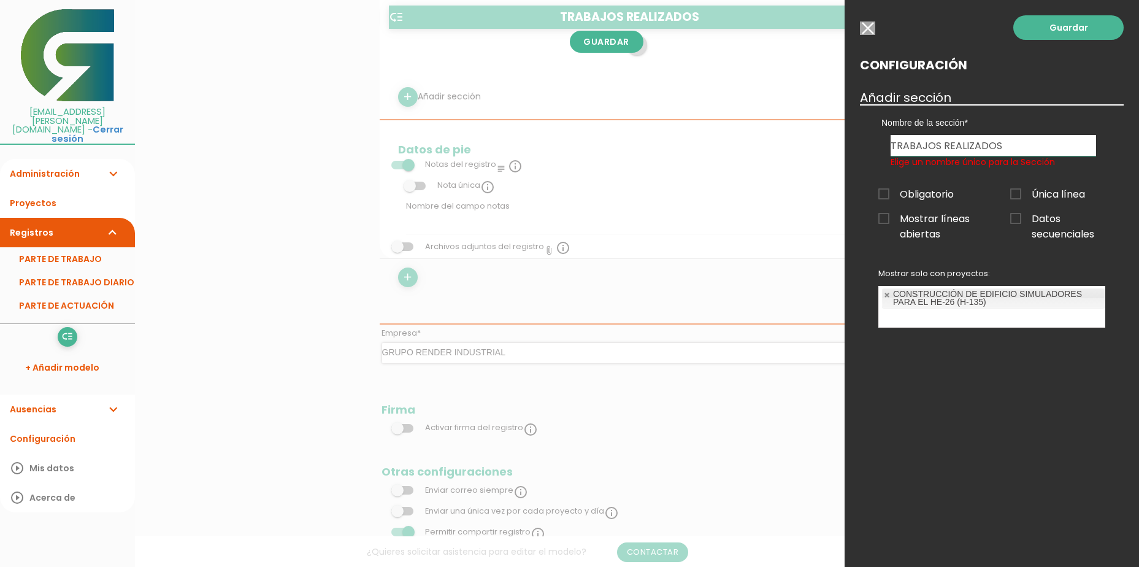
click at [1021, 140] on input "TRABAJOS REALIZADOS" at bounding box center [993, 145] width 205 height 21
drag, startPoint x: 1017, startPoint y: 142, endPoint x: 893, endPoint y: 147, distance: 124.0
click at [893, 147] on input "TRABAJOS REALIZADOS" at bounding box center [993, 145] width 205 height 21
click at [868, 29] on input "button" at bounding box center [867, 27] width 15 height 13
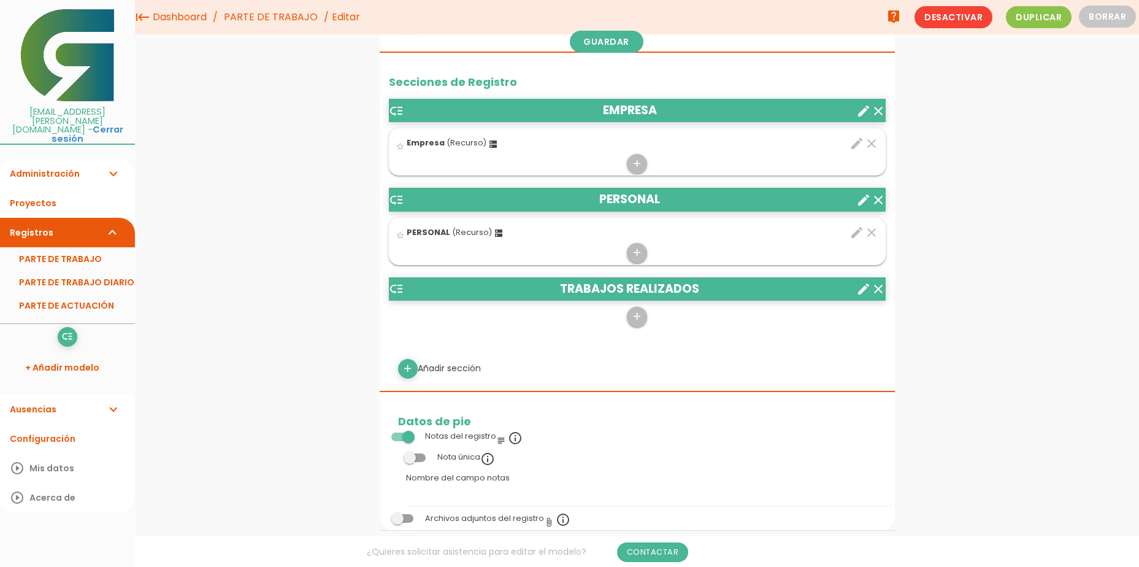
scroll to position [321, 0]
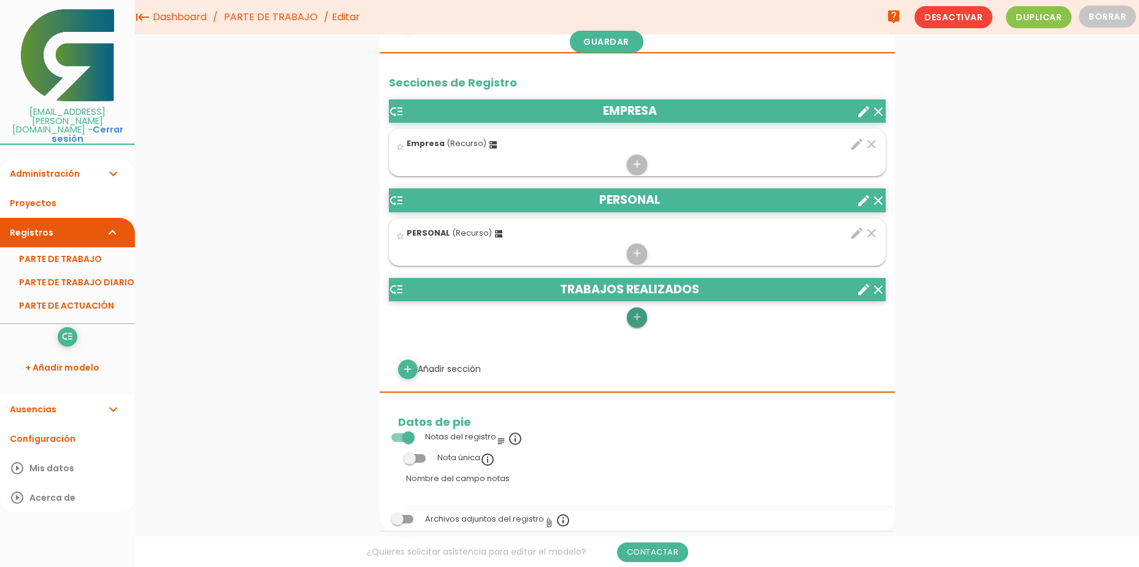
click at [633, 317] on icon "add" at bounding box center [637, 317] width 12 height 20
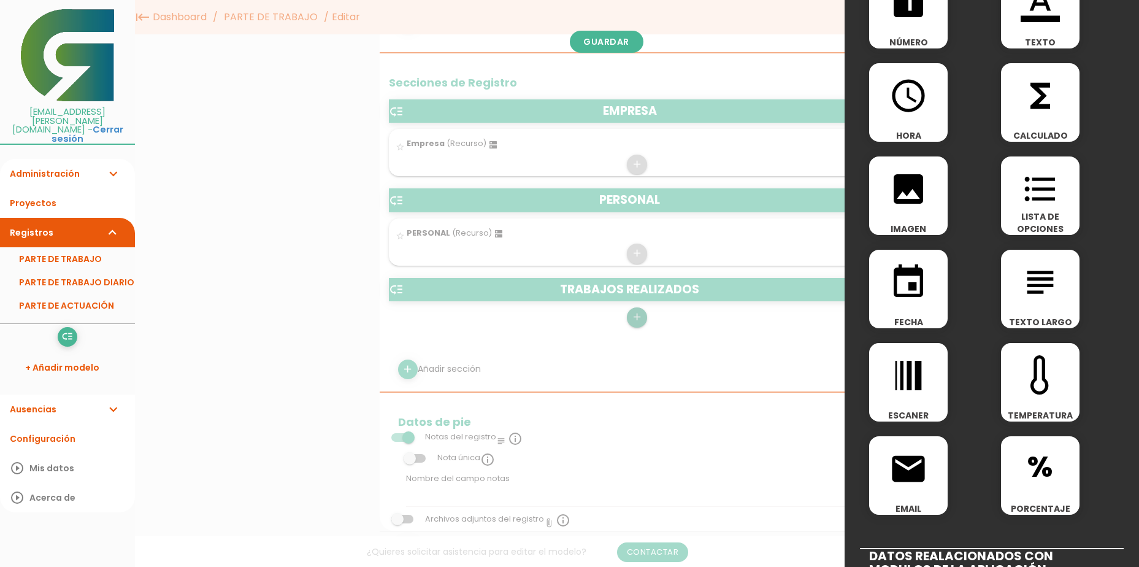
scroll to position [0, 0]
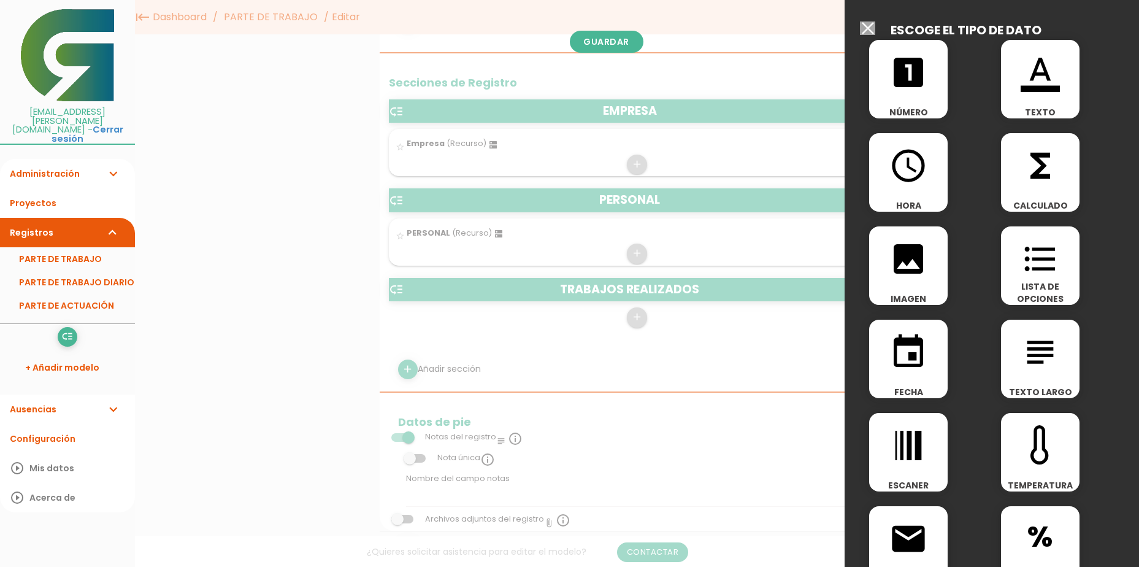
click at [1028, 104] on div "format_color_text TEXTO" at bounding box center [1040, 79] width 79 height 79
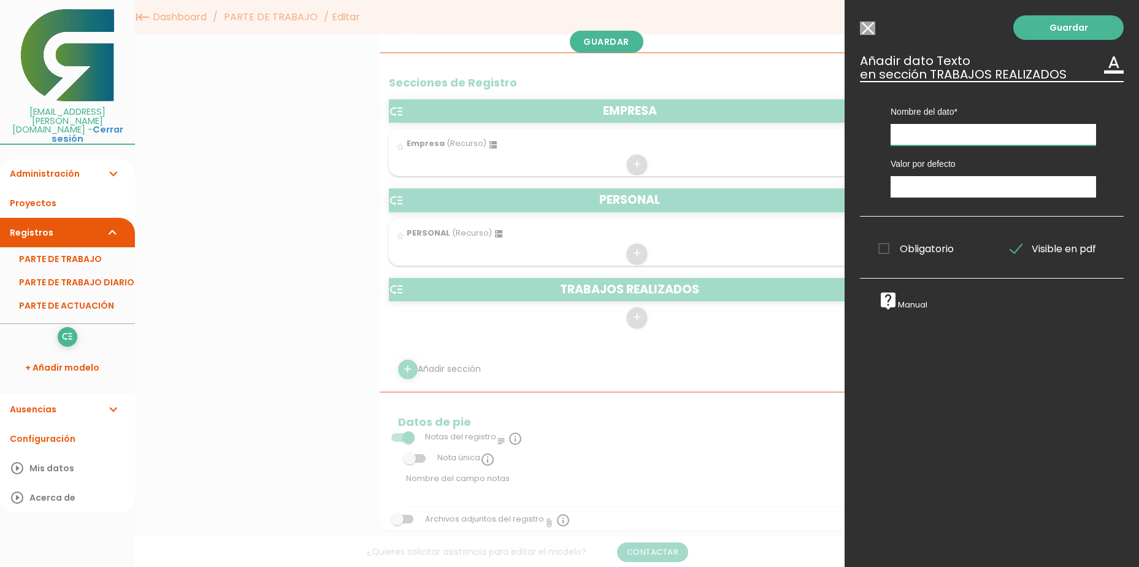
click at [935, 135] on input "text" at bounding box center [993, 134] width 205 height 21
type input "TRABAJOS REALIZADOS"
click at [1039, 31] on link "Guardar" at bounding box center [1068, 27] width 110 height 25
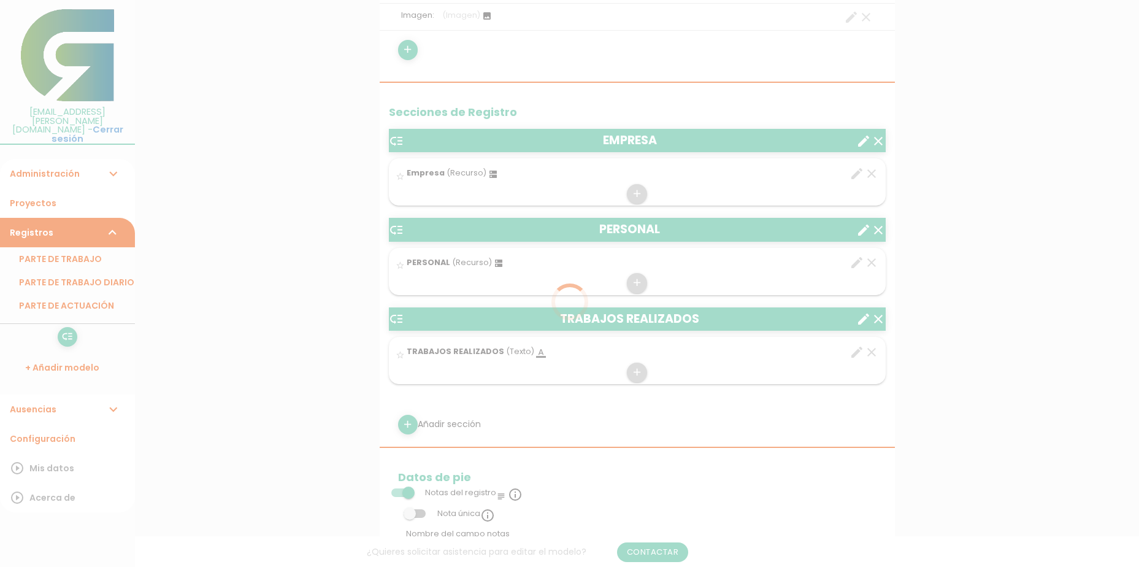
scroll to position [321, 0]
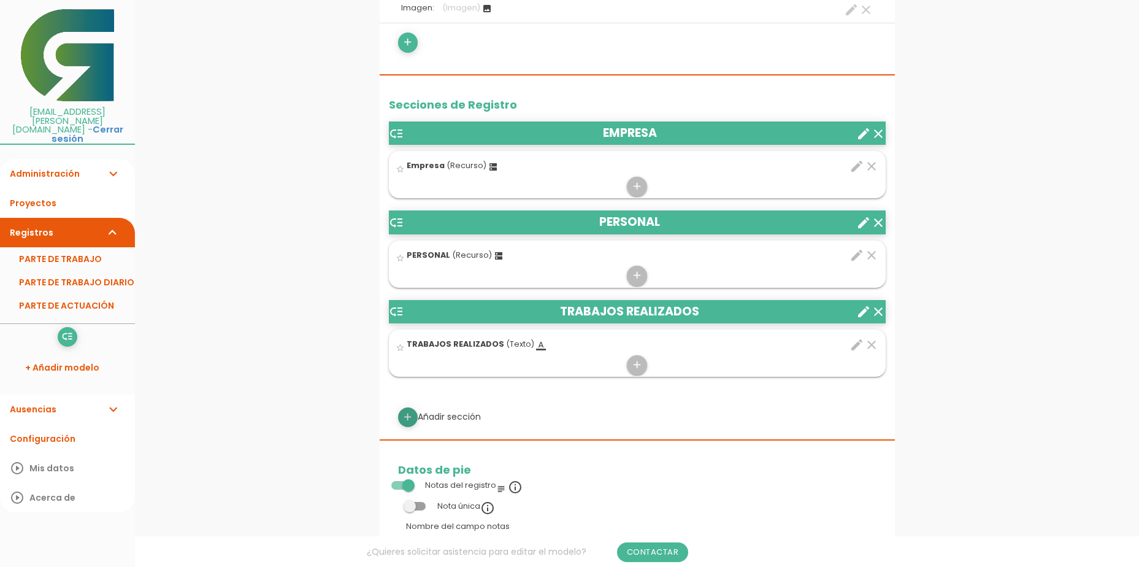
click at [410, 420] on icon "add" at bounding box center [408, 417] width 12 height 20
select select
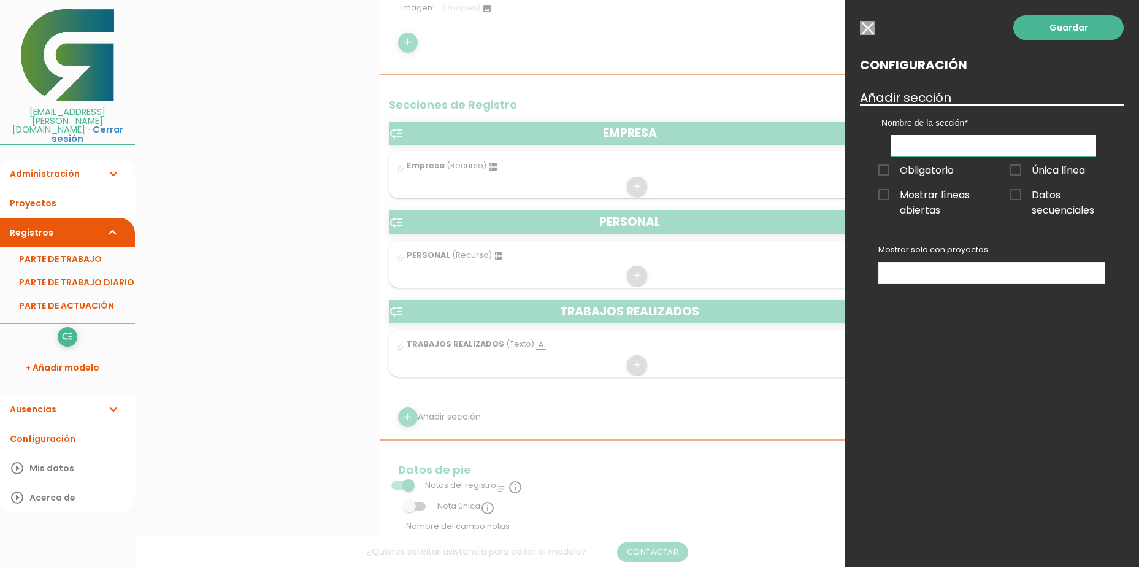
click at [952, 150] on input "text" at bounding box center [993, 145] width 205 height 21
type input "MAQUINARIAS Y MEDIOS AUXILIARES"
click at [1021, 275] on ul at bounding box center [992, 273] width 226 height 20
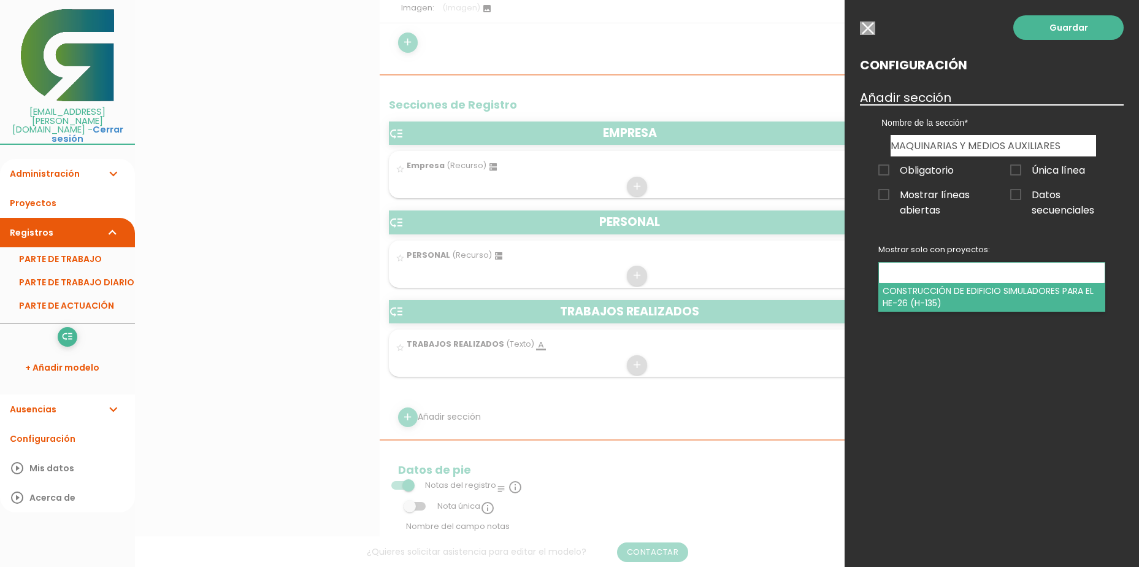
select select "329"
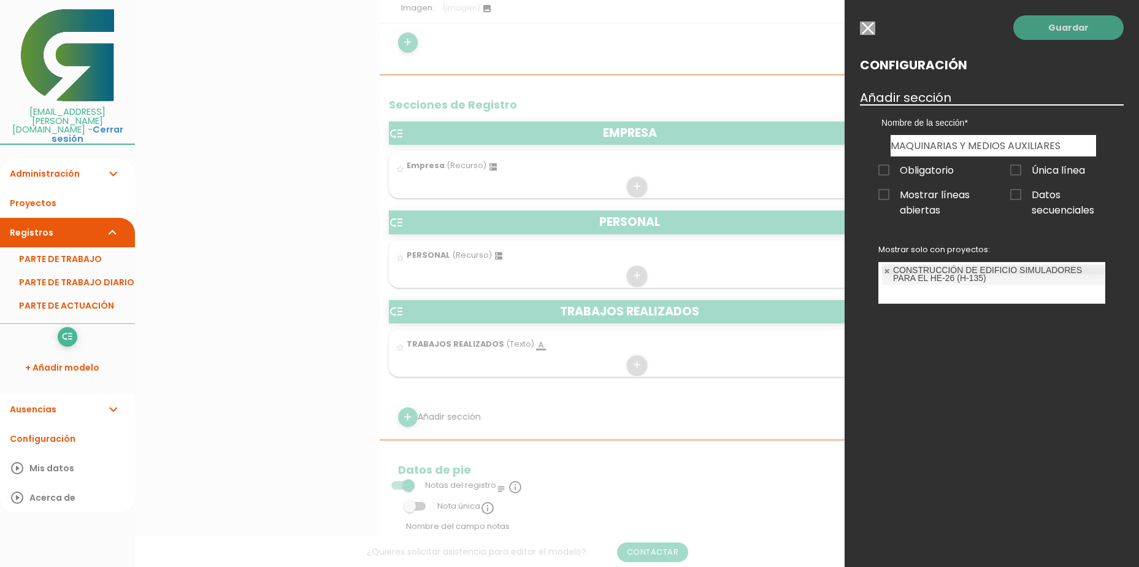
click at [1044, 34] on link "Guardar" at bounding box center [1068, 27] width 110 height 25
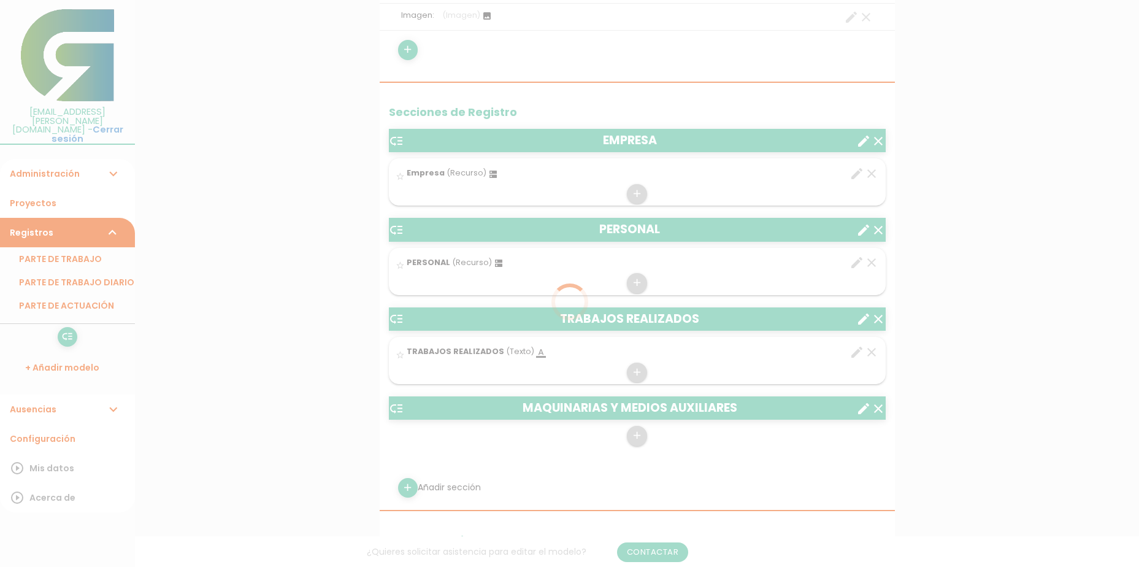
scroll to position [321, 0]
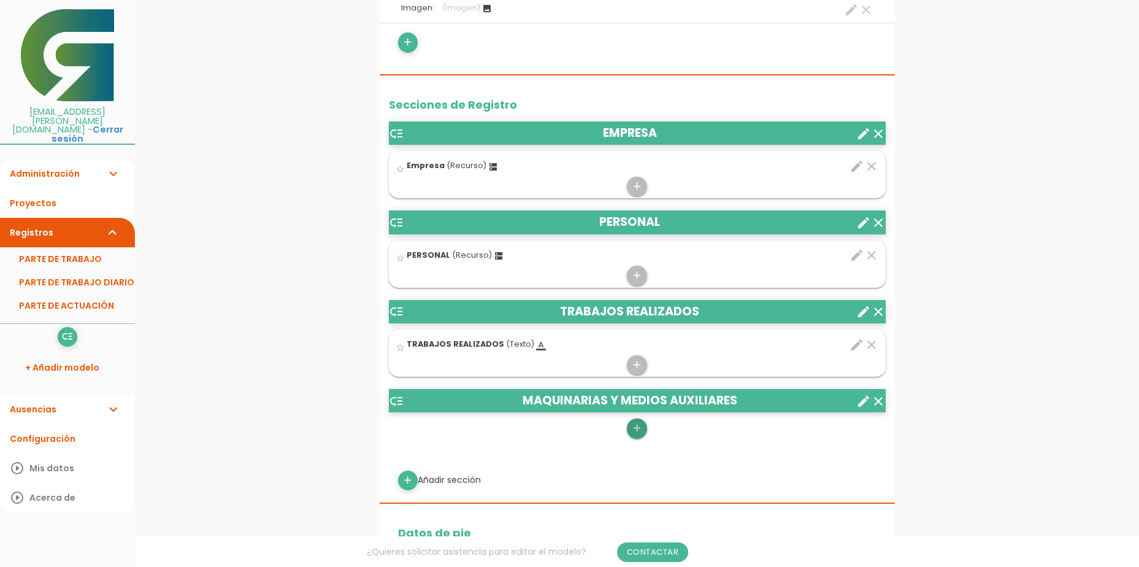
click at [636, 431] on icon "add" at bounding box center [637, 428] width 12 height 20
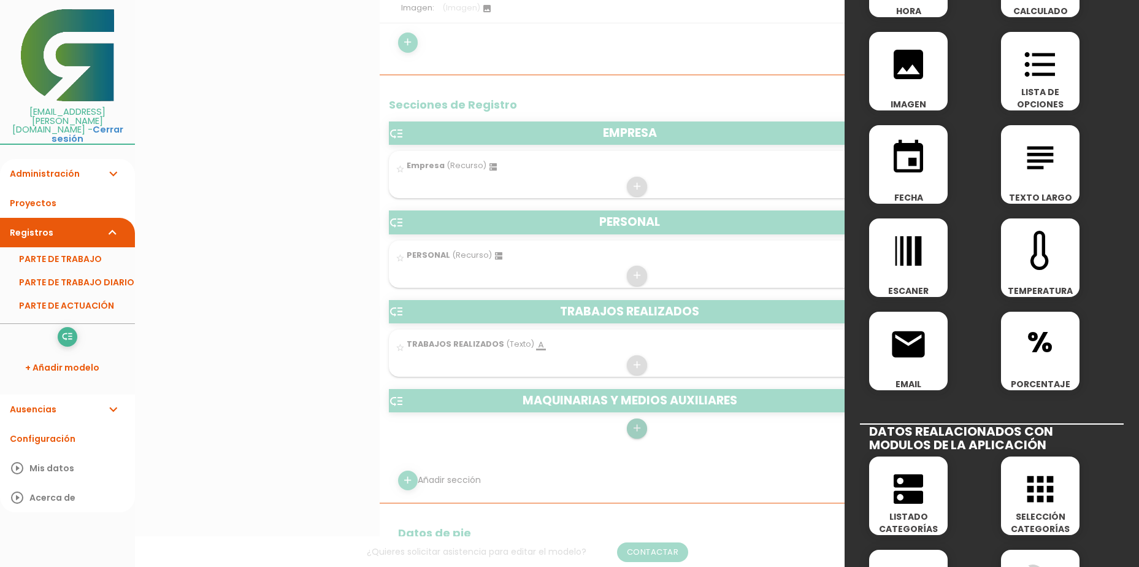
scroll to position [368, 0]
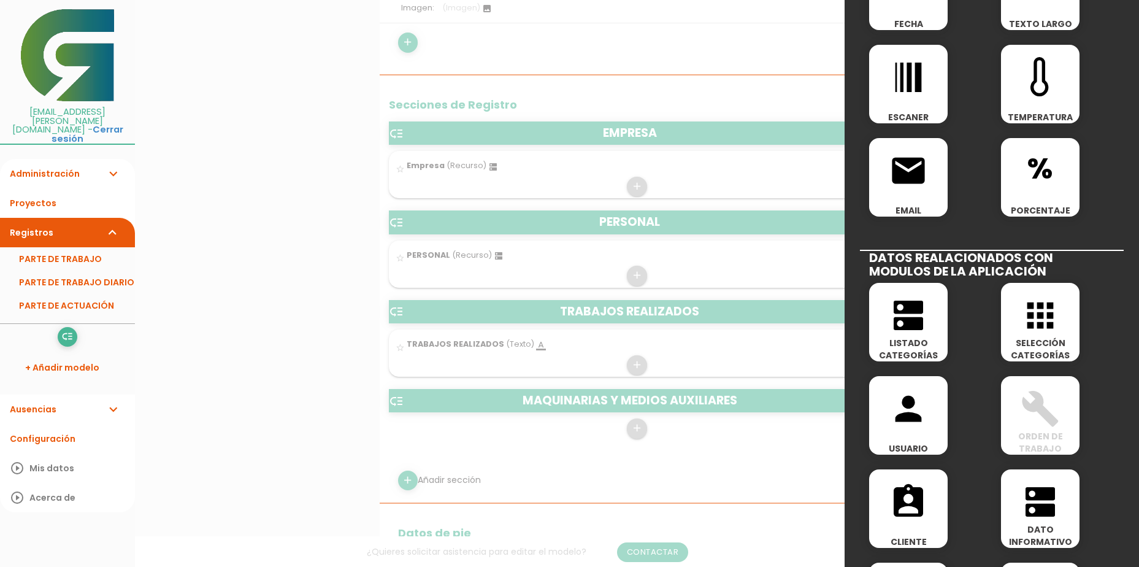
click at [1022, 334] on icon "apps" at bounding box center [1040, 315] width 39 height 39
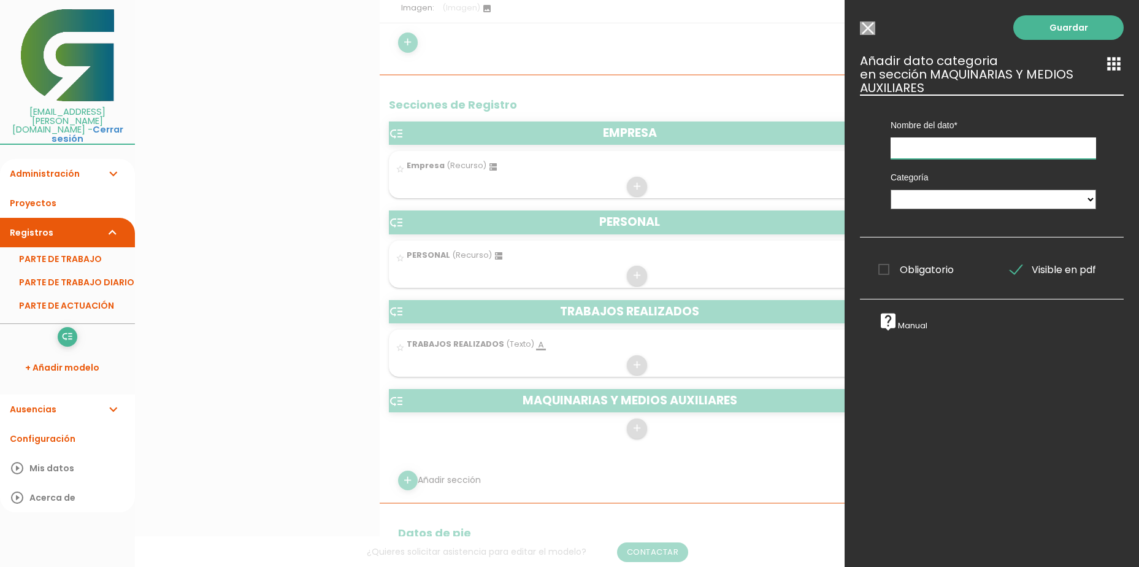
click at [934, 154] on input "text" at bounding box center [993, 147] width 205 height 21
click at [937, 207] on select "MAQUINARIA Tareas PERSONAL Empresa" at bounding box center [993, 200] width 205 height 20
select select "235"
click at [891, 190] on select "MAQUINARIA Tareas PERSONAL Empresa" at bounding box center [993, 200] width 205 height 20
click at [1046, 28] on link "Guardar" at bounding box center [1068, 27] width 110 height 25
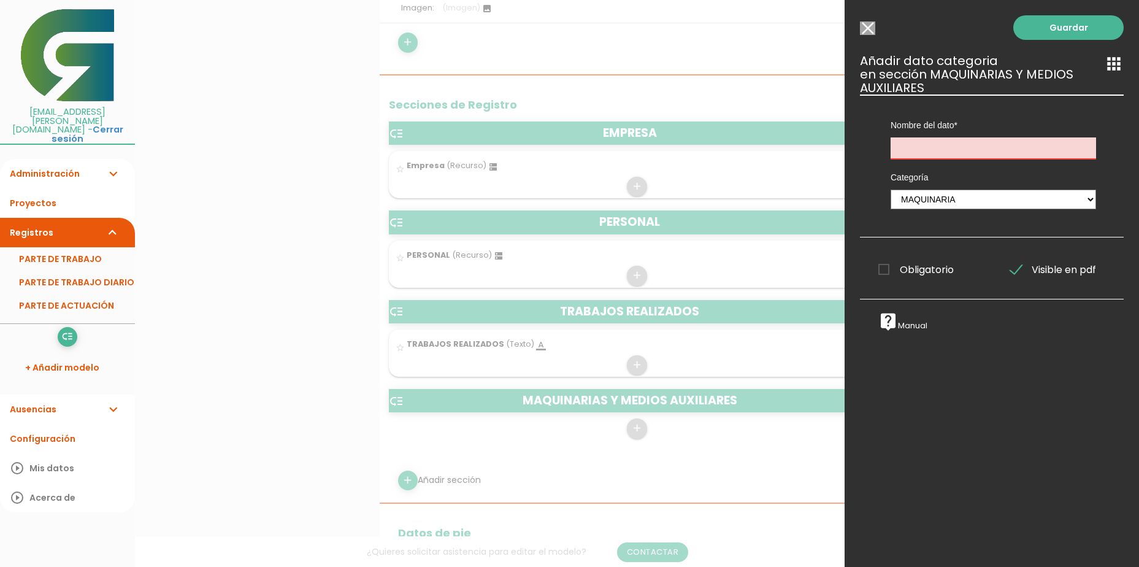
click at [956, 152] on input "text" at bounding box center [993, 147] width 205 height 21
type input "MAQUINARIA"
click at [1023, 27] on link "Guardar" at bounding box center [1068, 27] width 110 height 25
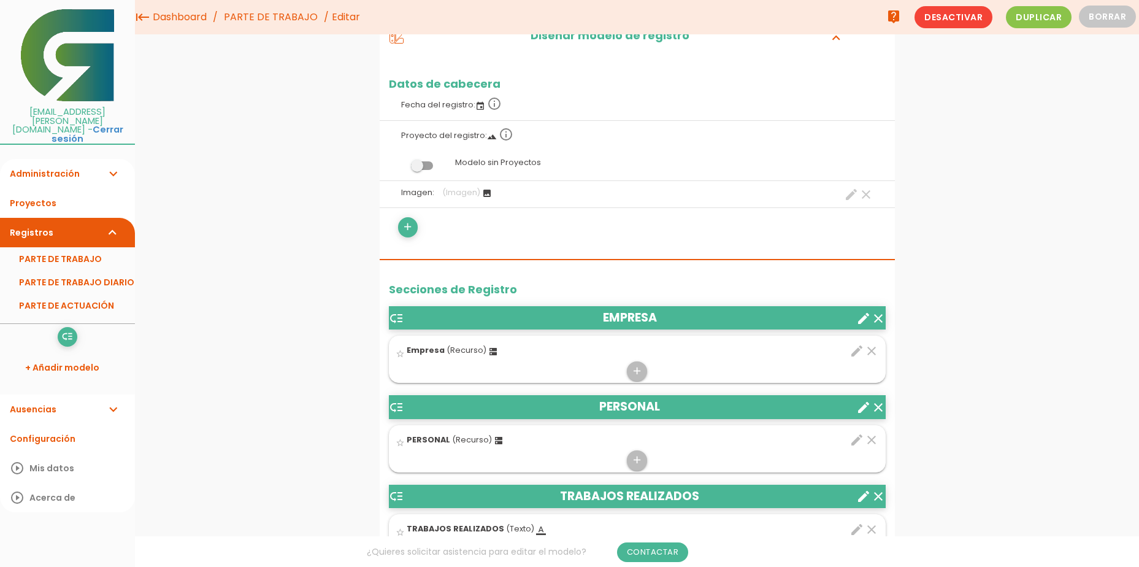
scroll to position [21, 0]
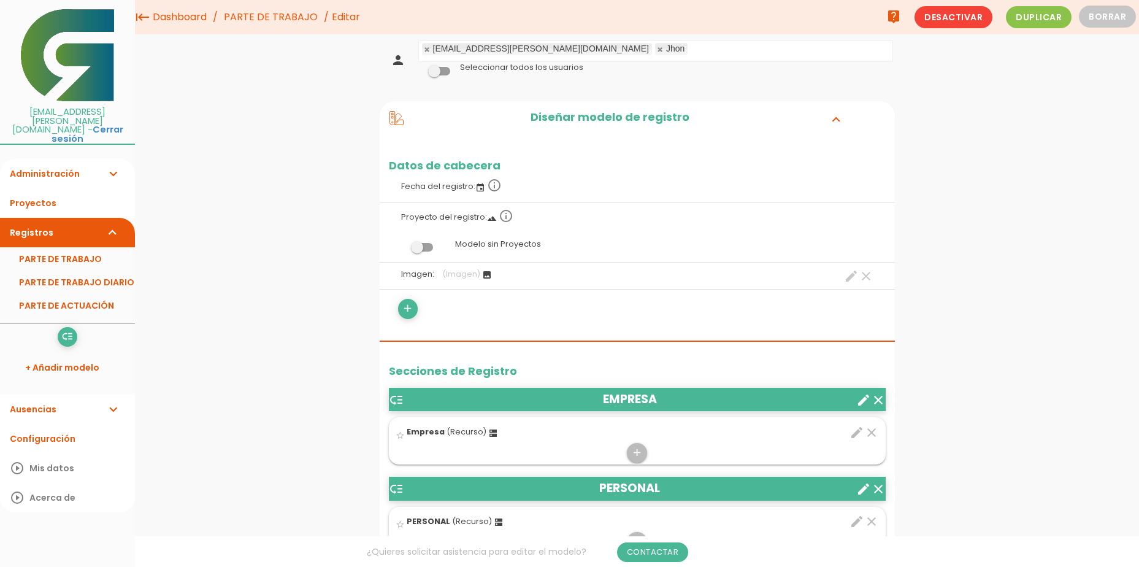
click at [54, 218] on link "Registros expand_more" at bounding box center [67, 232] width 135 height 29
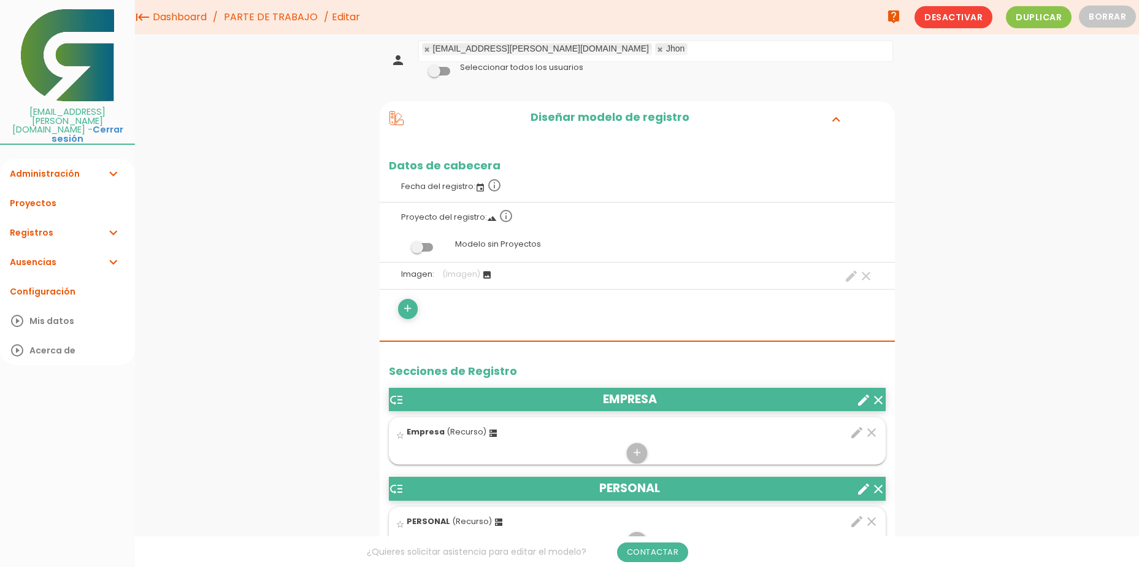
click at [65, 218] on link "Registros expand_more" at bounding box center [67, 232] width 135 height 29
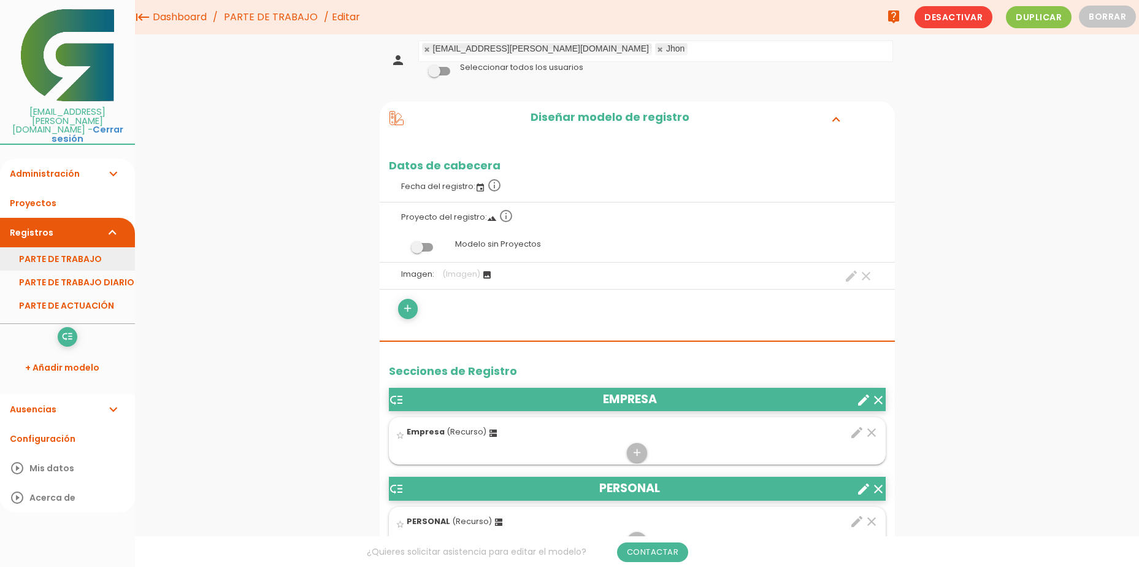
click at [59, 247] on link "PARTE DE TRABAJO" at bounding box center [67, 258] width 135 height 23
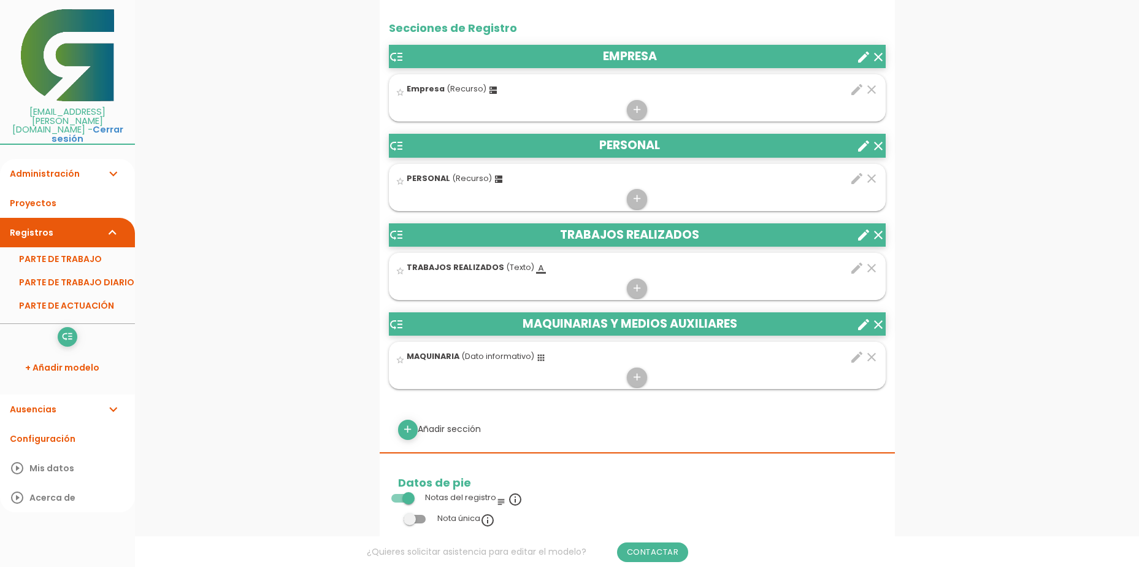
scroll to position [429, 0]
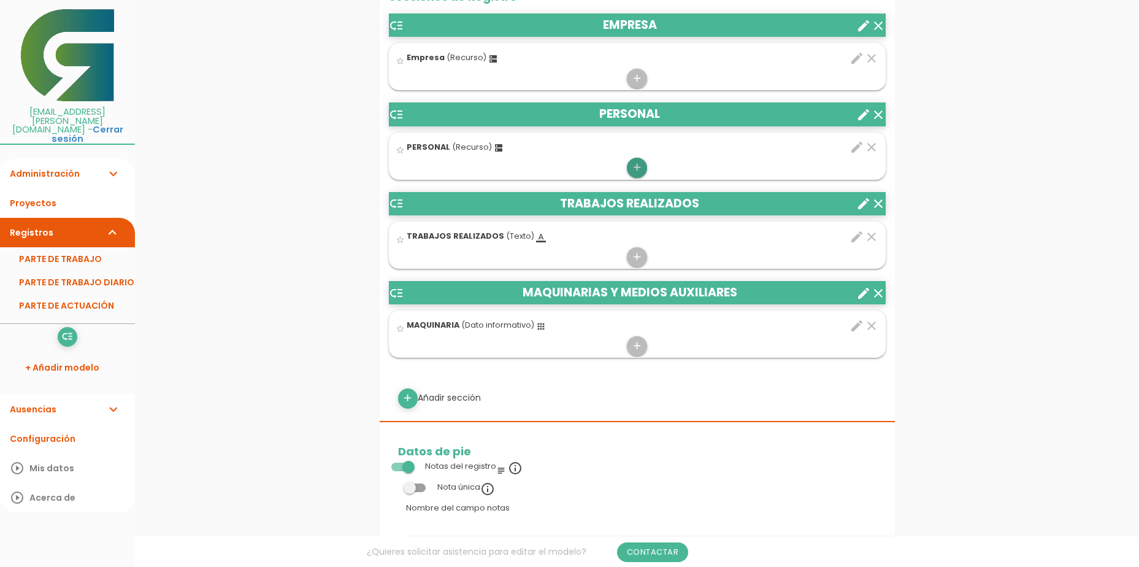
click at [637, 166] on icon "add" at bounding box center [637, 168] width 12 height 20
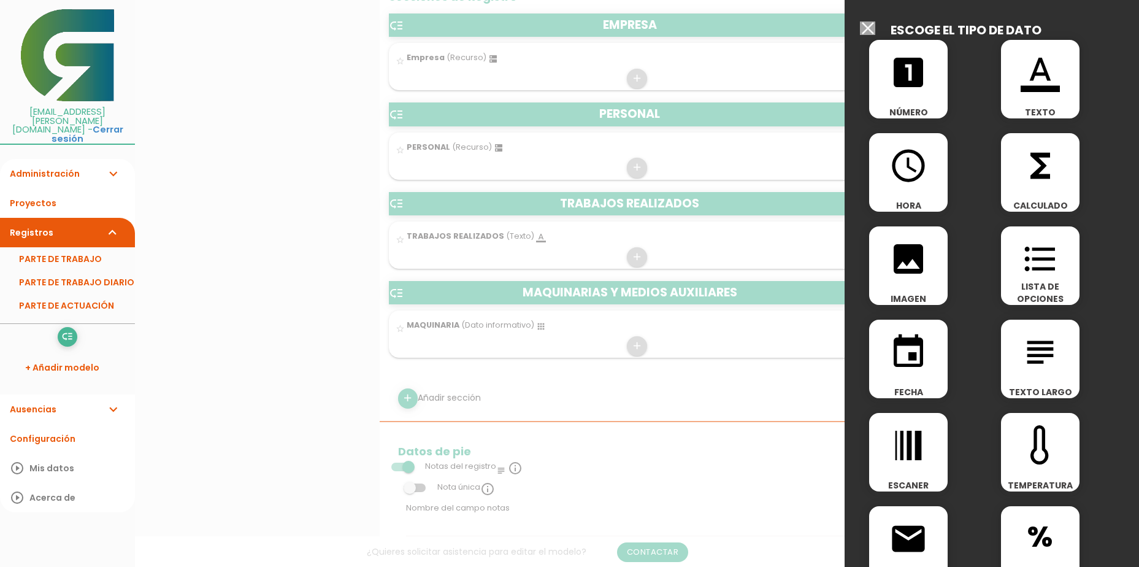
click at [902, 178] on icon "access_time" at bounding box center [908, 165] width 39 height 39
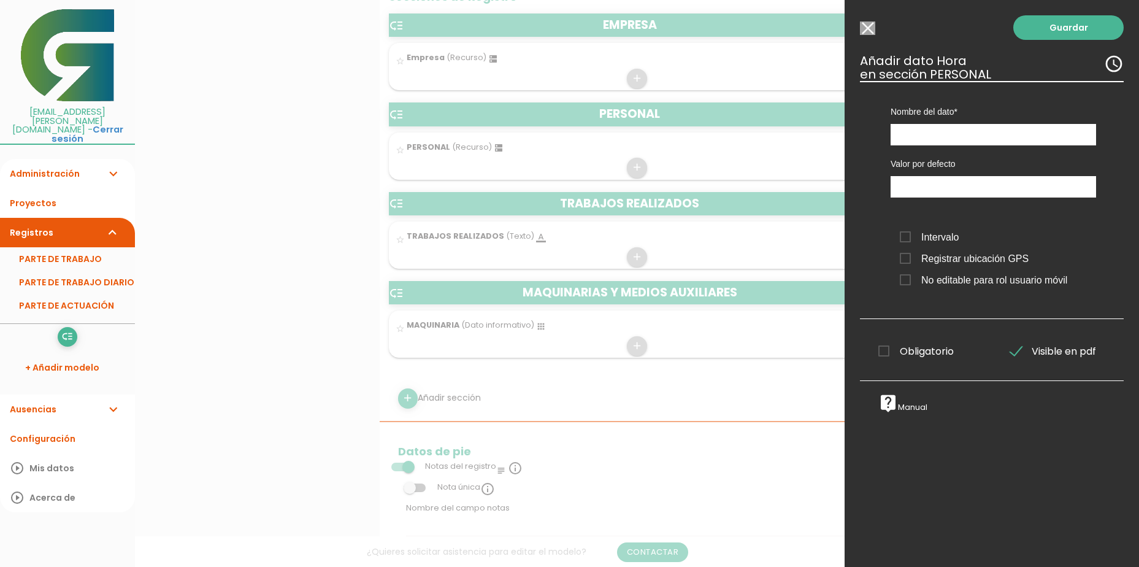
click at [915, 238] on span "Intervalo" at bounding box center [929, 236] width 59 height 15
click at [0, 0] on input "Intervalo" at bounding box center [0, 0] width 0 height 0
click at [930, 134] on input "text" at bounding box center [993, 134] width 205 height 21
type input "HORAS"
click at [1051, 29] on link "Guardar" at bounding box center [1068, 27] width 110 height 25
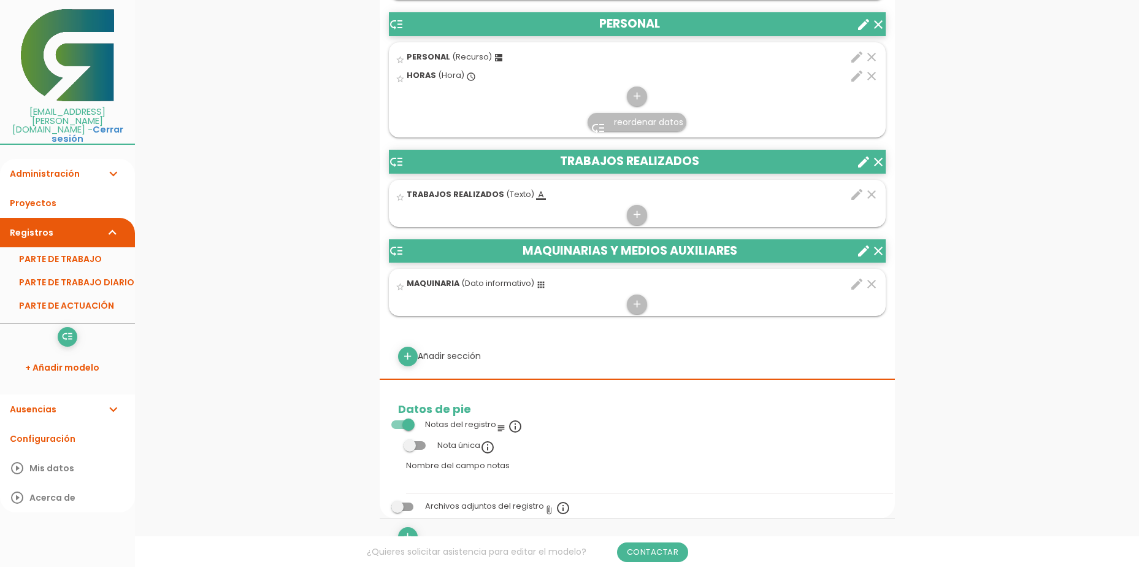
scroll to position [552, 0]
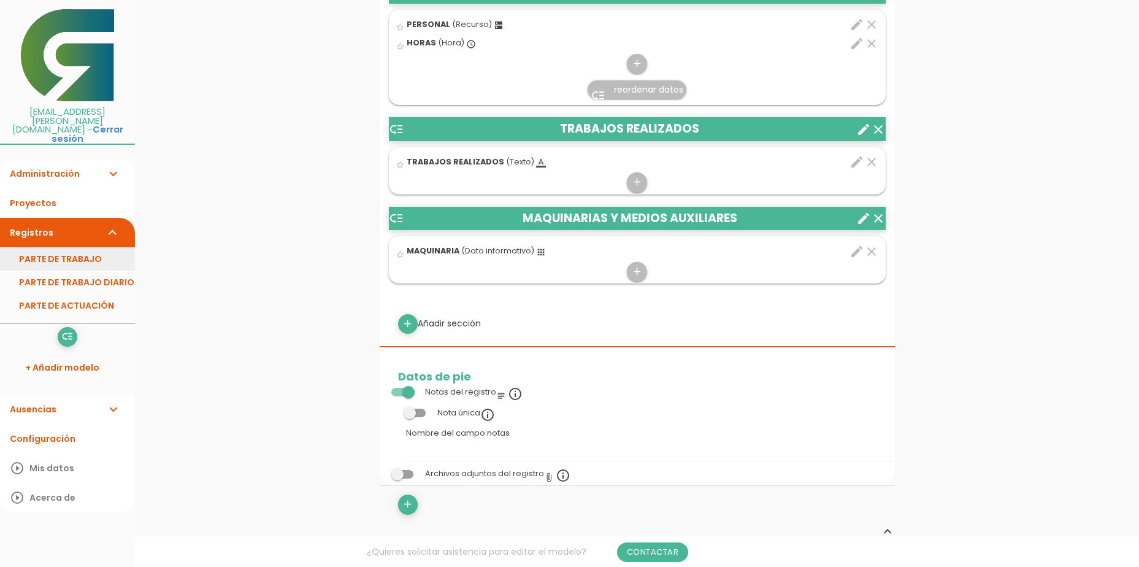
click at [60, 247] on link "PARTE DE TRABAJO" at bounding box center [67, 258] width 135 height 23
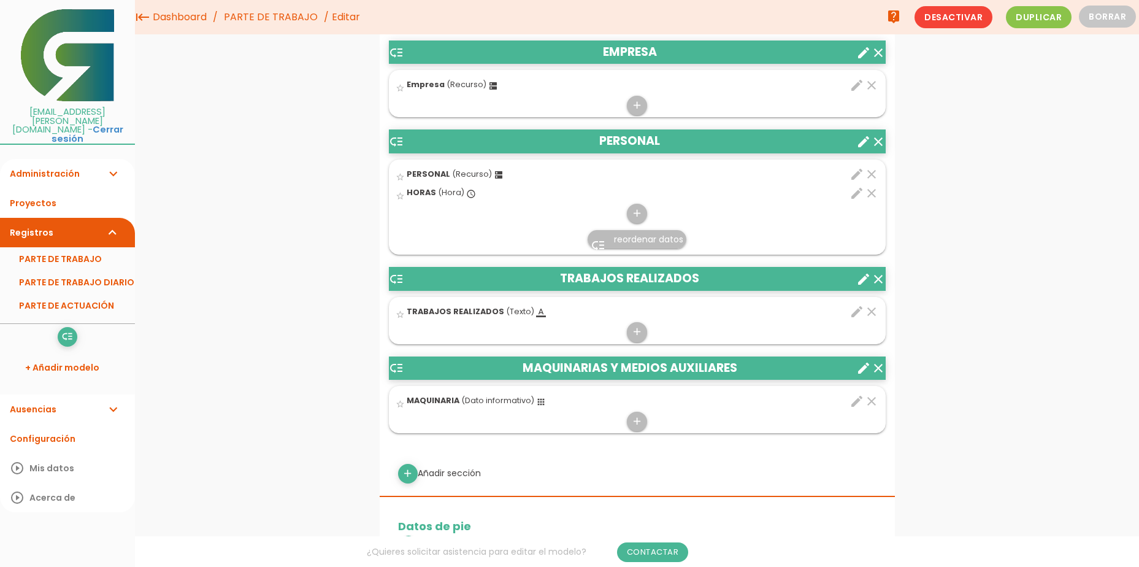
scroll to position [307, 0]
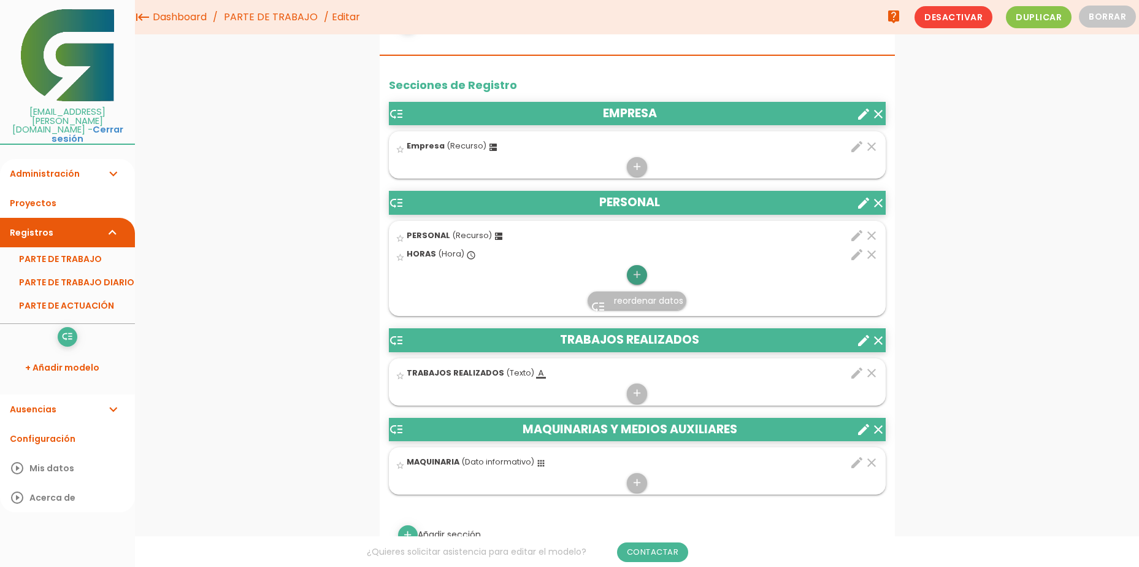
click at [637, 273] on icon "add" at bounding box center [637, 275] width 12 height 20
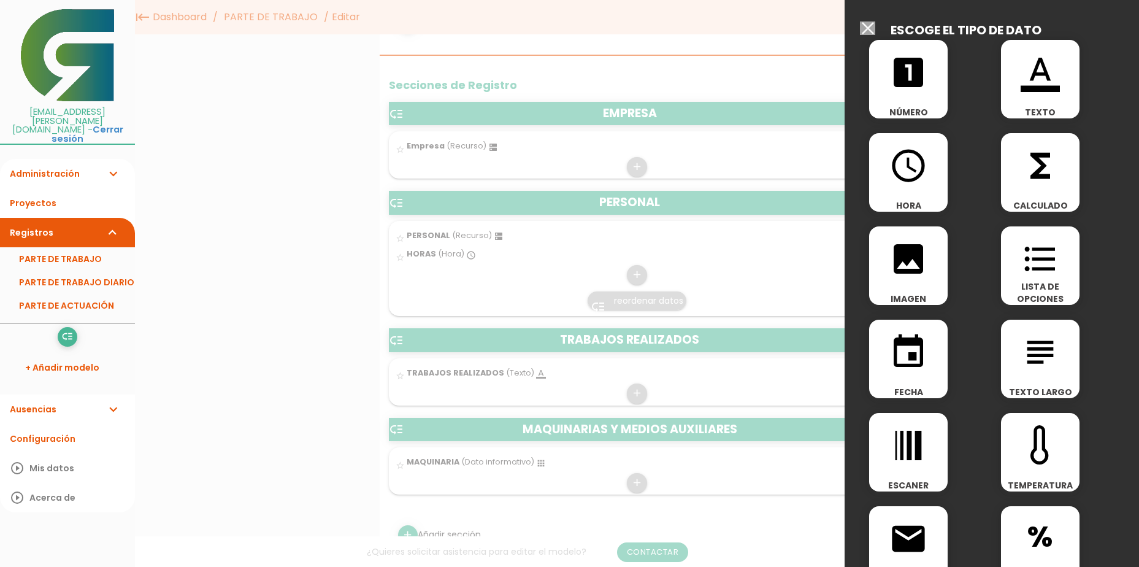
click at [1035, 80] on icon "format_color_text" at bounding box center [1040, 72] width 39 height 39
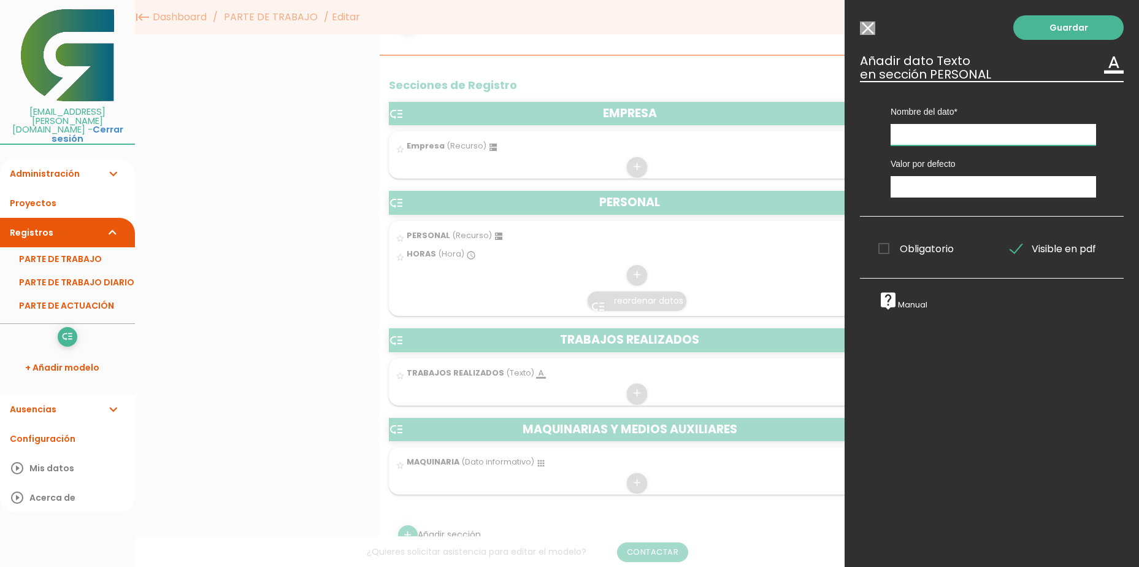
click at [924, 138] on input "text" at bounding box center [993, 134] width 205 height 21
type input "TRABAJO REALIZADO"
click at [1053, 32] on link "Guardar" at bounding box center [1068, 27] width 110 height 25
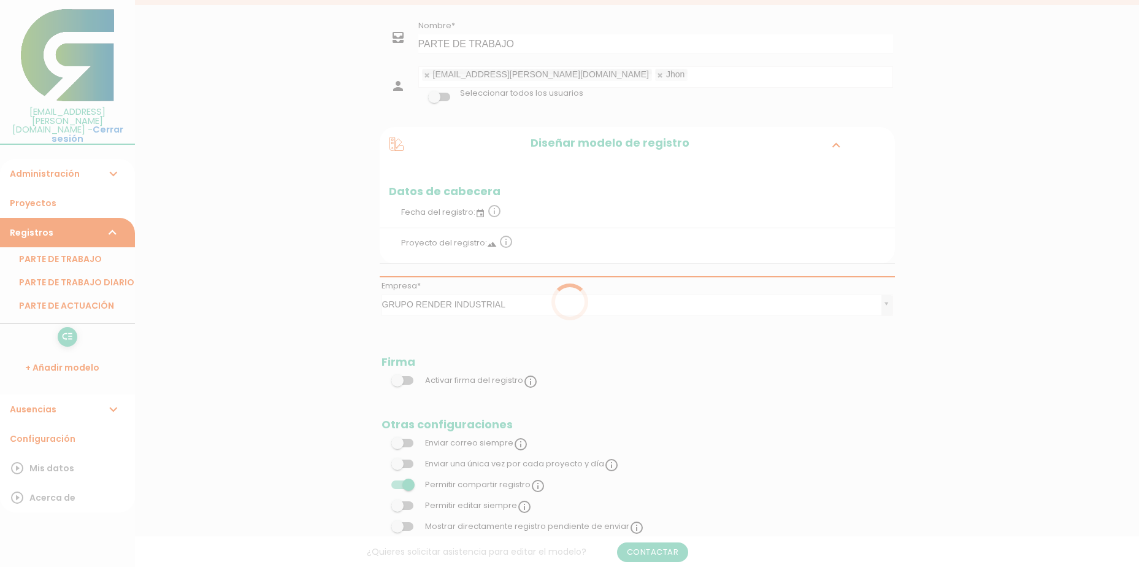
scroll to position [307, 0]
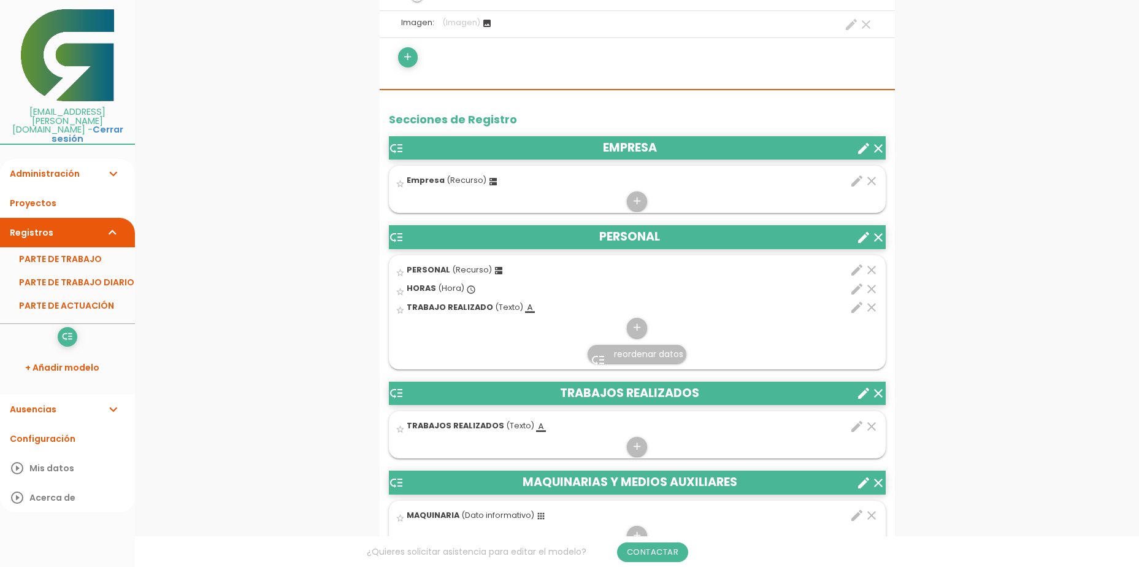
click at [879, 392] on icon "clear" at bounding box center [878, 393] width 15 height 15
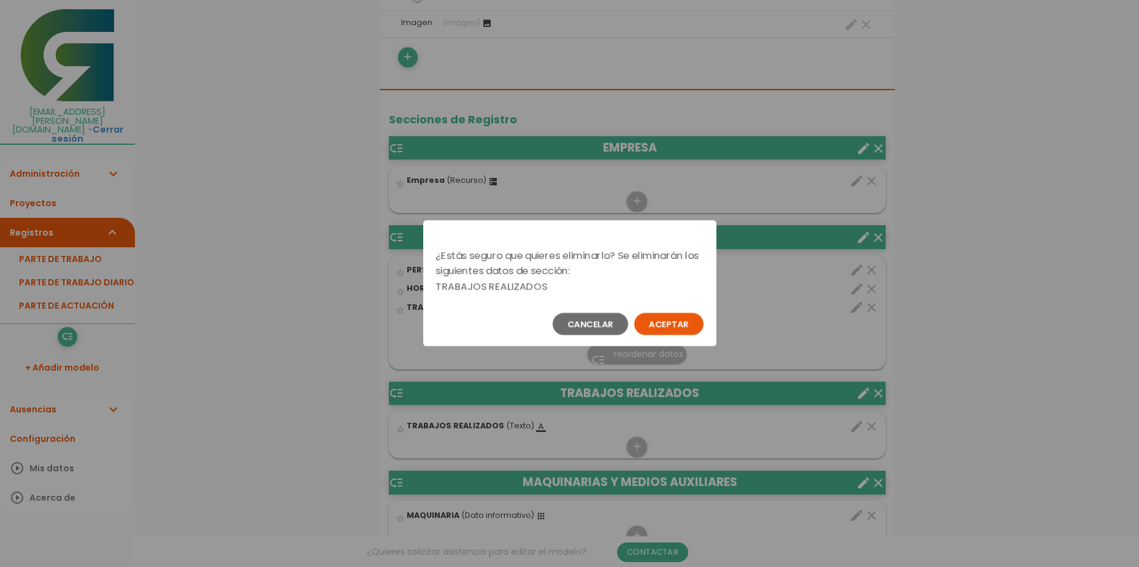
scroll to position [0, 0]
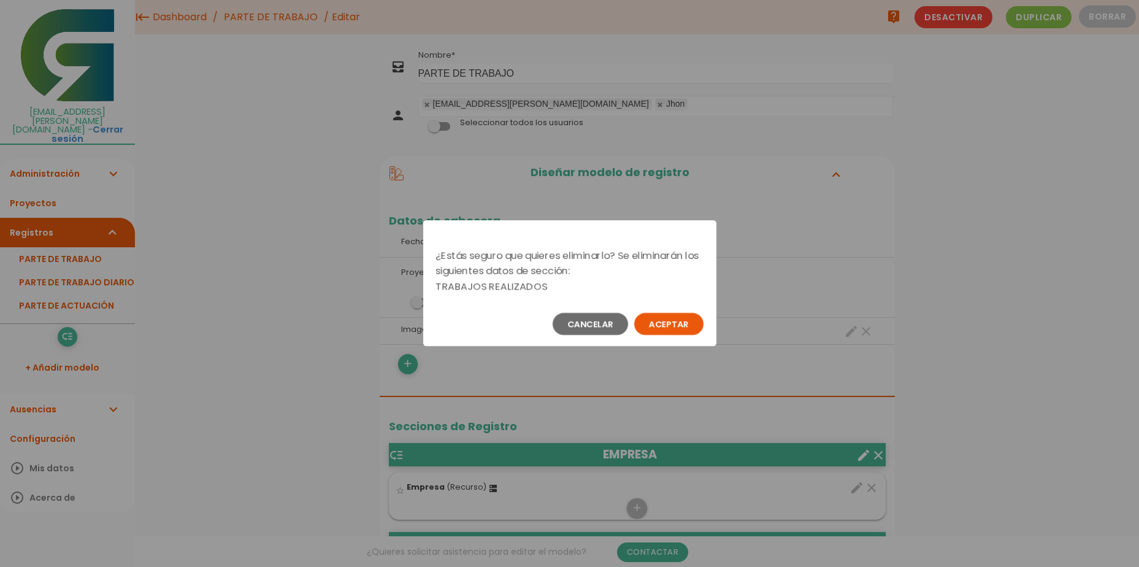
click at [663, 320] on button "Aceptar" at bounding box center [668, 324] width 69 height 22
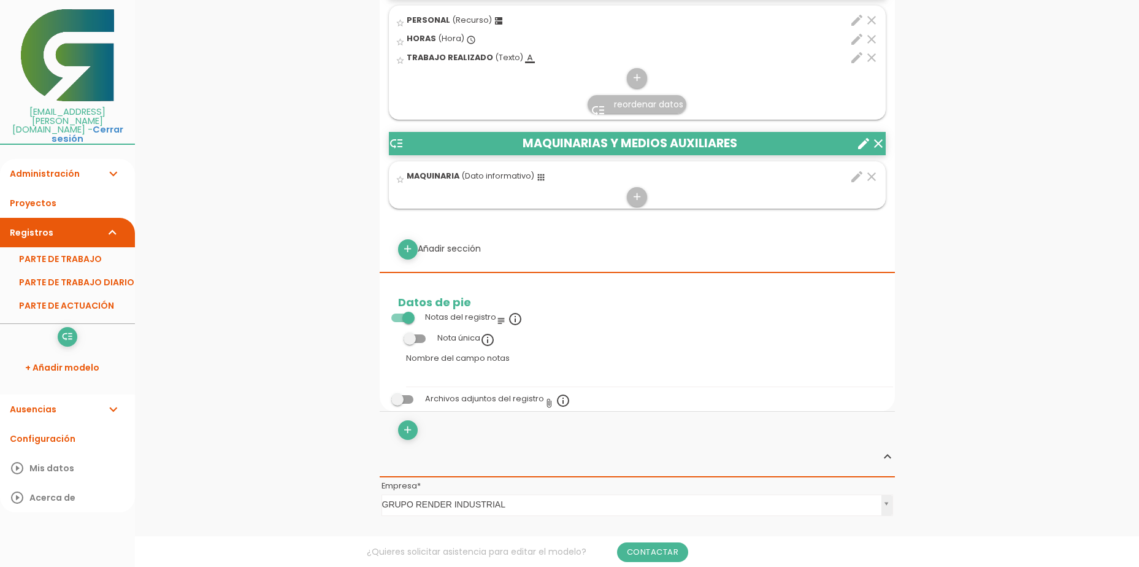
scroll to position [675, 0]
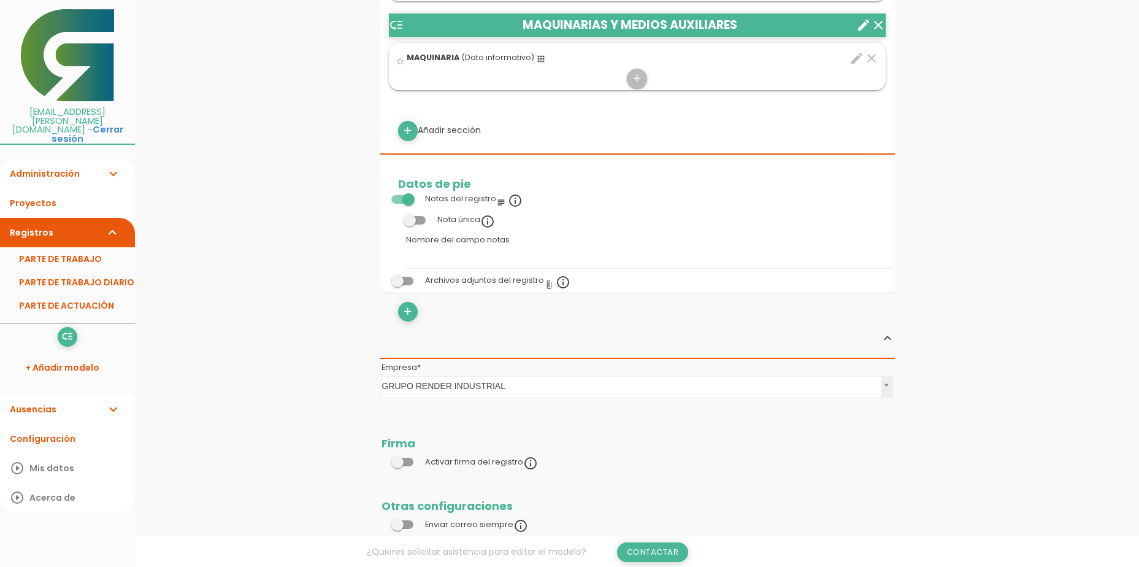
click at [643, 544] on link "Contactar" at bounding box center [653, 552] width 72 height 20
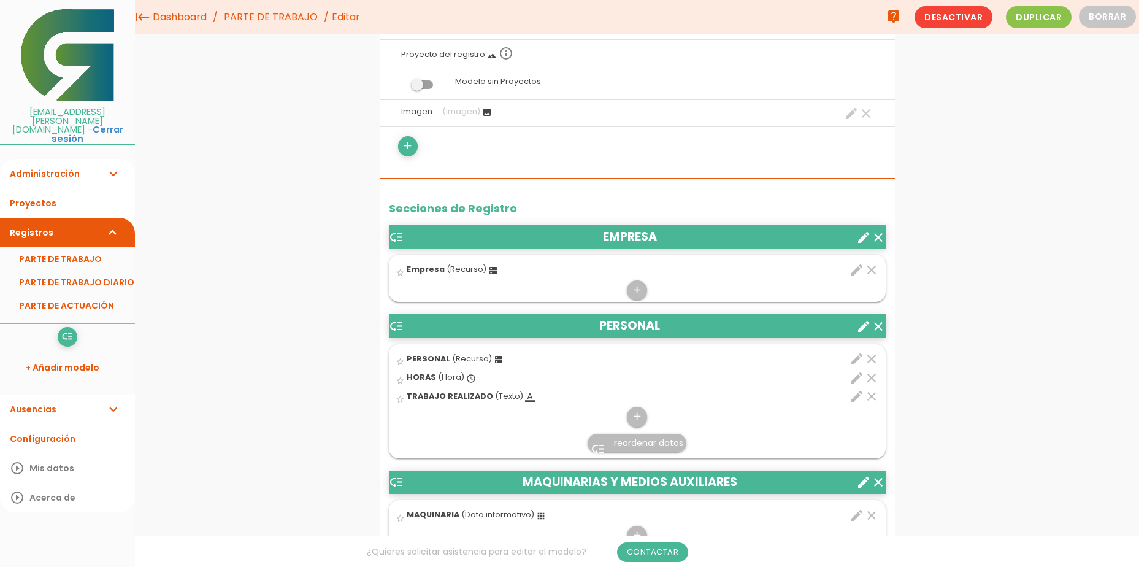
scroll to position [183, 0]
click at [880, 329] on icon "clear" at bounding box center [878, 327] width 15 height 15
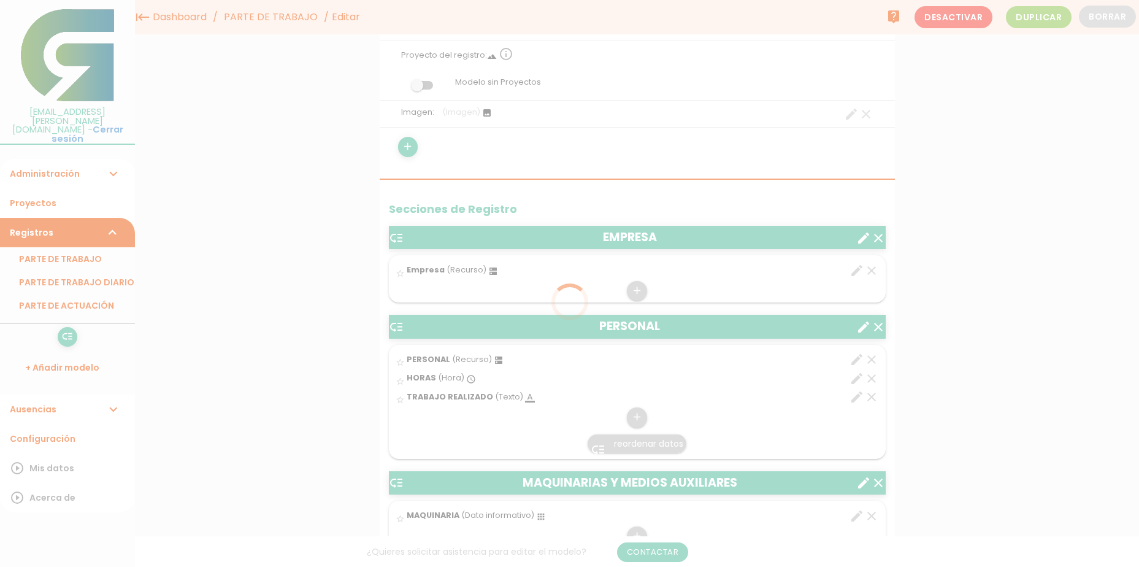
scroll to position [0, 0]
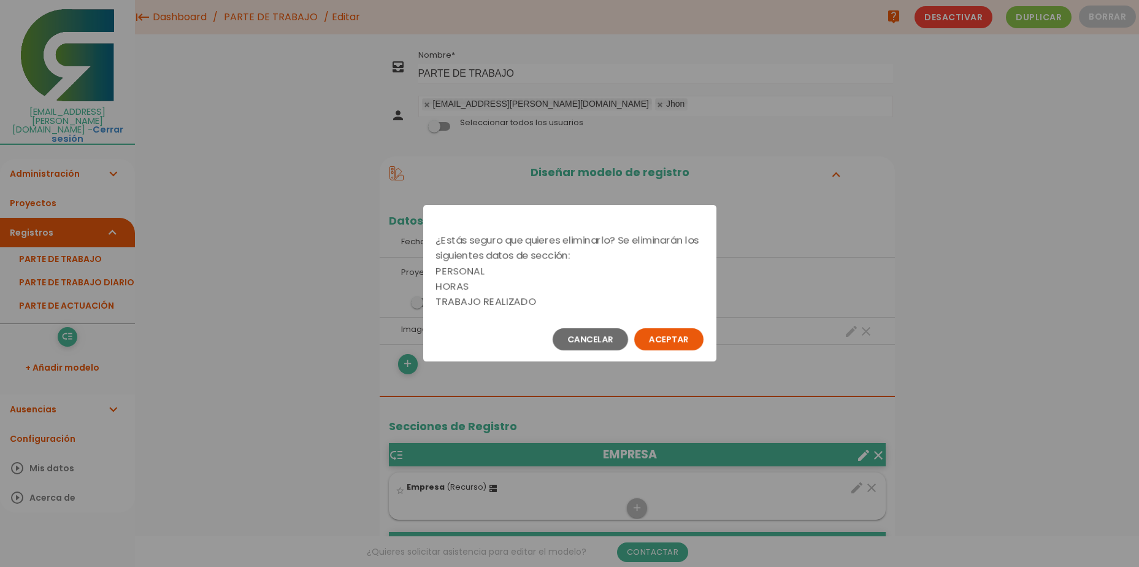
click at [674, 331] on button "Aceptar" at bounding box center [668, 339] width 69 height 22
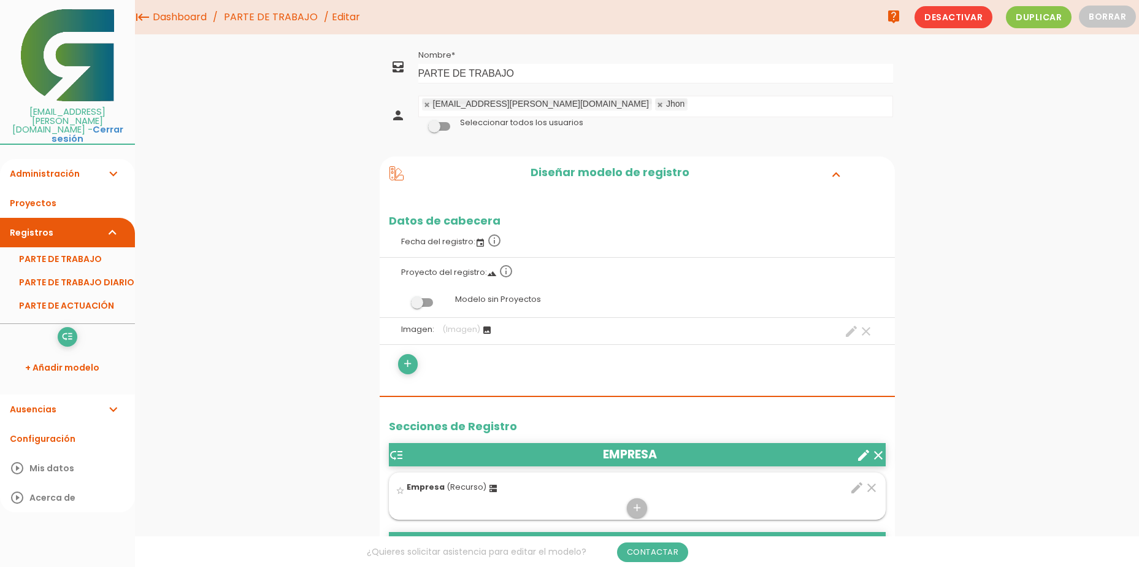
scroll to position [67, 0]
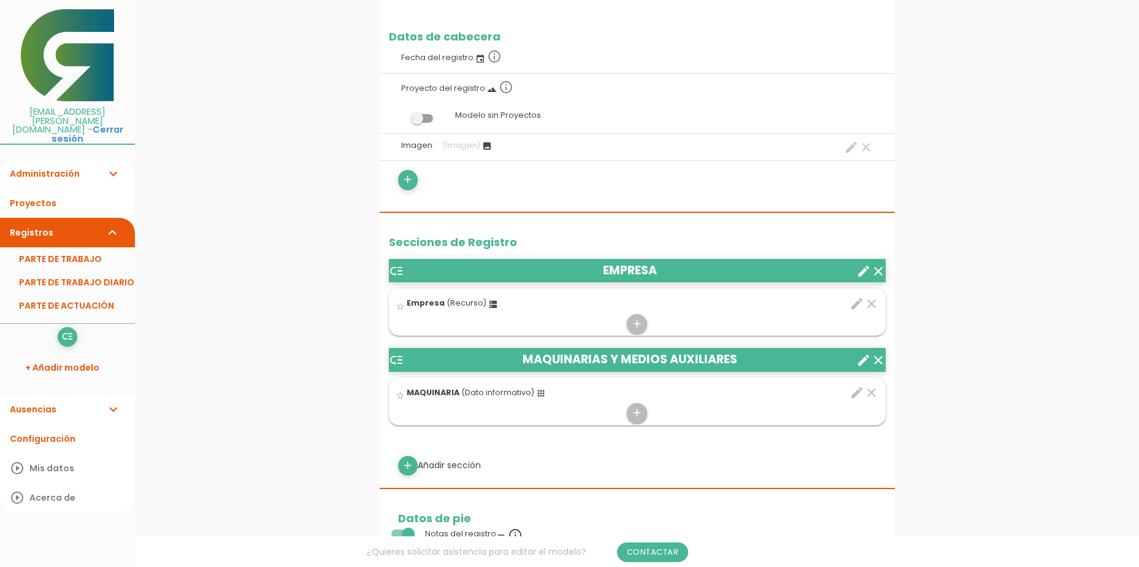
click at [879, 268] on icon "clear" at bounding box center [878, 271] width 15 height 15
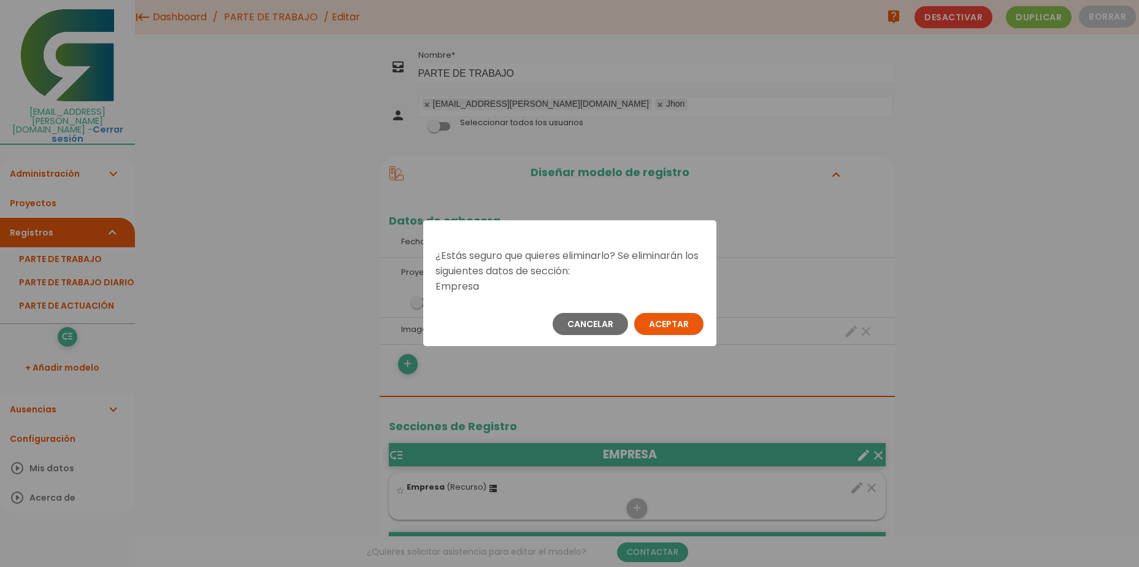
click at [651, 321] on button "Aceptar" at bounding box center [668, 324] width 69 height 22
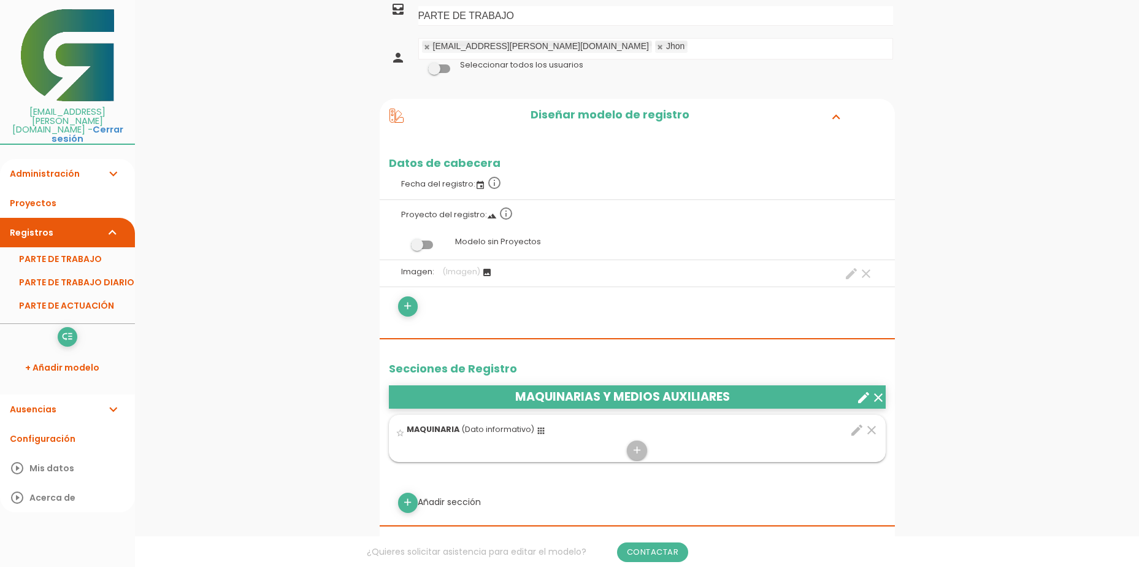
scroll to position [119, 0]
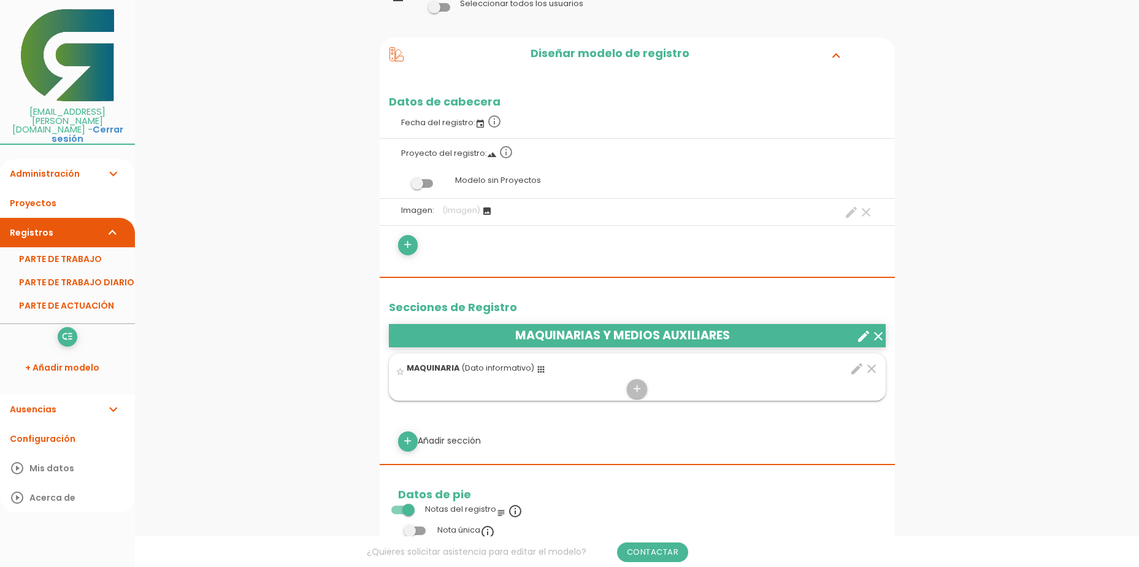
click at [877, 337] on icon "clear" at bounding box center [878, 336] width 15 height 15
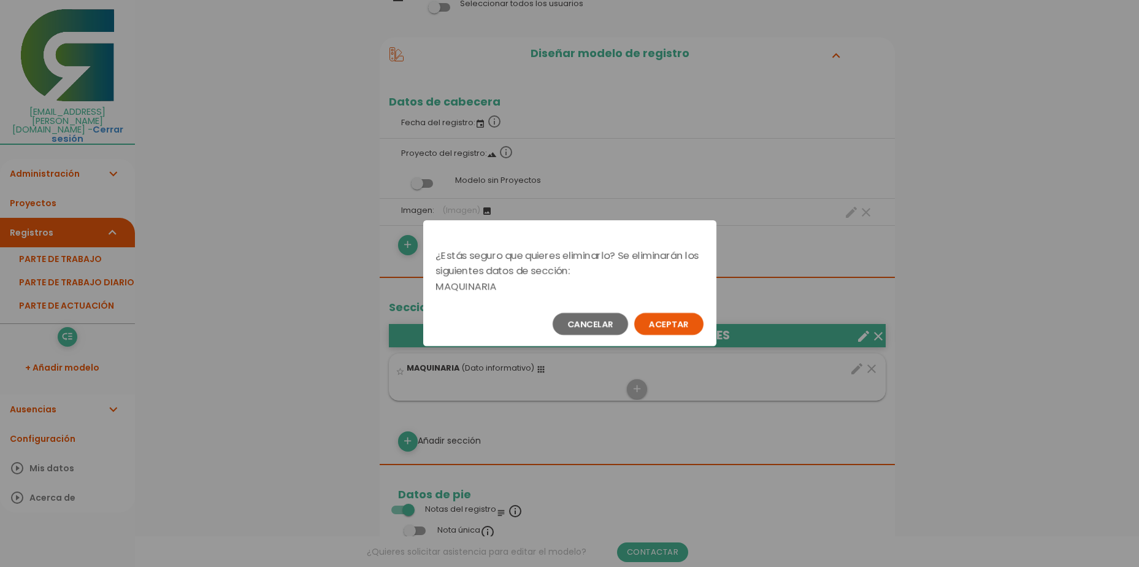
scroll to position [106, 0]
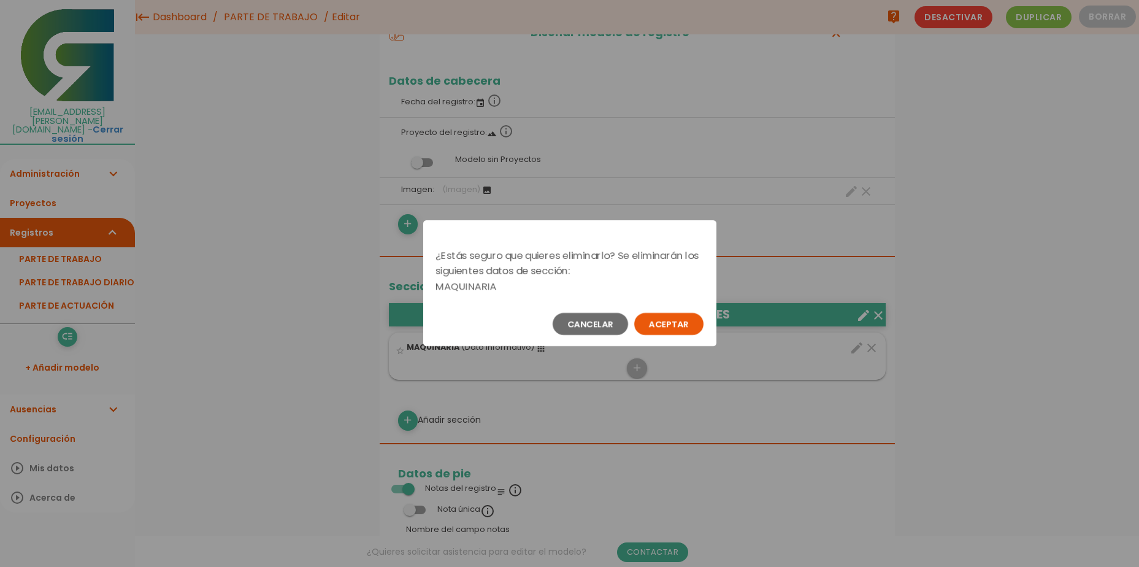
click at [662, 332] on button "Aceptar" at bounding box center [668, 324] width 69 height 22
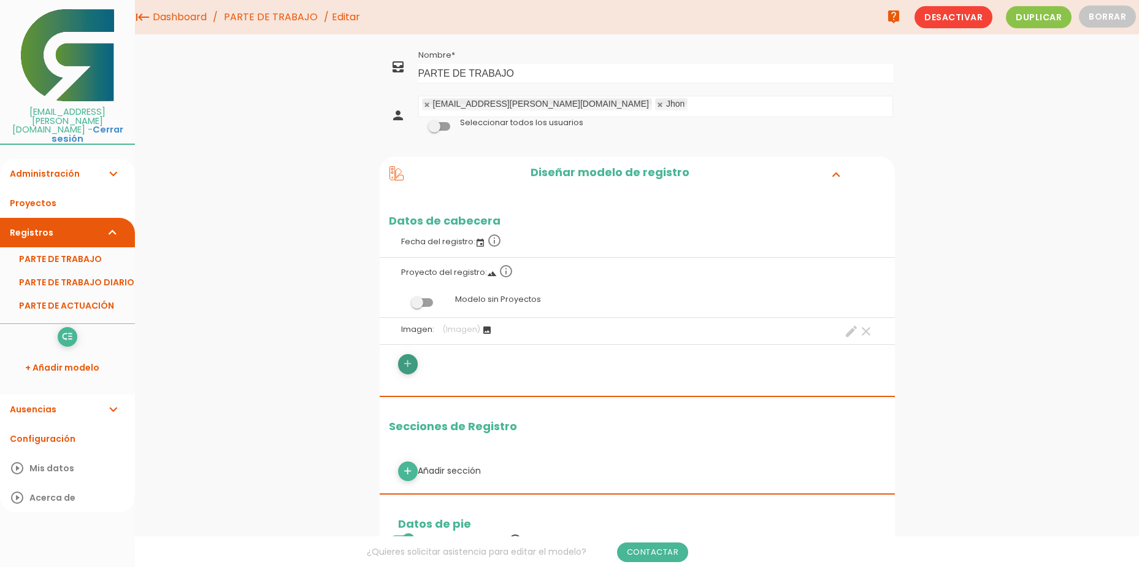
click at [401, 362] on link "add" at bounding box center [408, 364] width 20 height 20
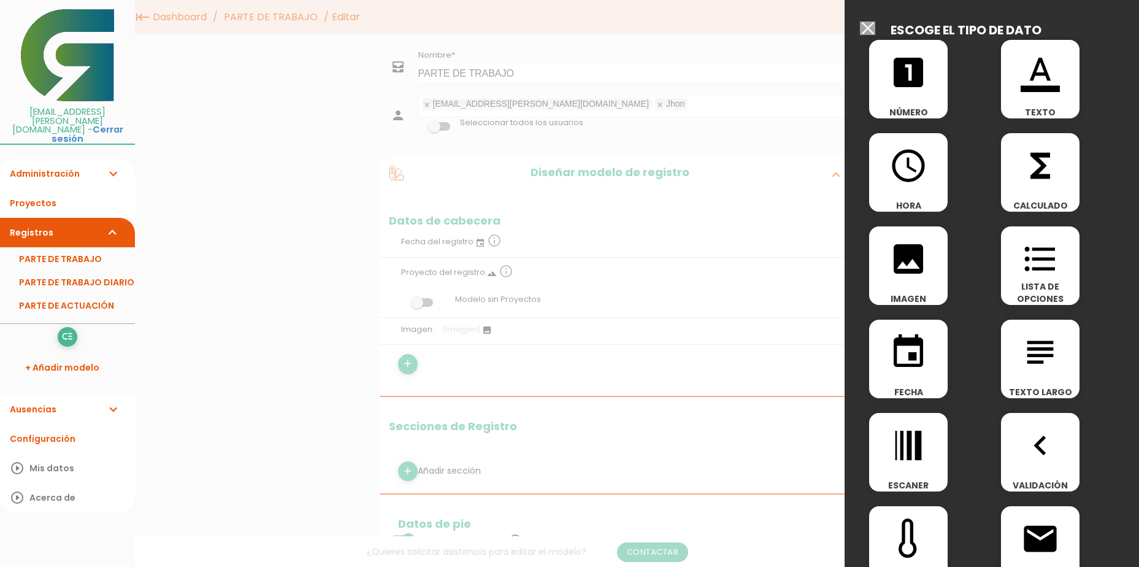
click at [540, 391] on div at bounding box center [569, 212] width 1139 height 708
click at [870, 29] on input "Seleccionar todos los usuarios" at bounding box center [867, 27] width 15 height 13
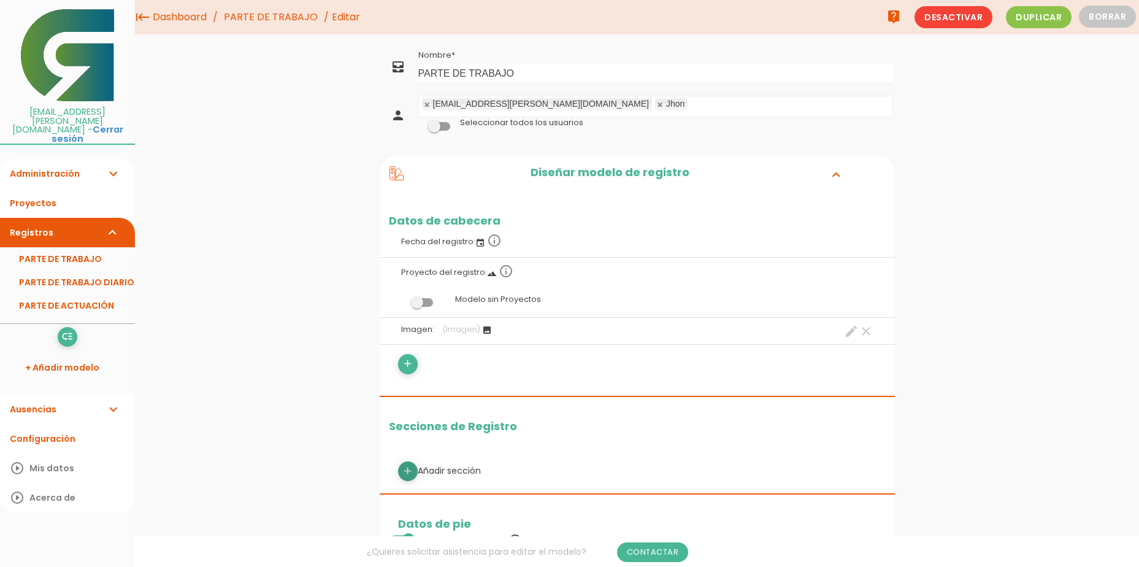
click at [414, 470] on link "add" at bounding box center [408, 471] width 20 height 20
select select
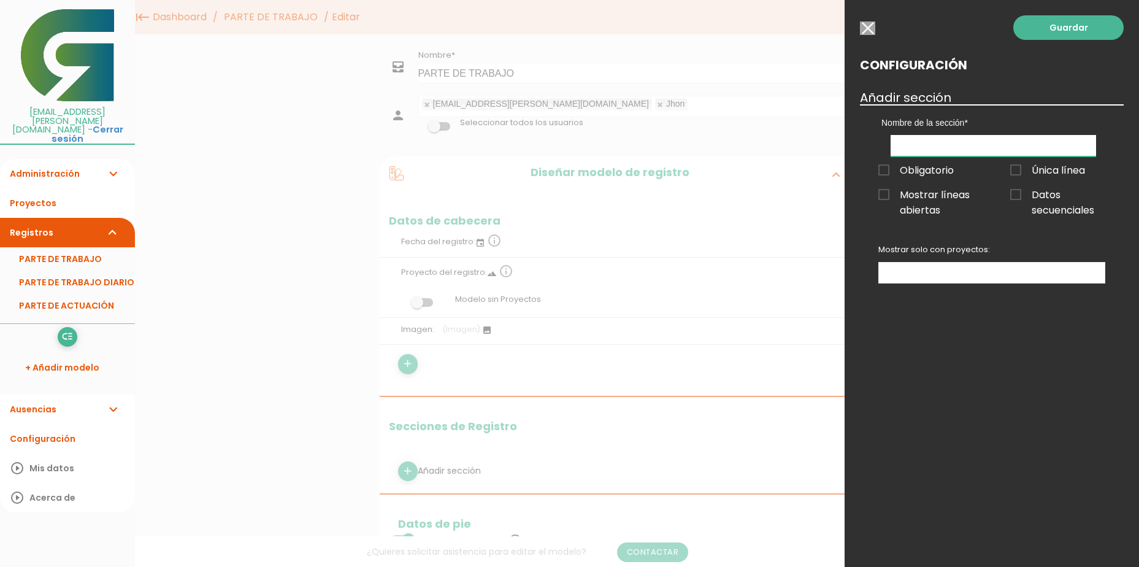
click at [938, 143] on input "text" at bounding box center [993, 145] width 205 height 21
type input "PARTE DE TRABAJO"
click at [1054, 25] on link "Guardar" at bounding box center [1068, 27] width 110 height 25
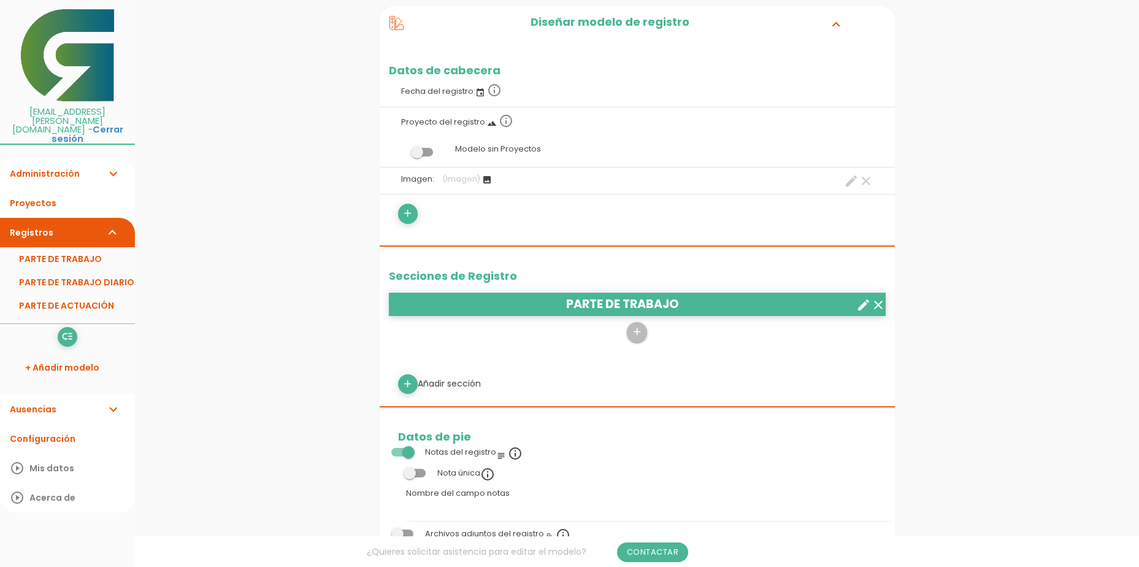
scroll to position [184, 0]
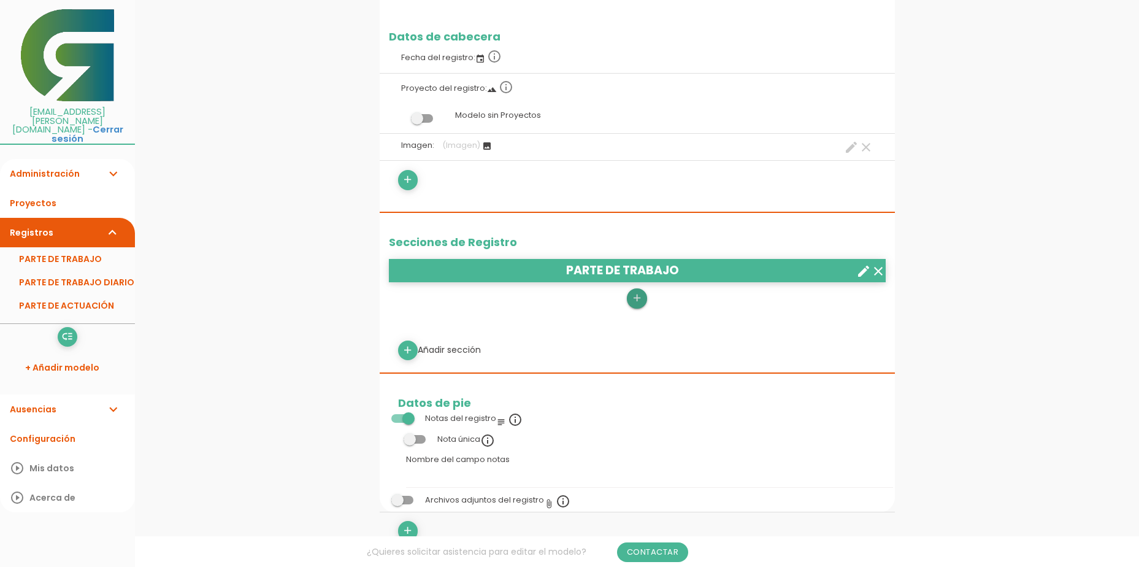
click at [639, 298] on icon "add" at bounding box center [637, 298] width 12 height 20
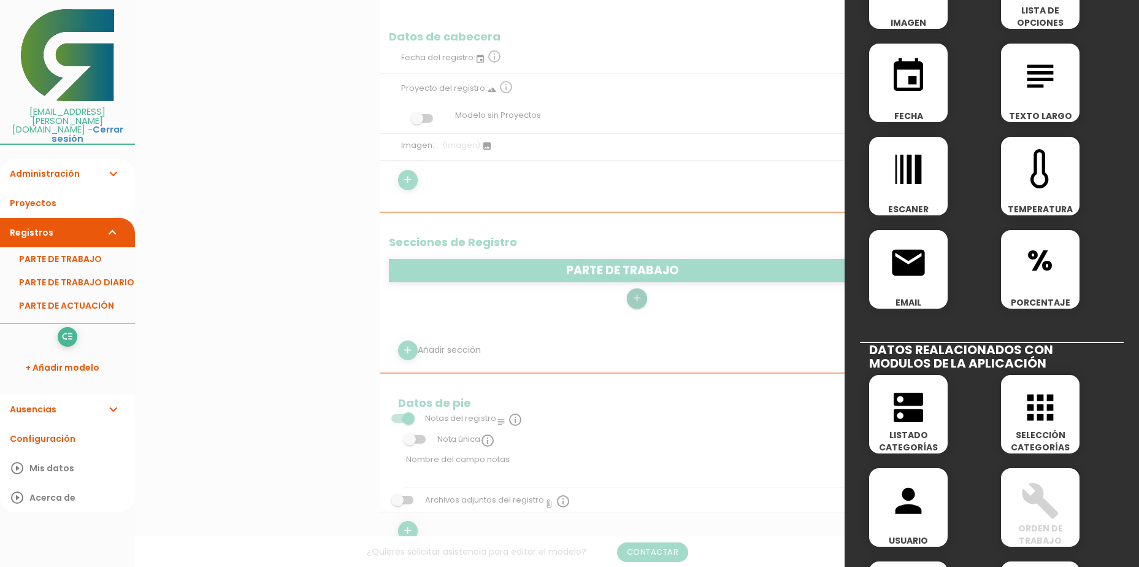
scroll to position [307, 0]
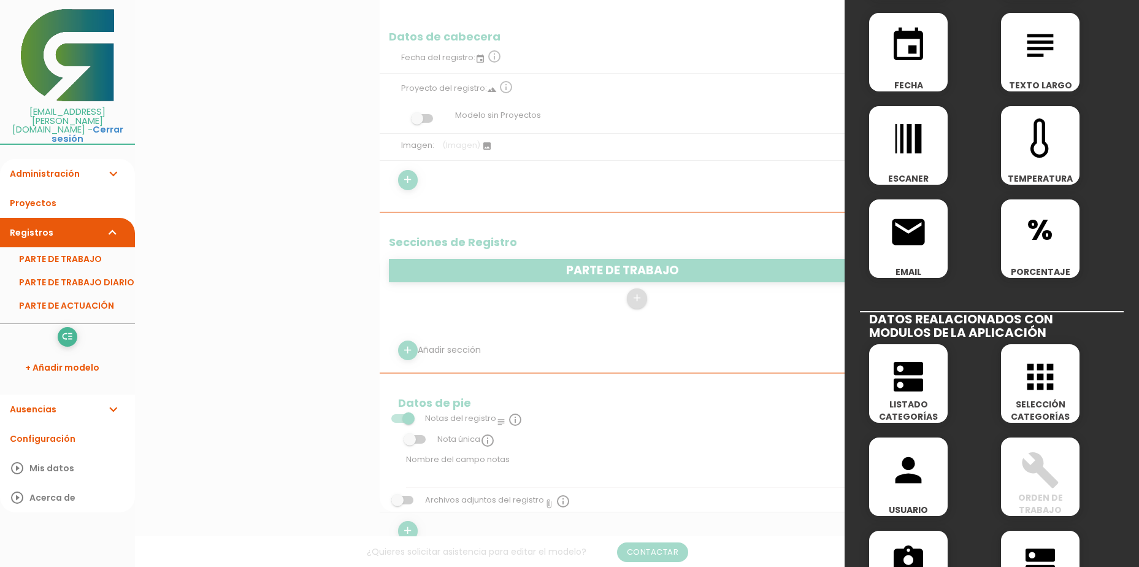
click at [1042, 378] on icon "apps" at bounding box center [1040, 376] width 39 height 39
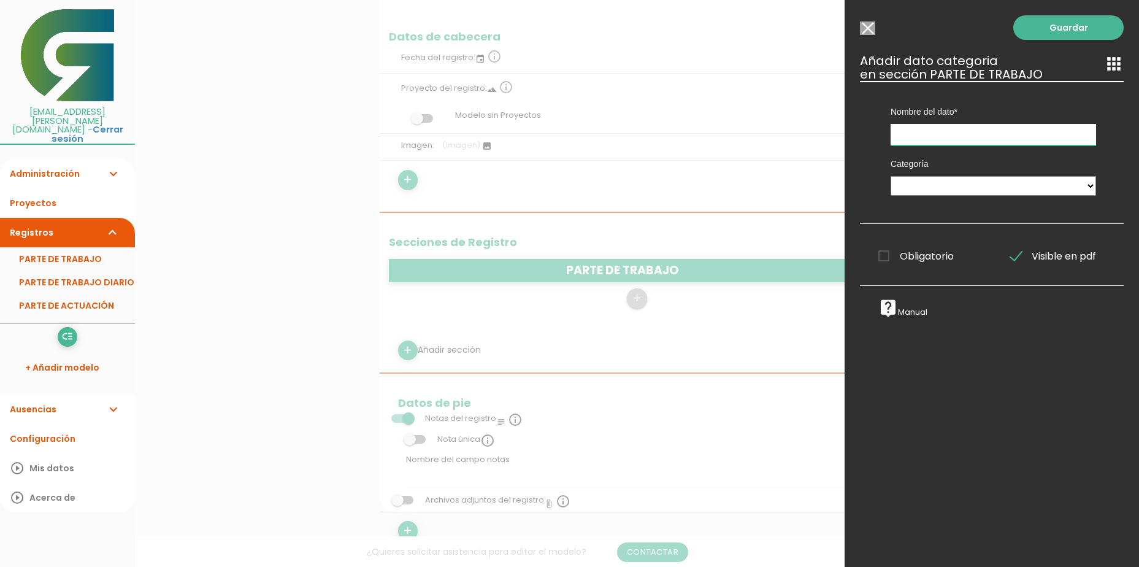
click at [961, 136] on input "text" at bounding box center [993, 134] width 205 height 21
click at [931, 196] on div "Categoría MAQUINARIA Tareas PERSONAL Empresa Permitir selección múltiple de rec…" at bounding box center [993, 174] width 224 height 59
click at [937, 186] on select "MAQUINARIA Tareas PERSONAL Empresa" at bounding box center [993, 186] width 205 height 20
select select "524"
click at [891, 176] on select "MAQUINARIA Tareas PERSONAL Empresa" at bounding box center [993, 186] width 205 height 20
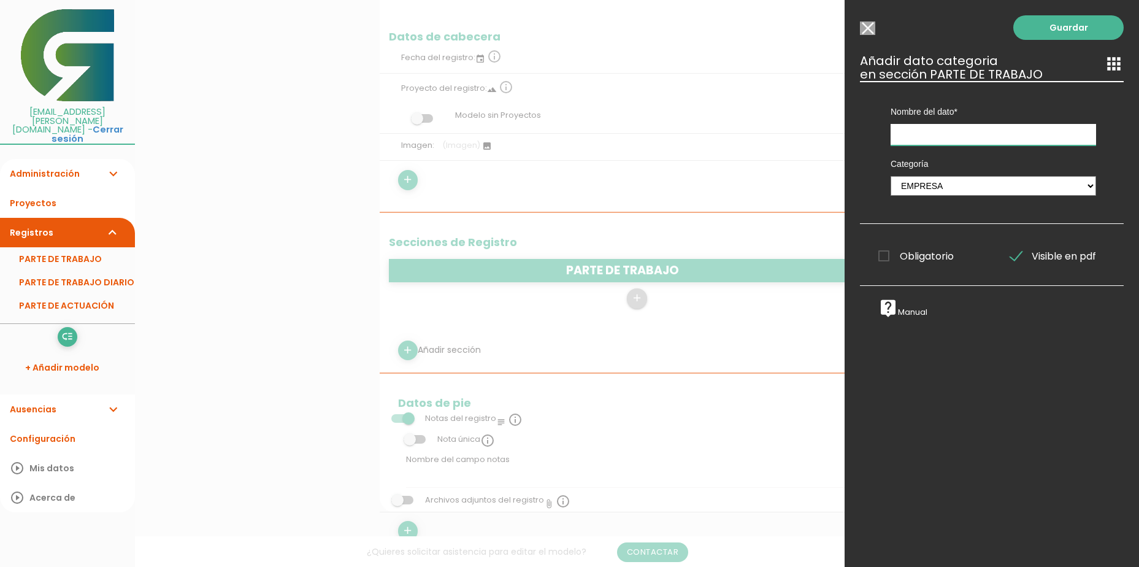
click at [962, 134] on input "text" at bounding box center [993, 134] width 205 height 21
type input "EMPRESA"
click at [1016, 21] on link "Guardar" at bounding box center [1068, 27] width 110 height 25
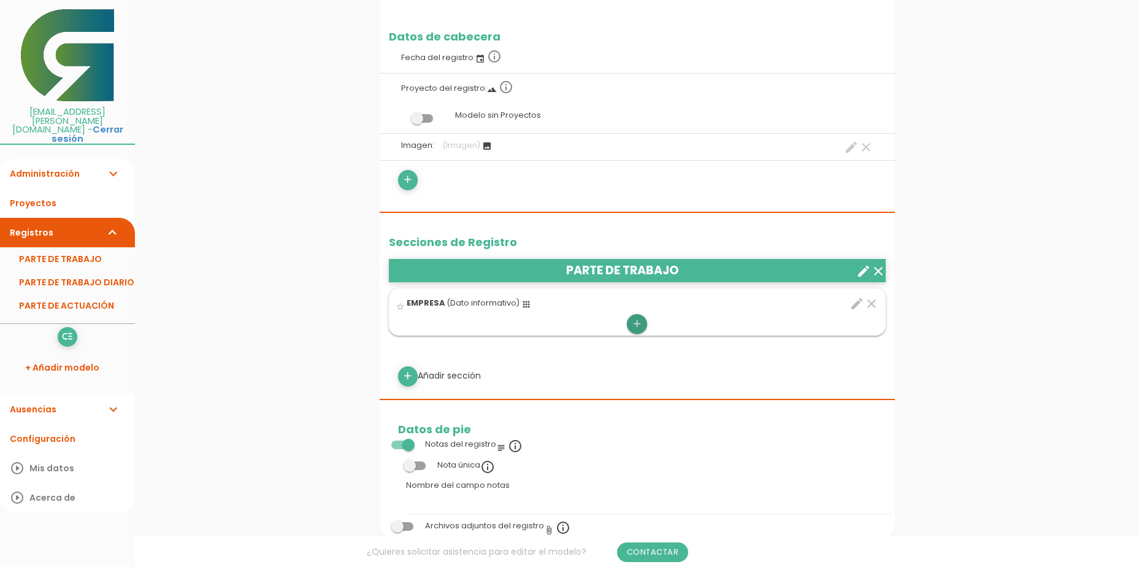
click at [635, 324] on icon "add" at bounding box center [637, 324] width 12 height 20
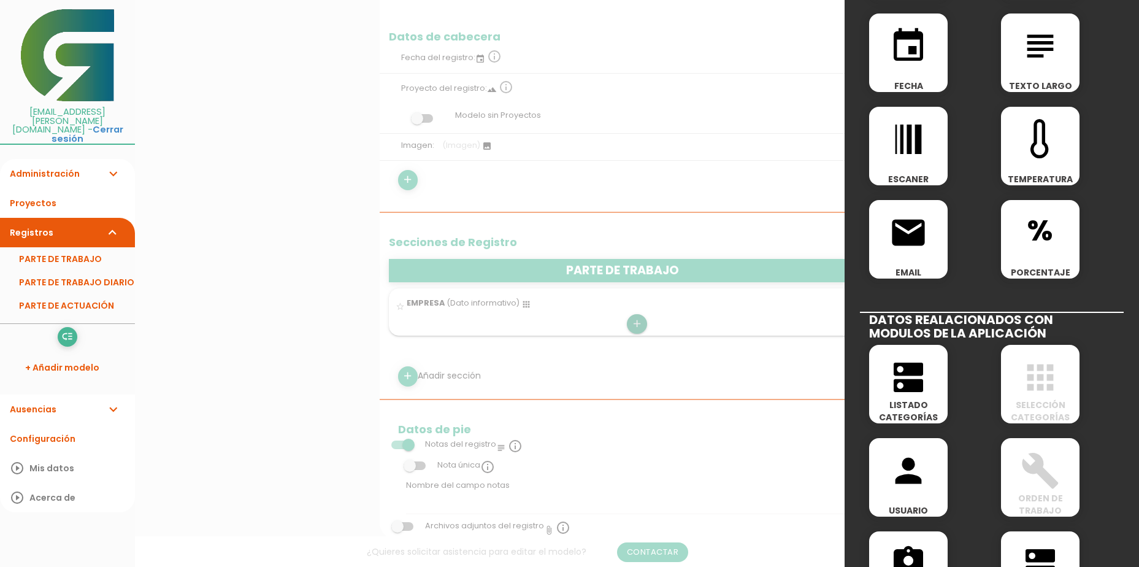
scroll to position [307, 0]
click at [1040, 397] on div "apps SELECCIÓN CATEGORÍAS" at bounding box center [1040, 383] width 79 height 79
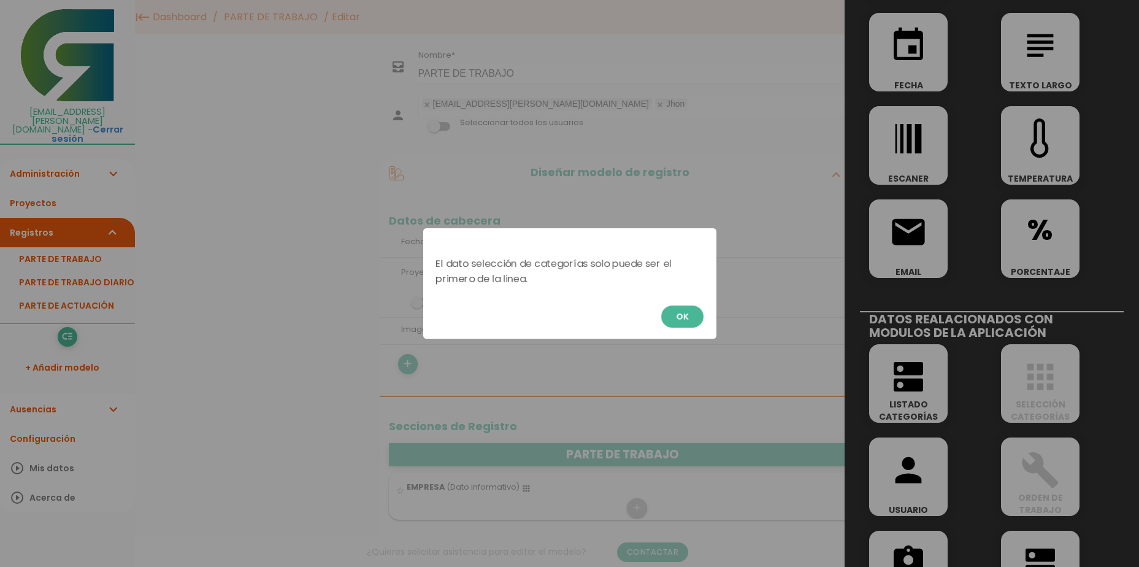
click at [681, 317] on button "OK" at bounding box center [682, 316] width 42 height 22
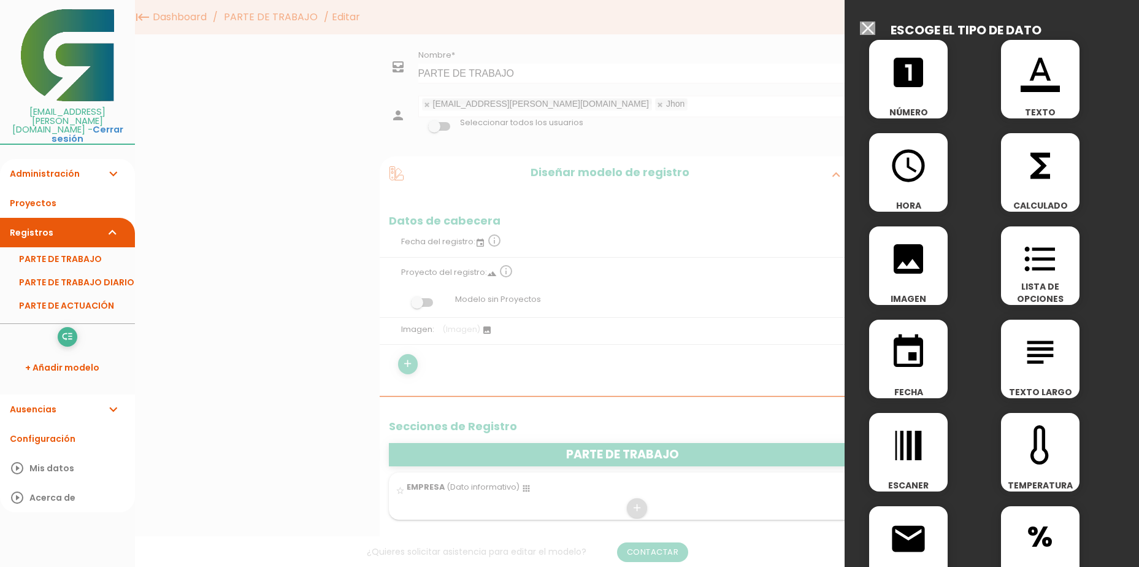
click at [1040, 92] on div "format_color_text TEXTO" at bounding box center [1040, 79] width 79 height 79
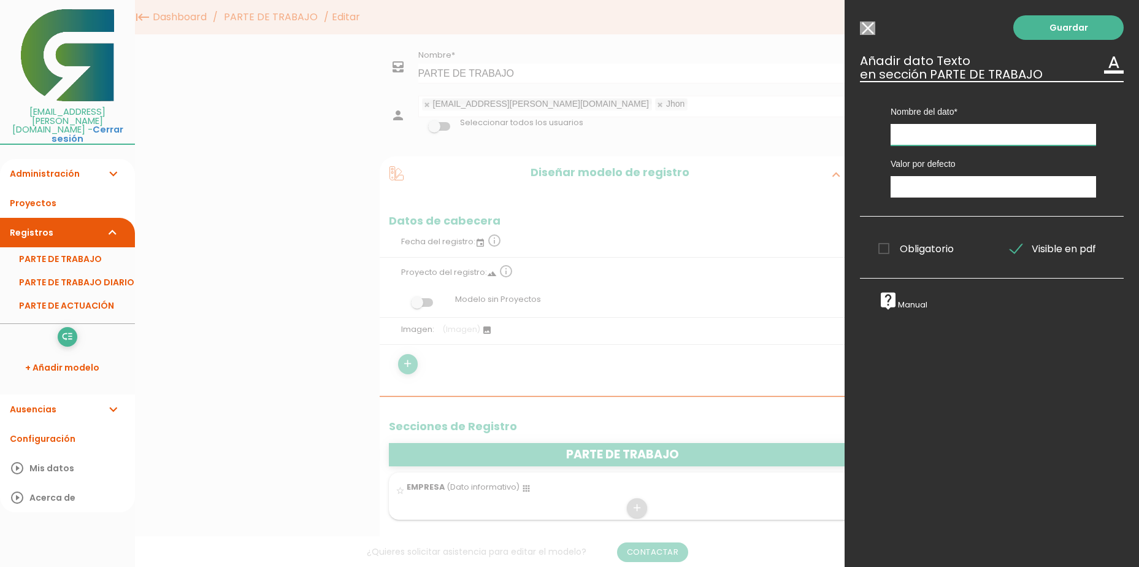
click at [940, 139] on input "text" at bounding box center [993, 134] width 205 height 21
type input "PERSONAL"
click at [1024, 30] on link "Guardar" at bounding box center [1068, 27] width 110 height 25
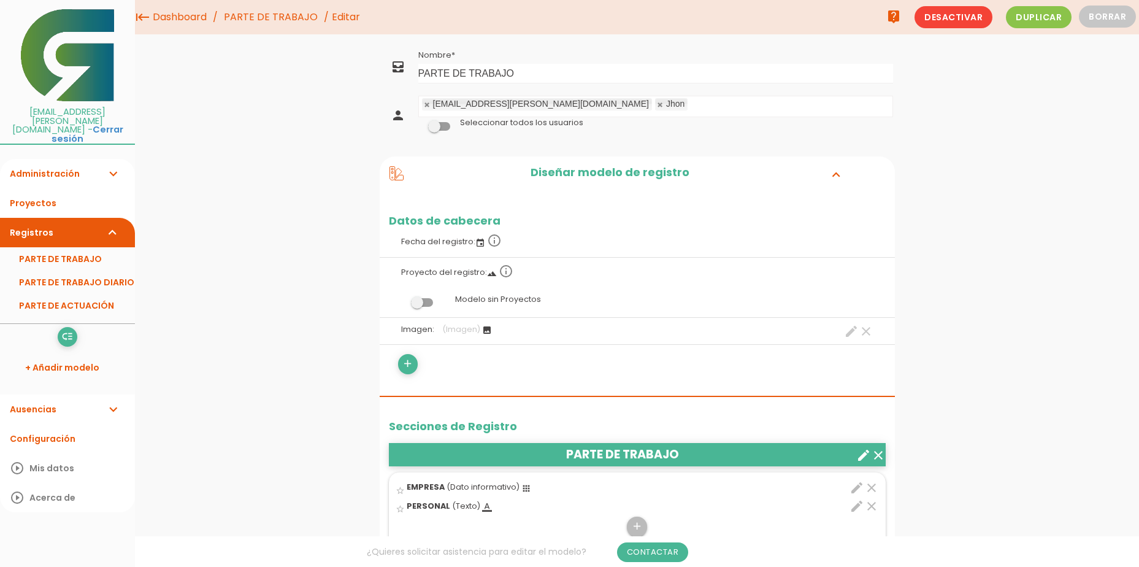
scroll to position [123, 0]
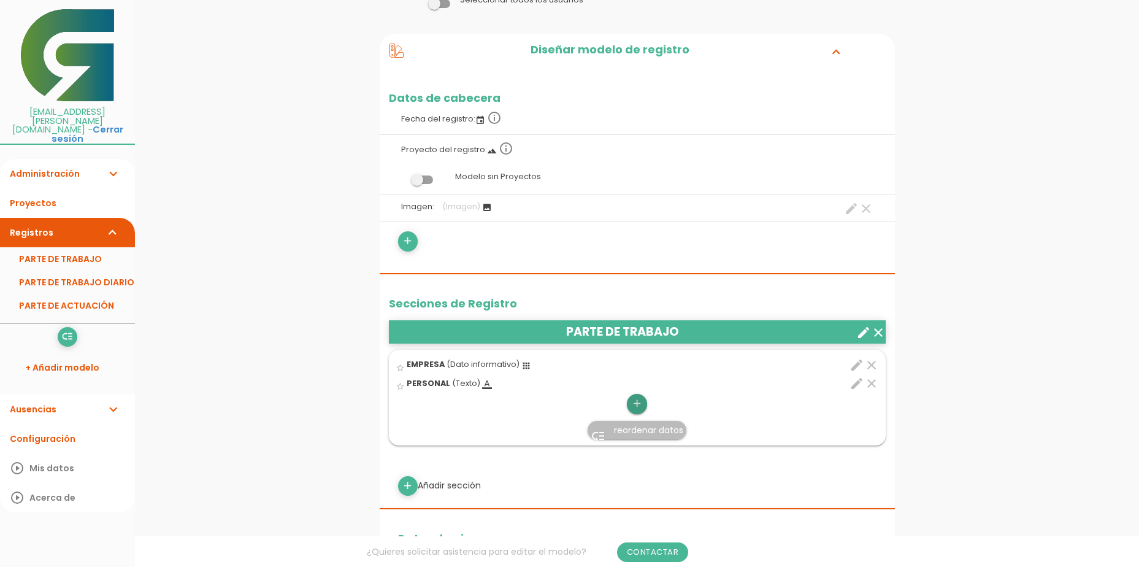
click at [637, 405] on icon "add" at bounding box center [637, 404] width 12 height 20
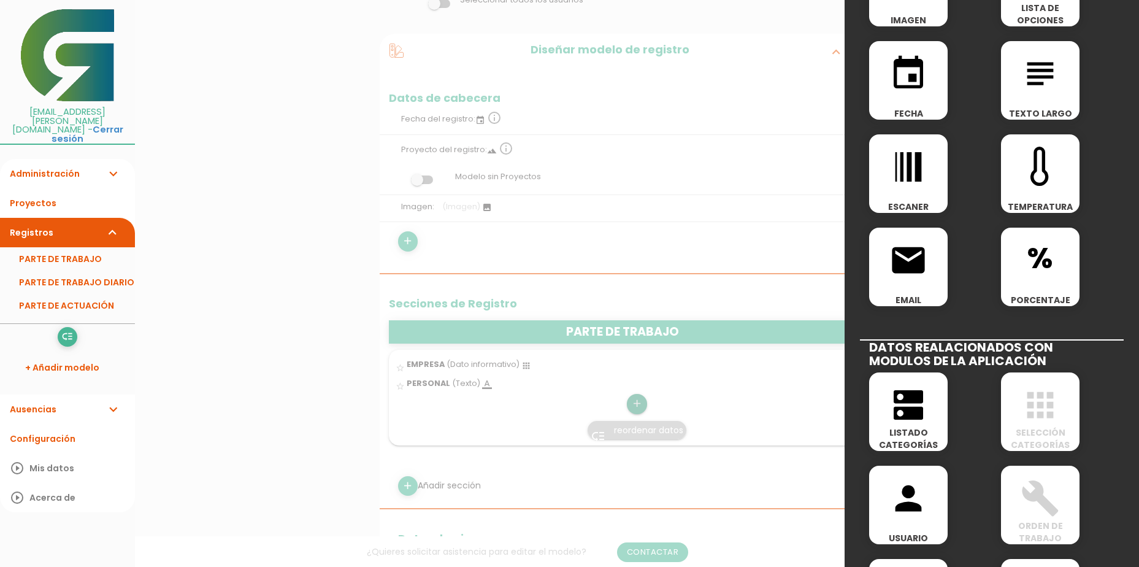
scroll to position [368, 0]
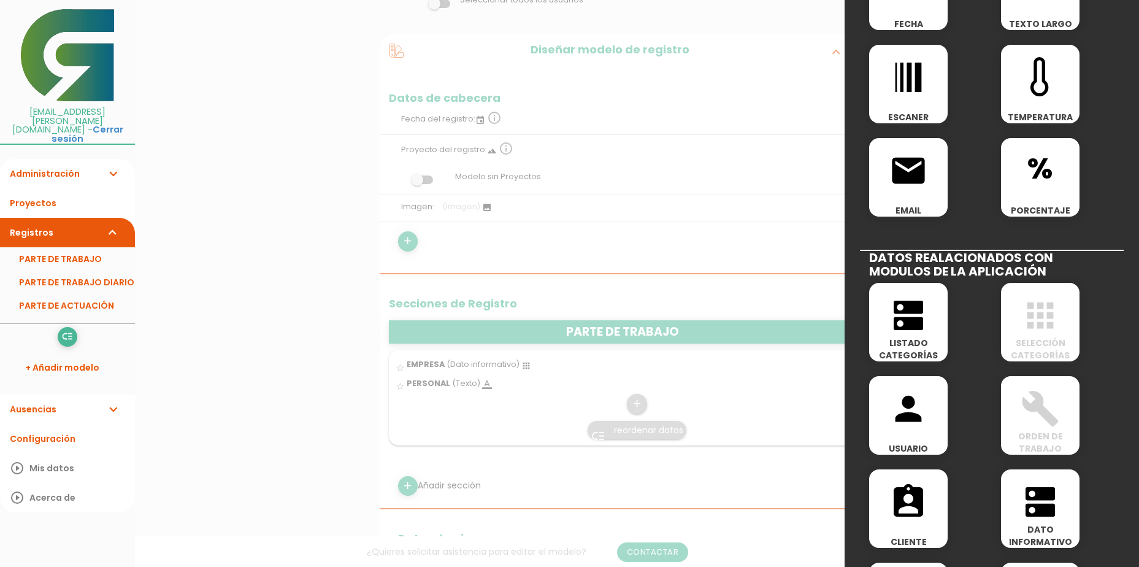
click at [700, 429] on div at bounding box center [569, 212] width 1139 height 708
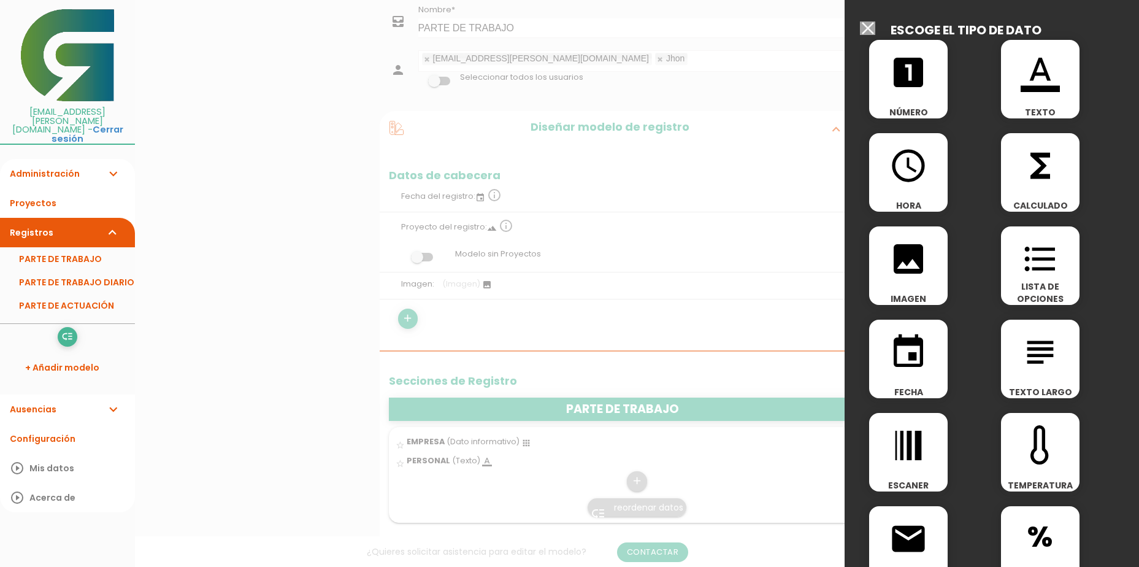
scroll to position [0, 0]
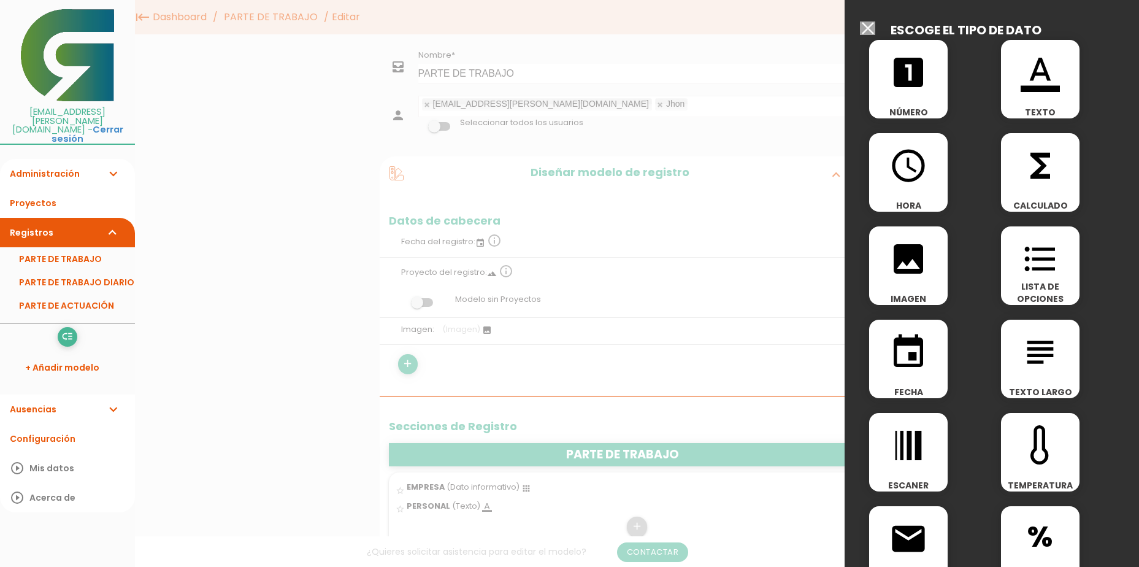
click at [866, 31] on input "Seleccionar todos los usuarios" at bounding box center [867, 27] width 15 height 13
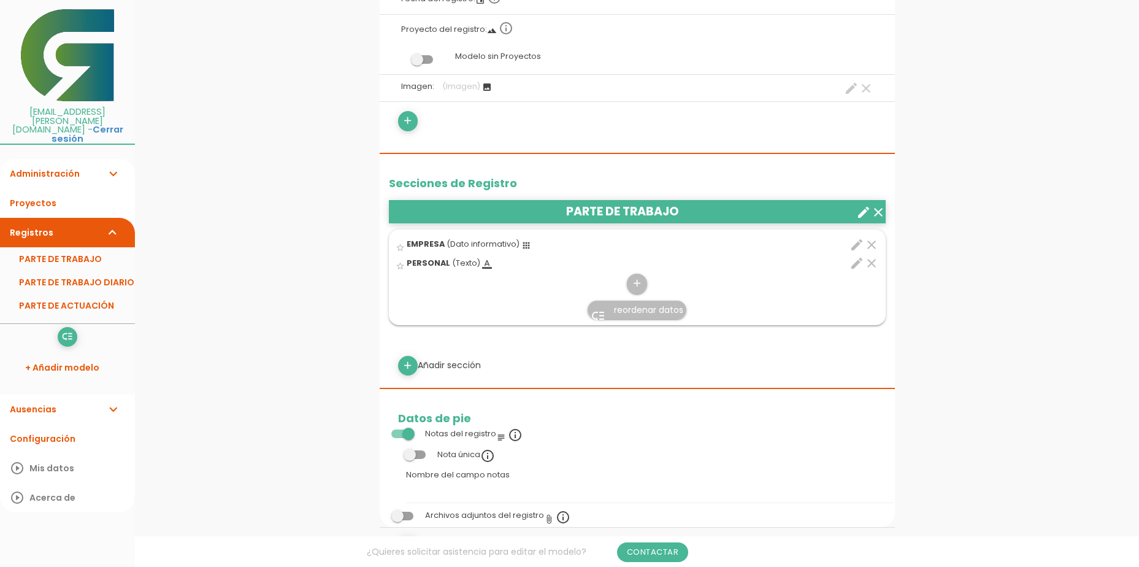
scroll to position [307, 0]
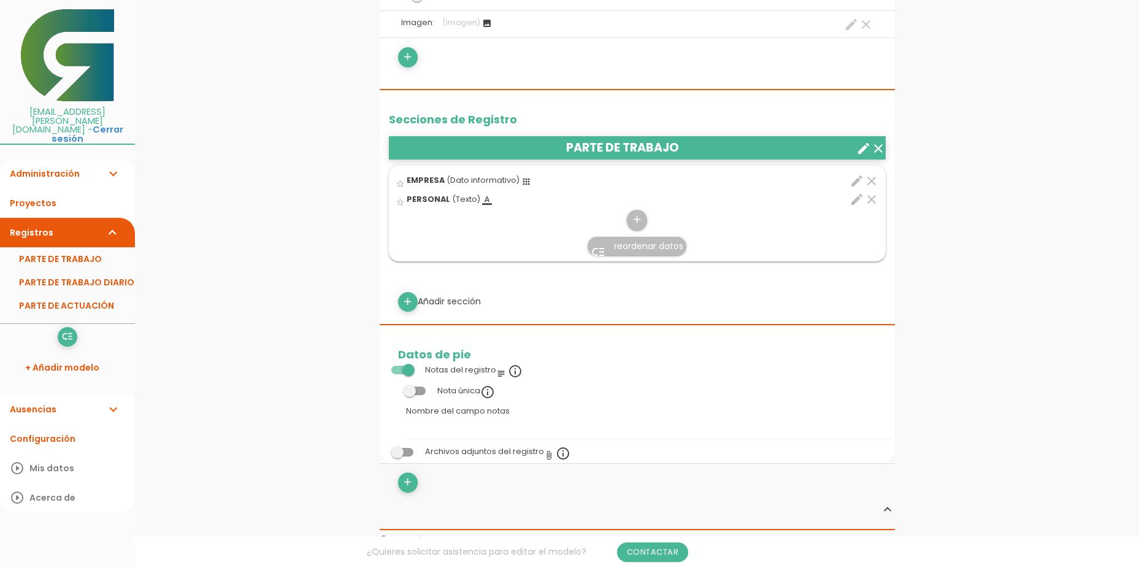
click at [872, 198] on icon "clear" at bounding box center [871, 199] width 15 height 15
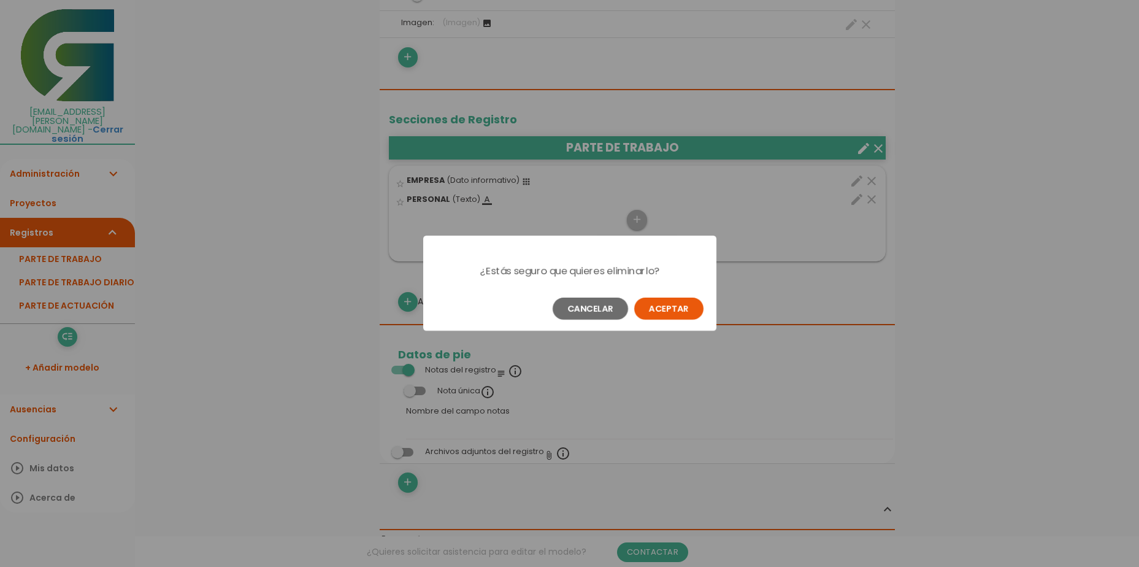
scroll to position [0, 0]
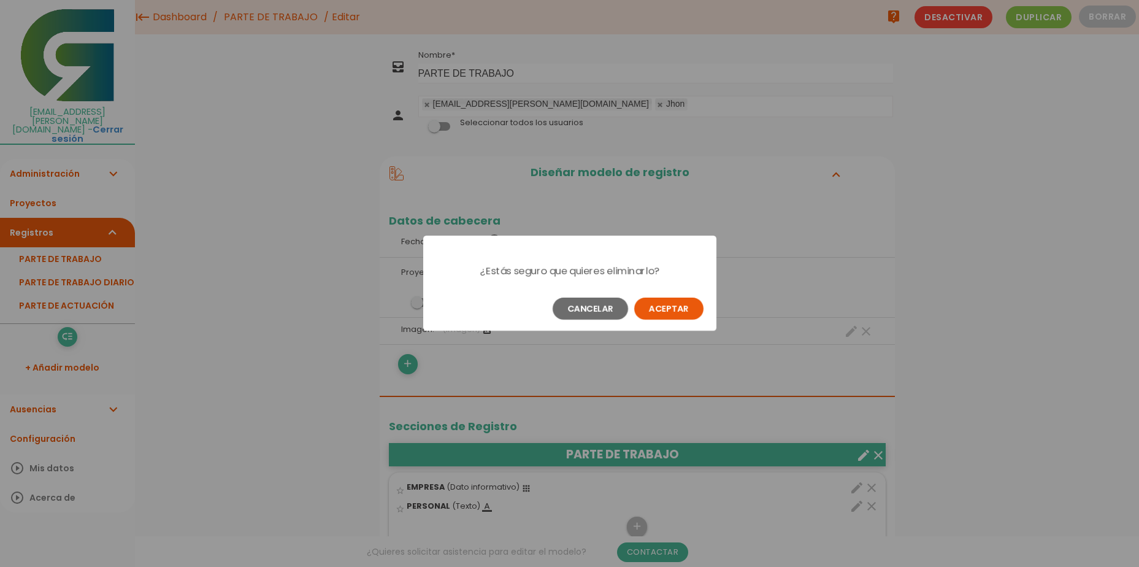
click at [658, 306] on button "Aceptar" at bounding box center [668, 308] width 69 height 22
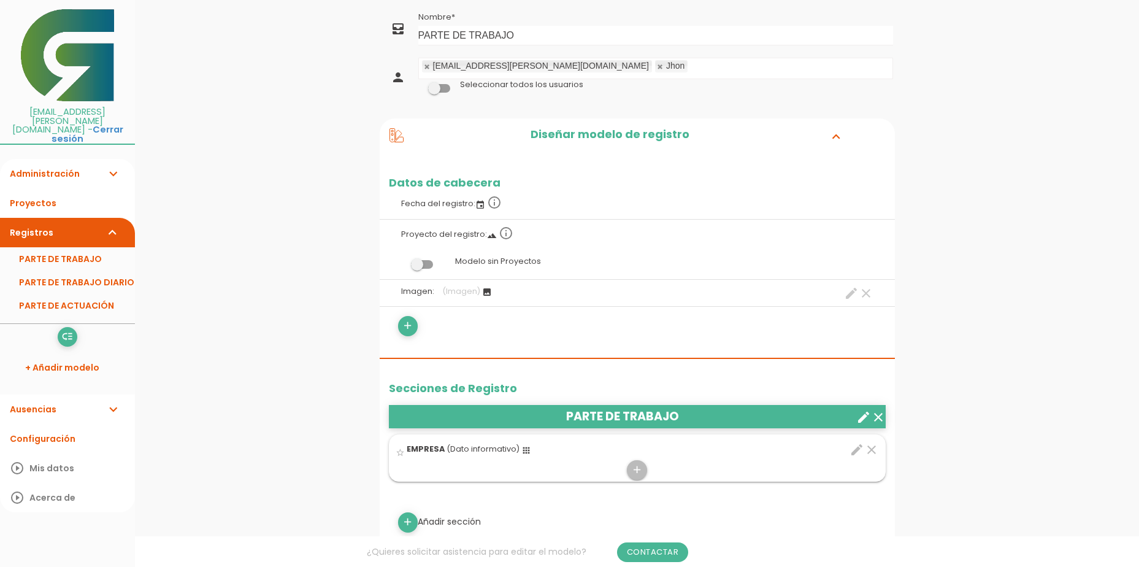
scroll to position [123, 0]
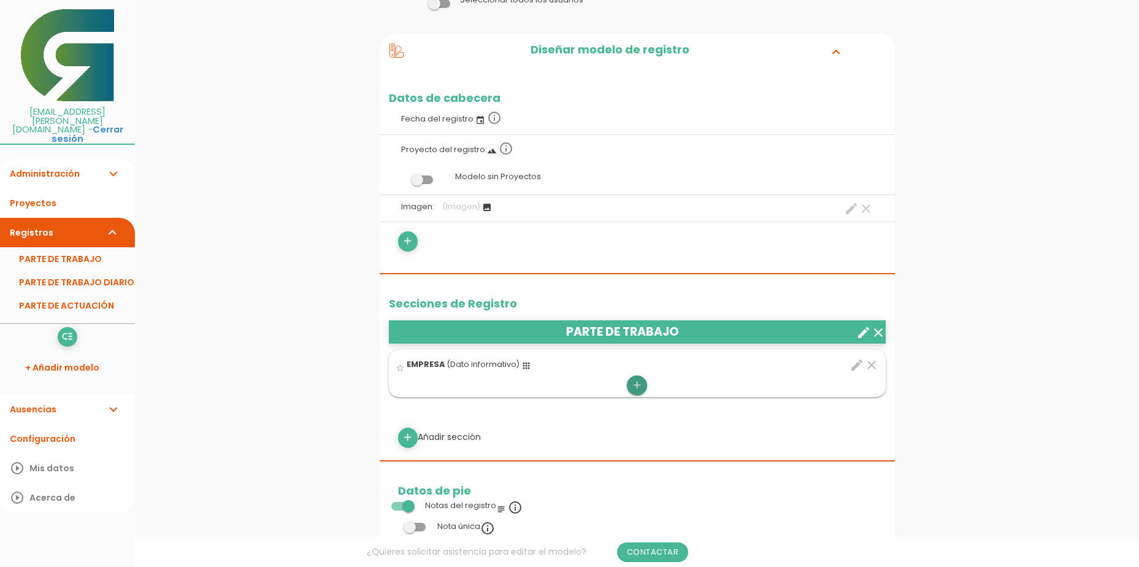
click at [639, 382] on icon "add" at bounding box center [637, 385] width 12 height 20
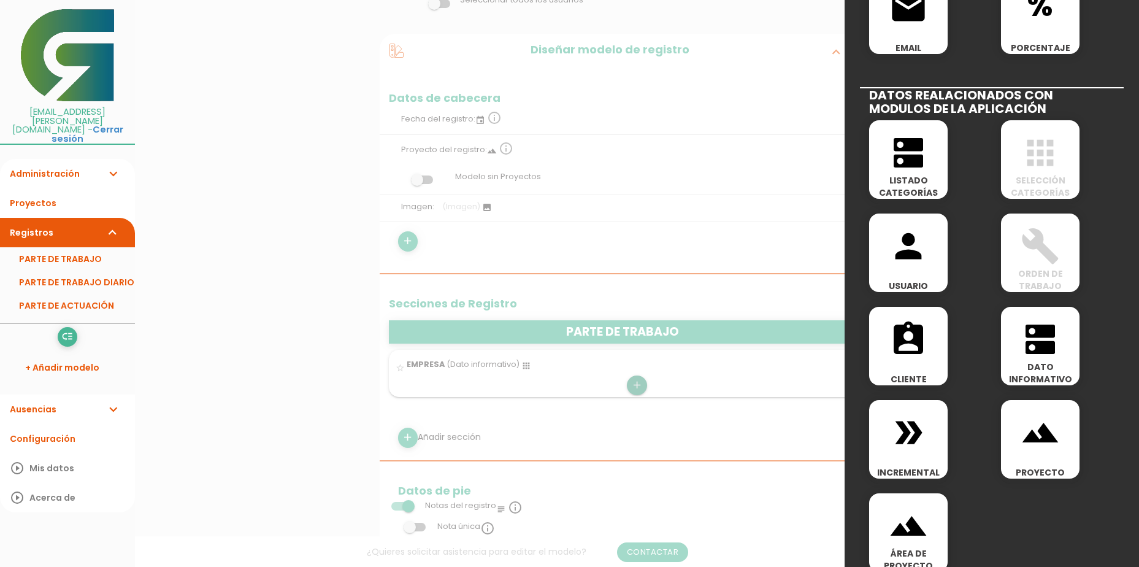
scroll to position [545, 0]
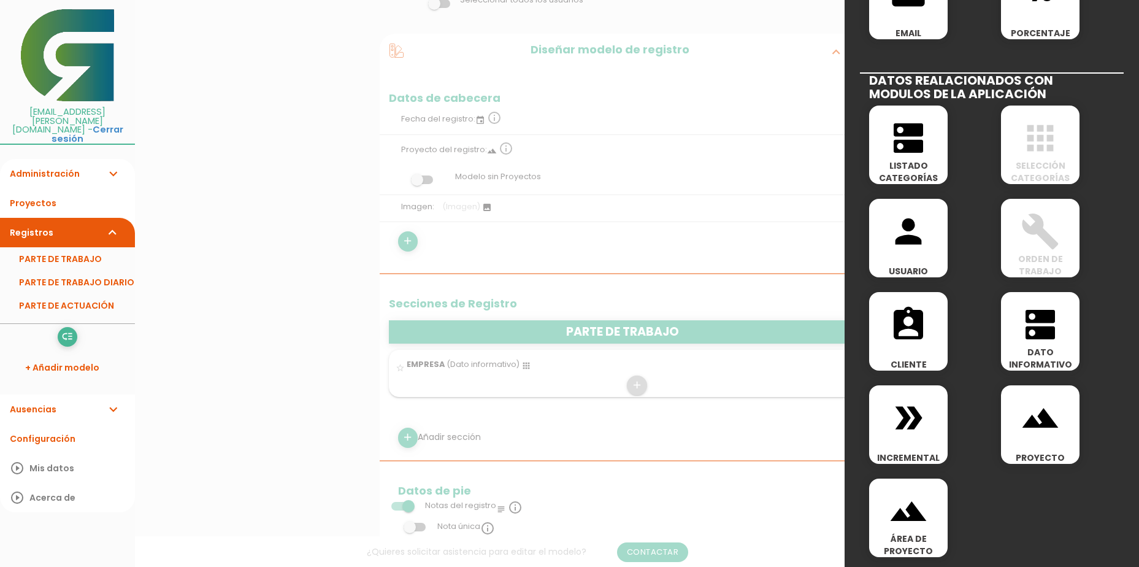
click at [927, 148] on icon "dns" at bounding box center [908, 137] width 39 height 39
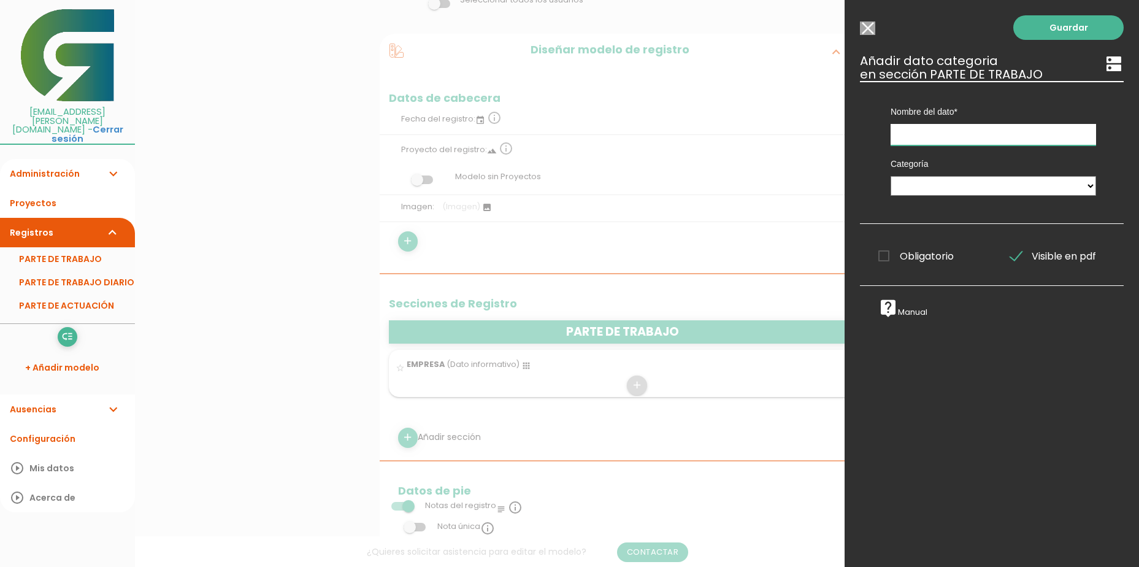
click at [962, 139] on input "text" at bounding box center [993, 134] width 205 height 21
type input "PERSONAL"
click at [978, 184] on select "MAQUINARIA Tareas PERSONAL Empresa" at bounding box center [993, 186] width 205 height 20
select select "523"
click at [891, 176] on select "MAQUINARIA Tareas PERSONAL Empresa" at bounding box center [993, 186] width 205 height 20
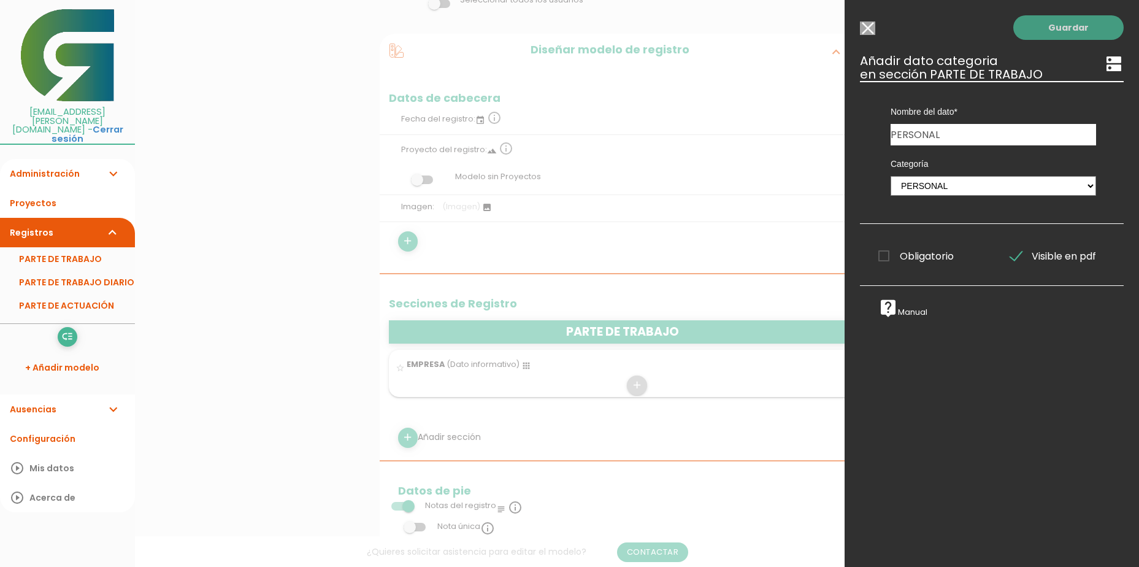
click at [1058, 30] on link "Guardar" at bounding box center [1068, 27] width 110 height 25
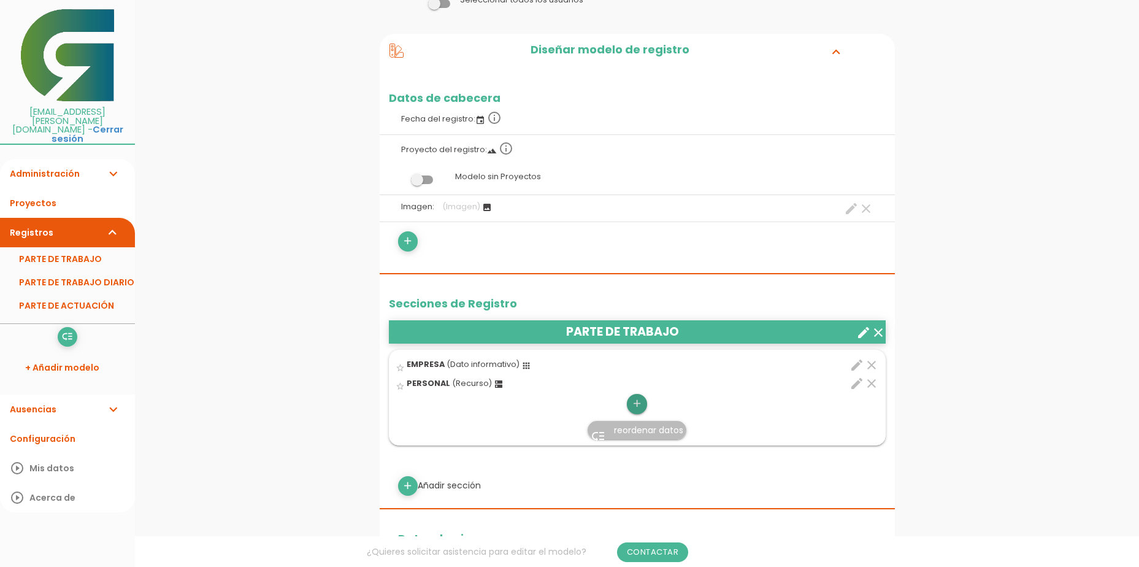
click at [635, 404] on icon "add" at bounding box center [637, 404] width 12 height 20
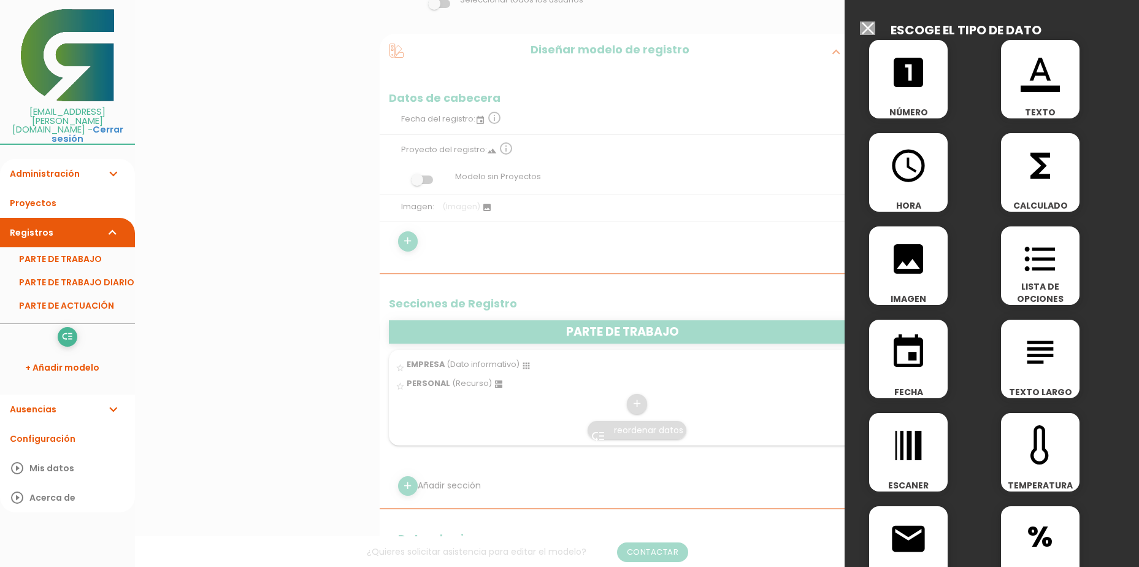
click at [910, 175] on icon "access_time" at bounding box center [908, 165] width 39 height 39
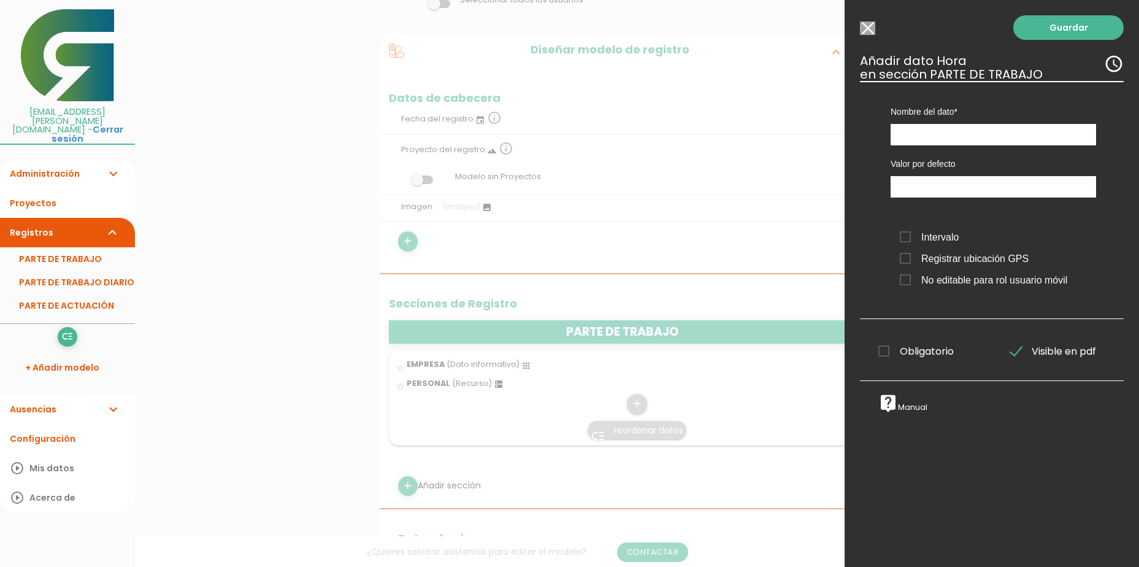
click at [910, 239] on span "Intervalo" at bounding box center [929, 236] width 59 height 15
click at [0, 0] on input "Intervalo" at bounding box center [0, 0] width 0 height 0
click at [938, 136] on input "text" at bounding box center [993, 134] width 205 height 21
type input "HORAS"
click at [1034, 24] on link "Guardar" at bounding box center [1068, 27] width 110 height 25
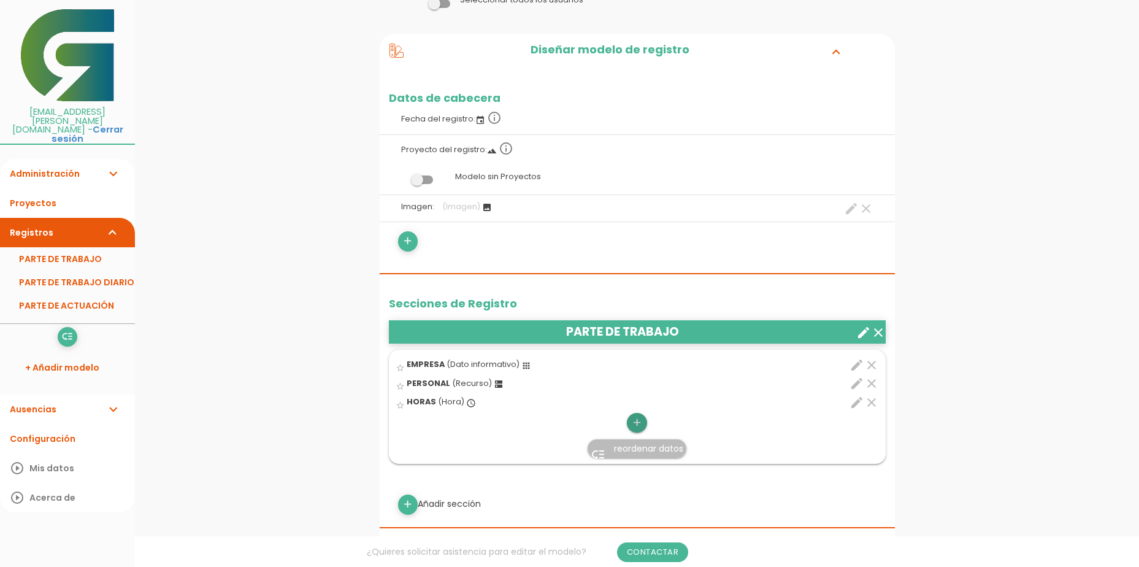
click at [635, 423] on icon "add" at bounding box center [637, 423] width 12 height 20
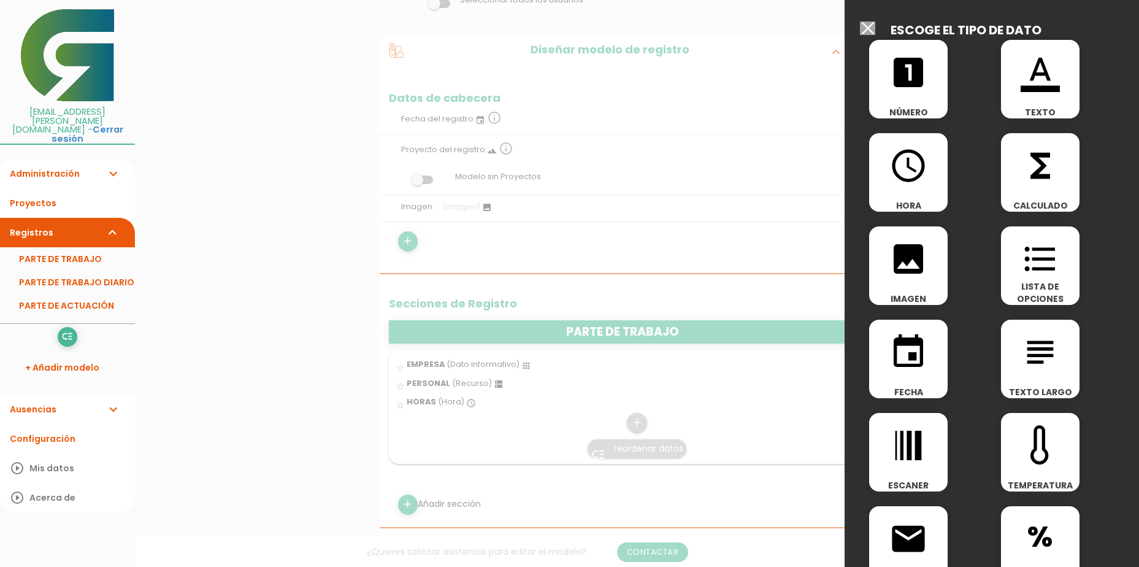
click at [1041, 85] on icon "format_color_text" at bounding box center [1040, 72] width 39 height 39
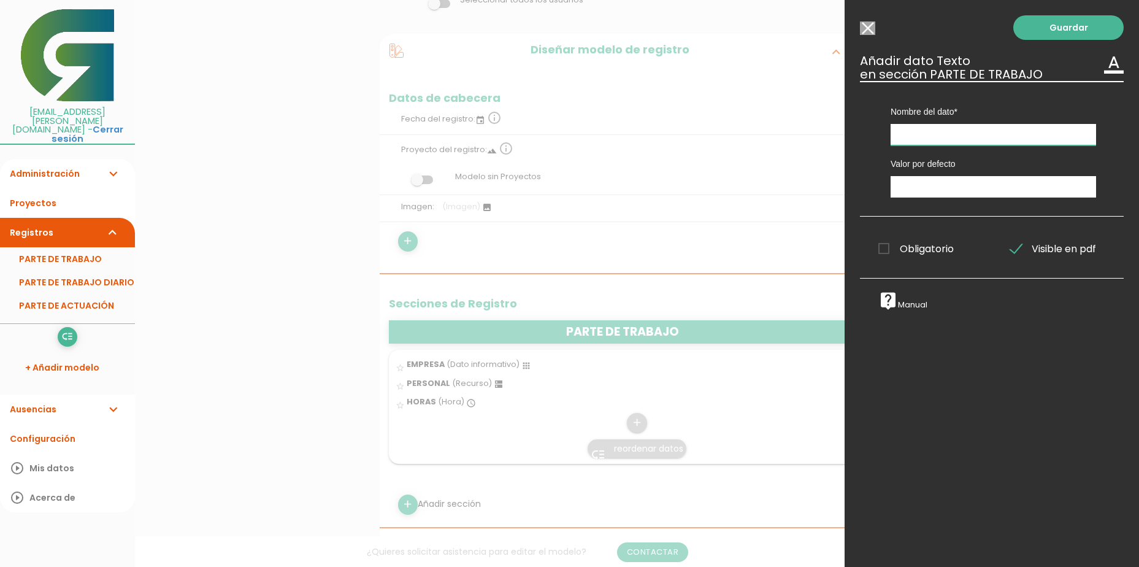
click at [953, 133] on input "text" at bounding box center [993, 134] width 205 height 21
type input "TRABAJO REALIZADO"
click at [1038, 32] on link "Guardar" at bounding box center [1068, 27] width 110 height 25
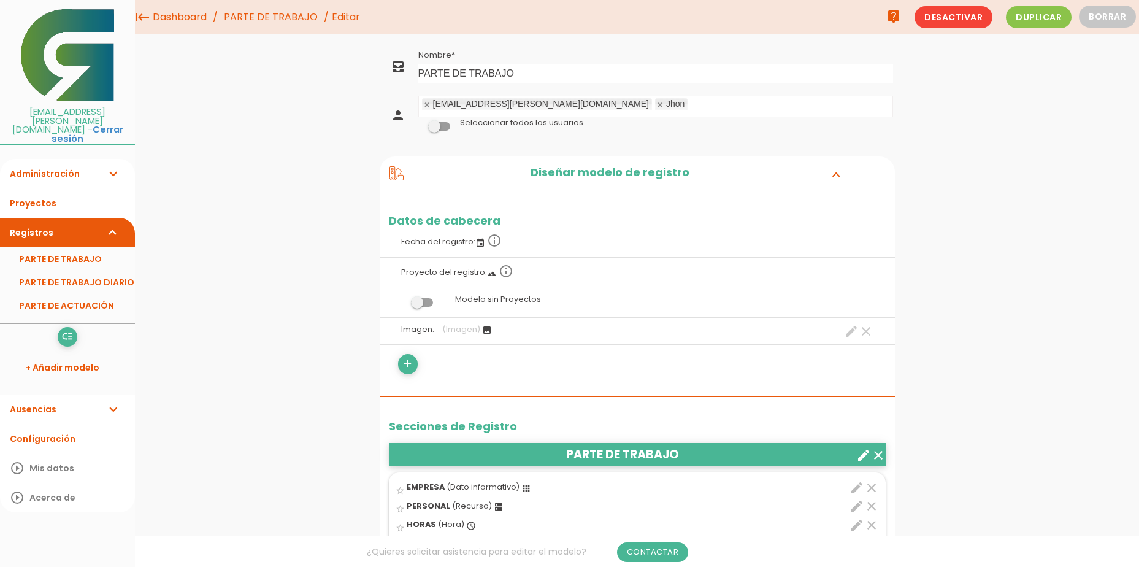
drag, startPoint x: 72, startPoint y: 245, endPoint x: 84, endPoint y: 252, distance: 13.8
click at [72, 247] on link "PARTE DE TRABAJO" at bounding box center [67, 258] width 135 height 23
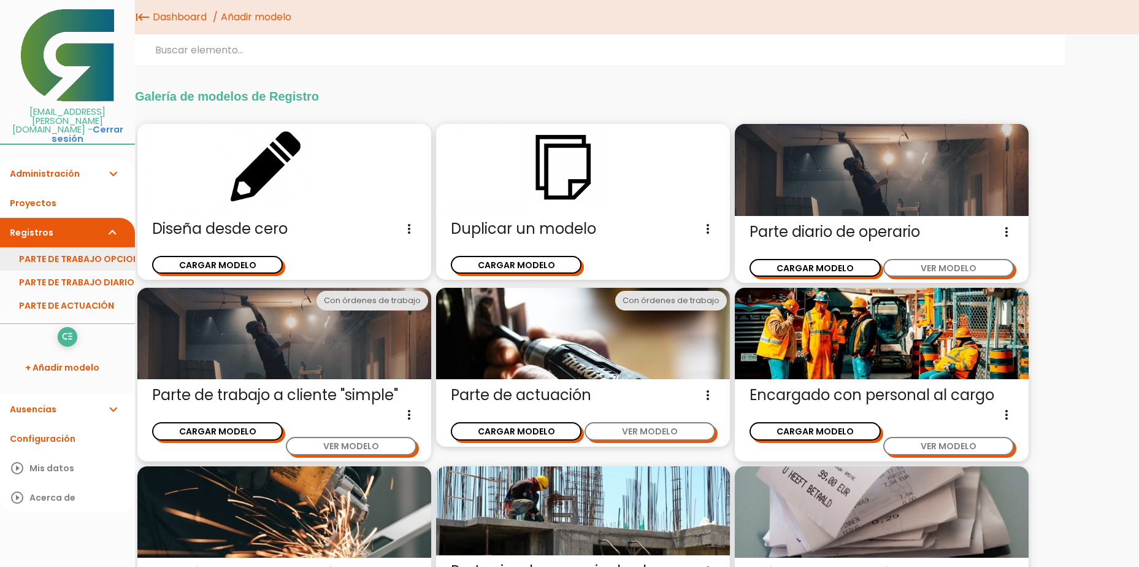
click at [90, 247] on link "PARTE DE TRABAJO OPCIONES" at bounding box center [67, 258] width 135 height 23
